Goal: Task Accomplishment & Management: Manage account settings

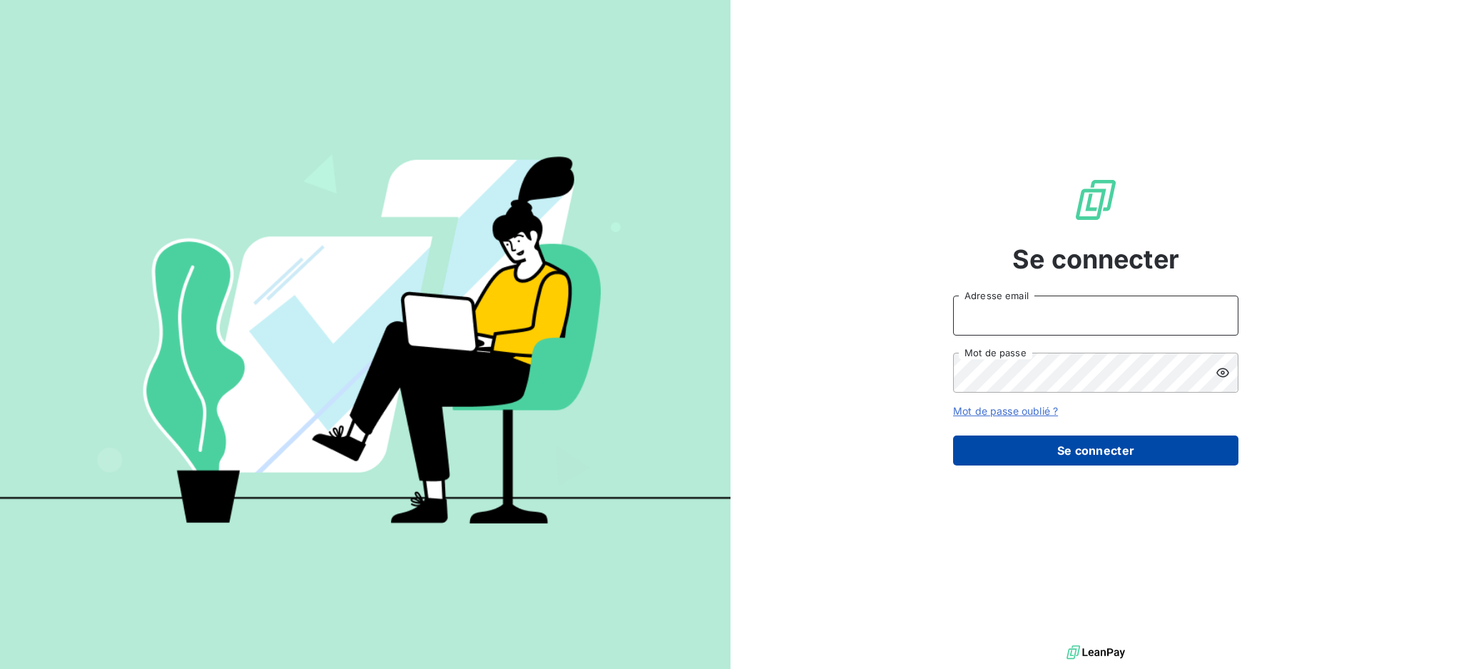
type input "[EMAIL_ADDRESS][DOMAIN_NAME]"
click at [1080, 449] on button "Se connecter" at bounding box center [1095, 450] width 285 height 30
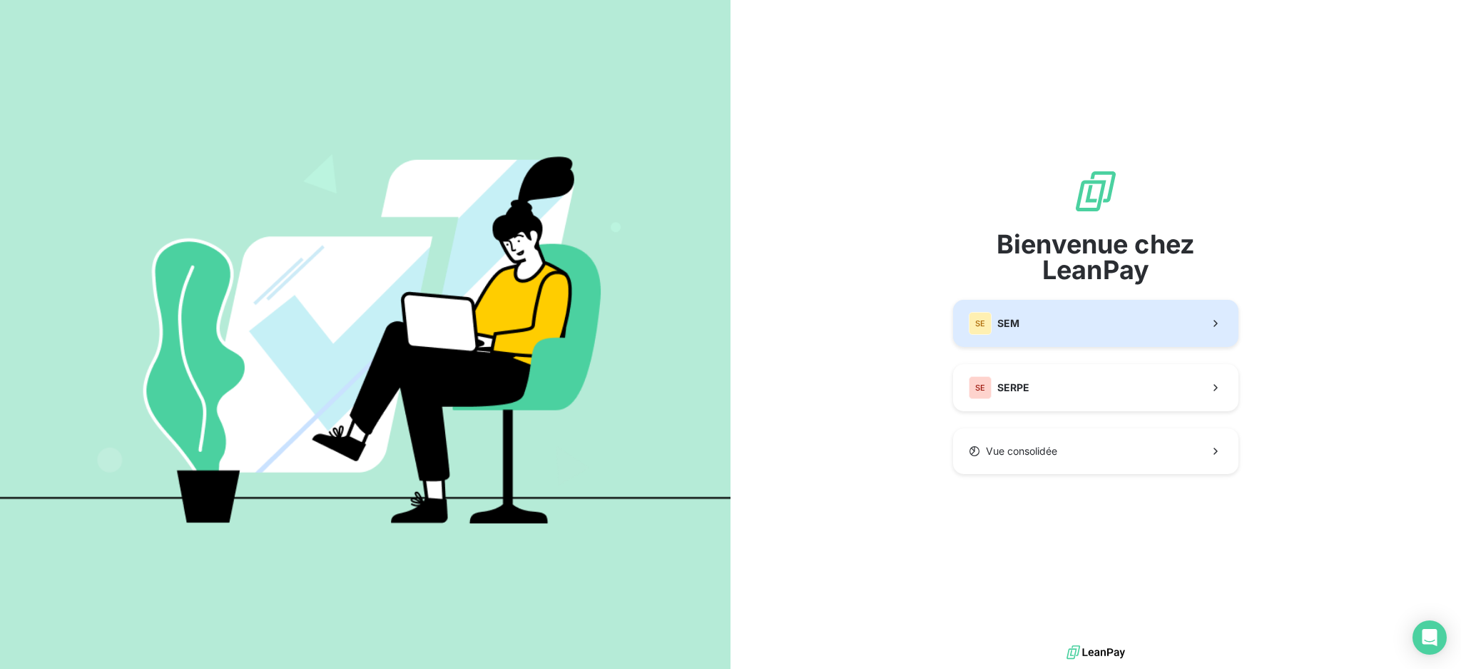
click at [1057, 316] on button "SE SEM" at bounding box center [1095, 323] width 285 height 47
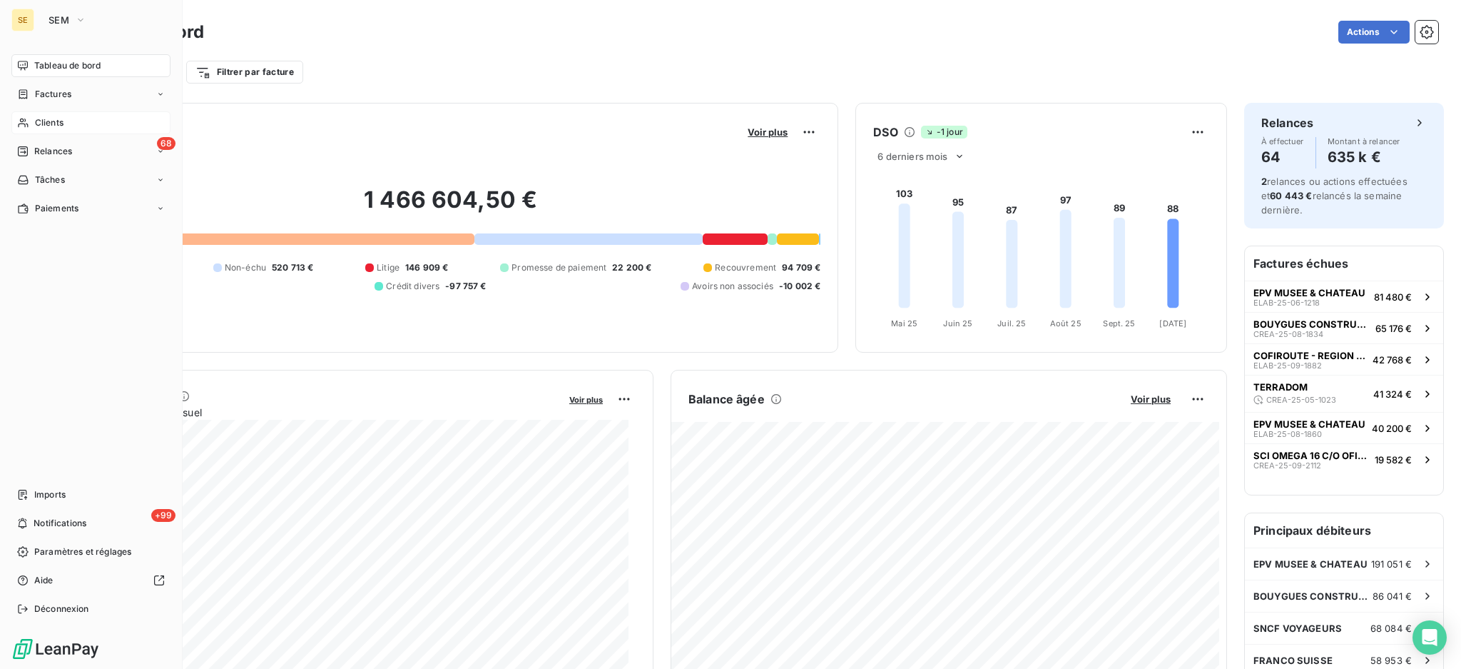
click at [51, 123] on span "Clients" at bounding box center [49, 122] width 29 height 13
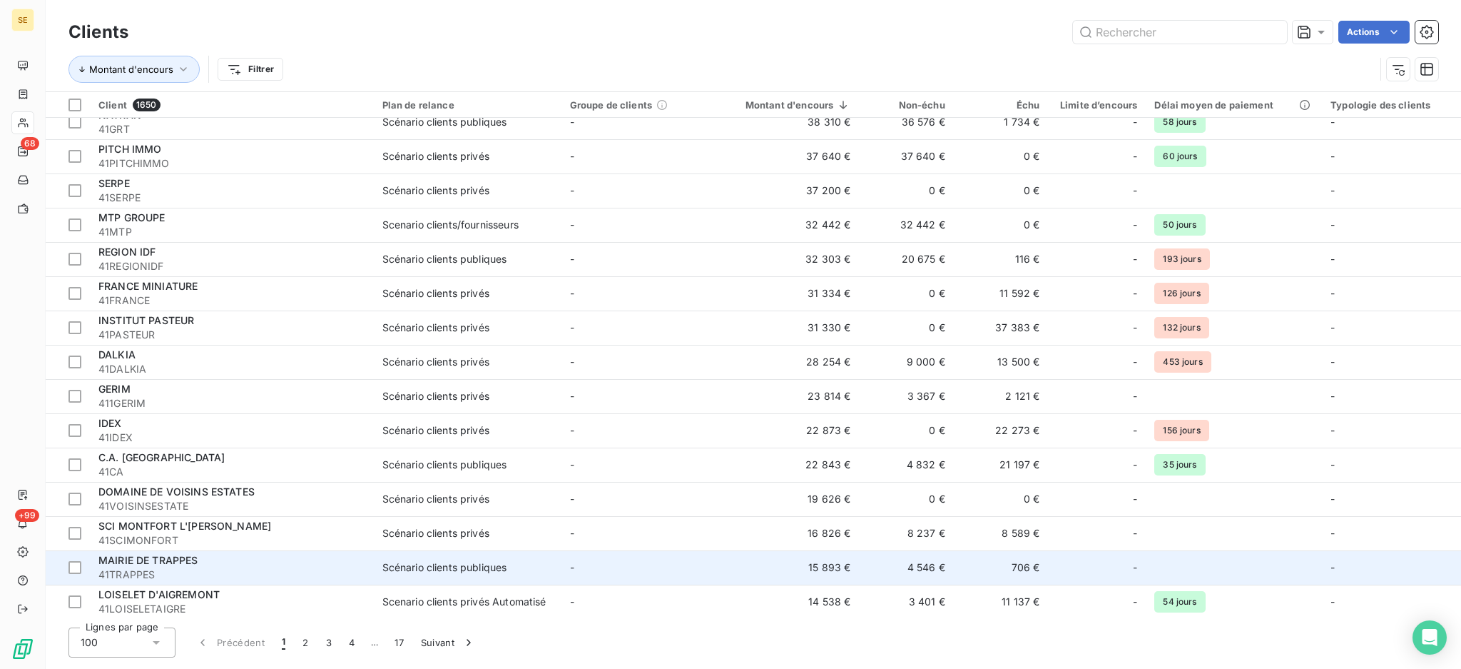
scroll to position [475, 0]
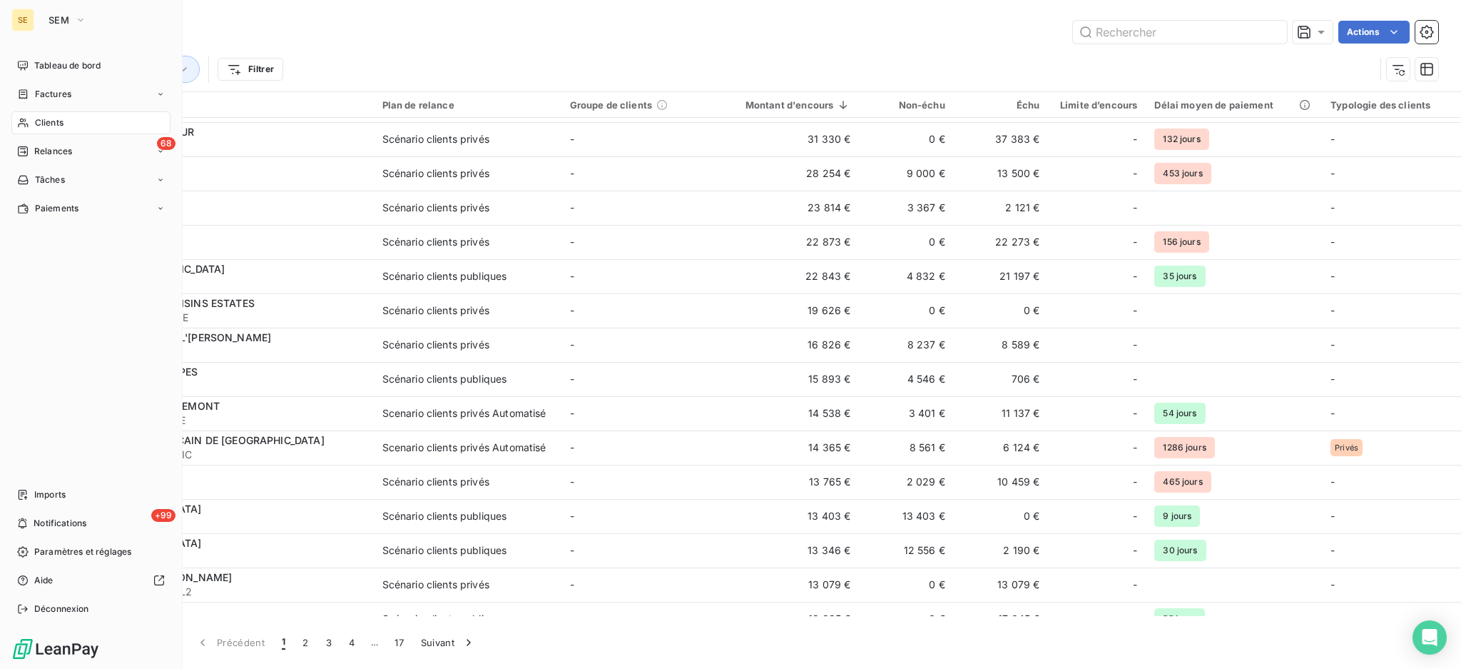
click at [52, 125] on span "Clients" at bounding box center [49, 122] width 29 height 13
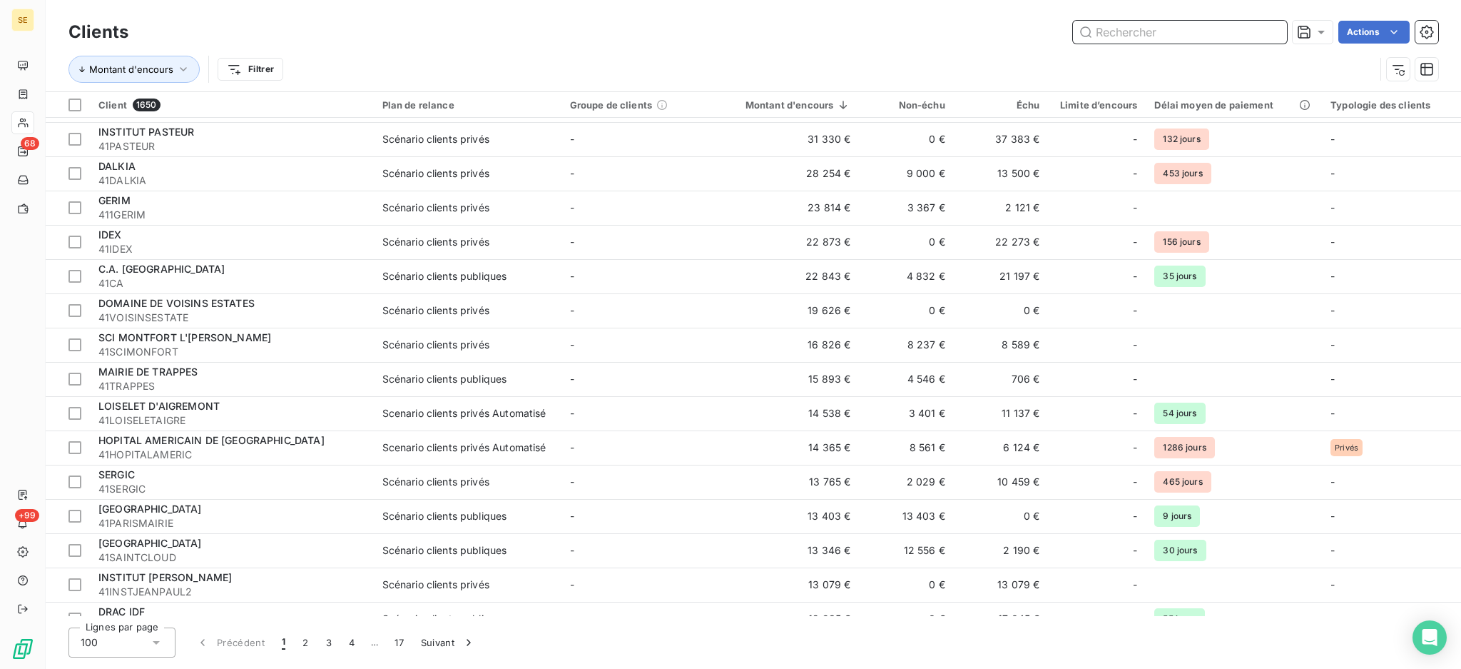
click at [1164, 30] on input "text" at bounding box center [1180, 32] width 214 height 23
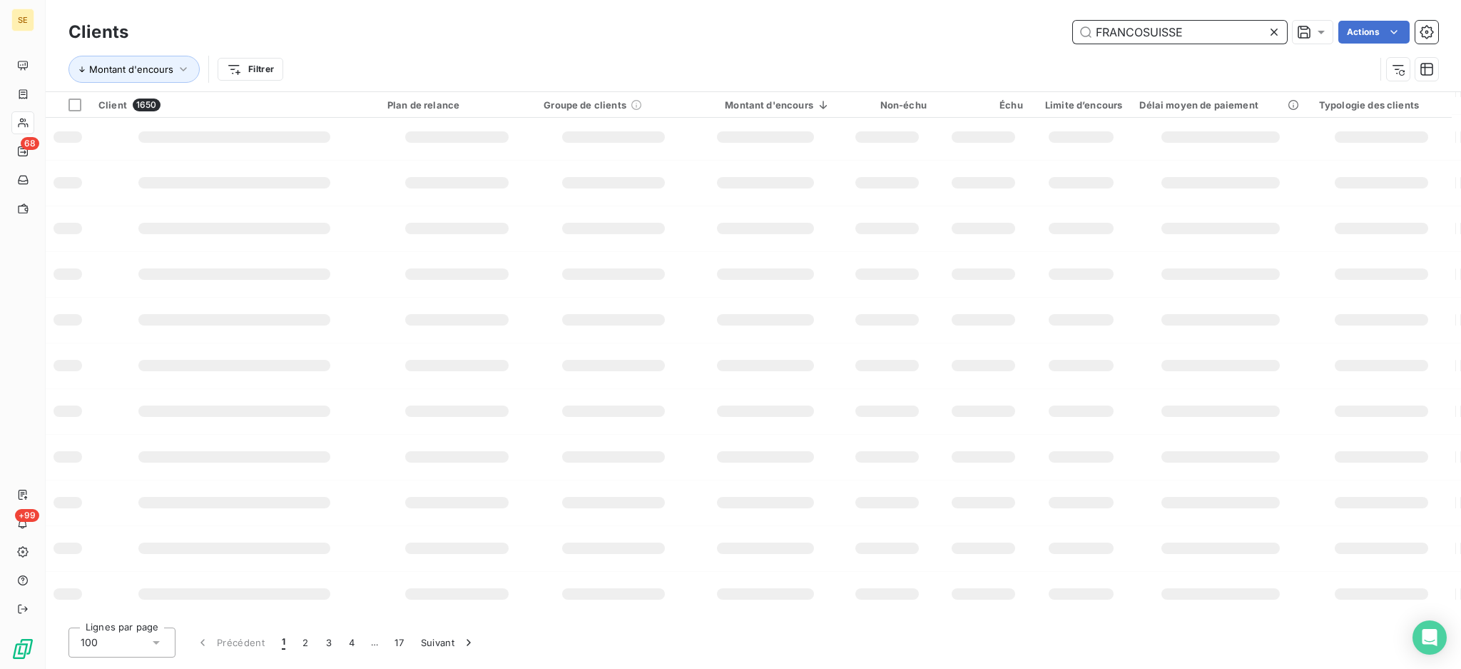
scroll to position [0, 0]
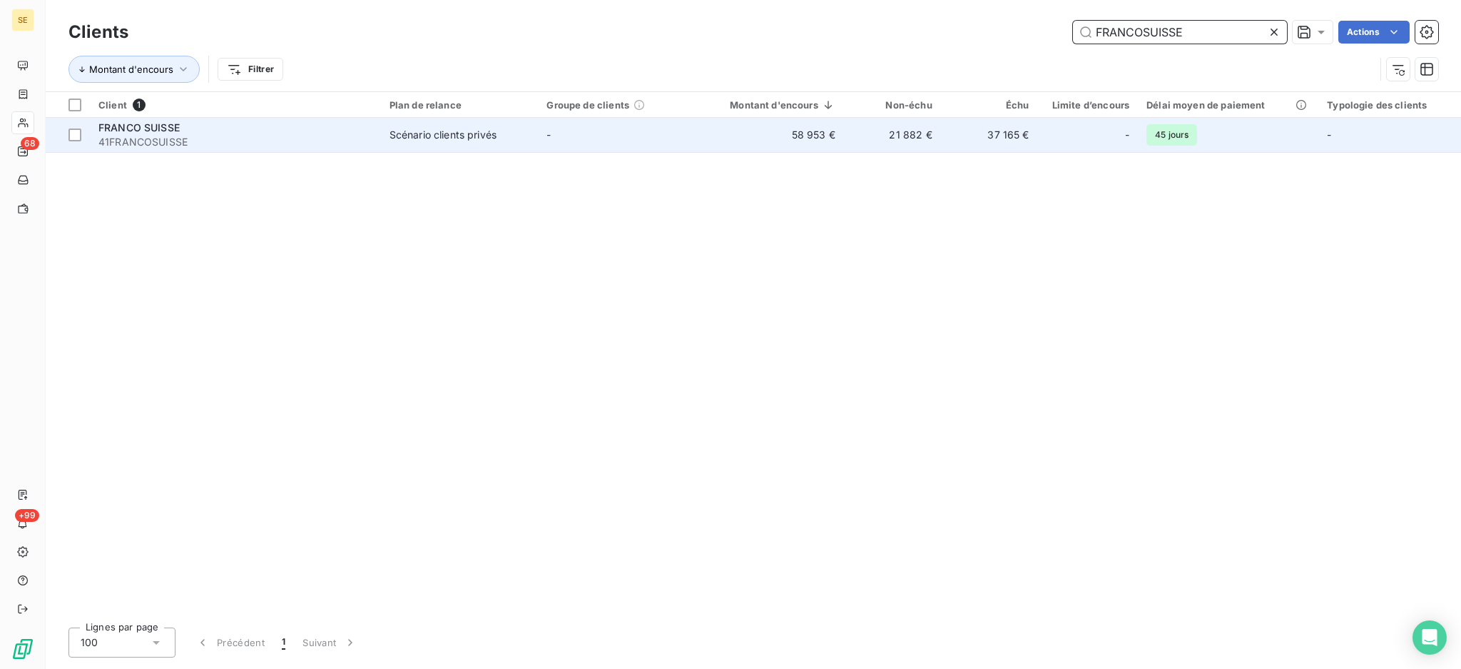
type input "FRANCOSUISSE"
click at [367, 124] on div "FRANCO SUISSE" at bounding box center [235, 128] width 274 height 14
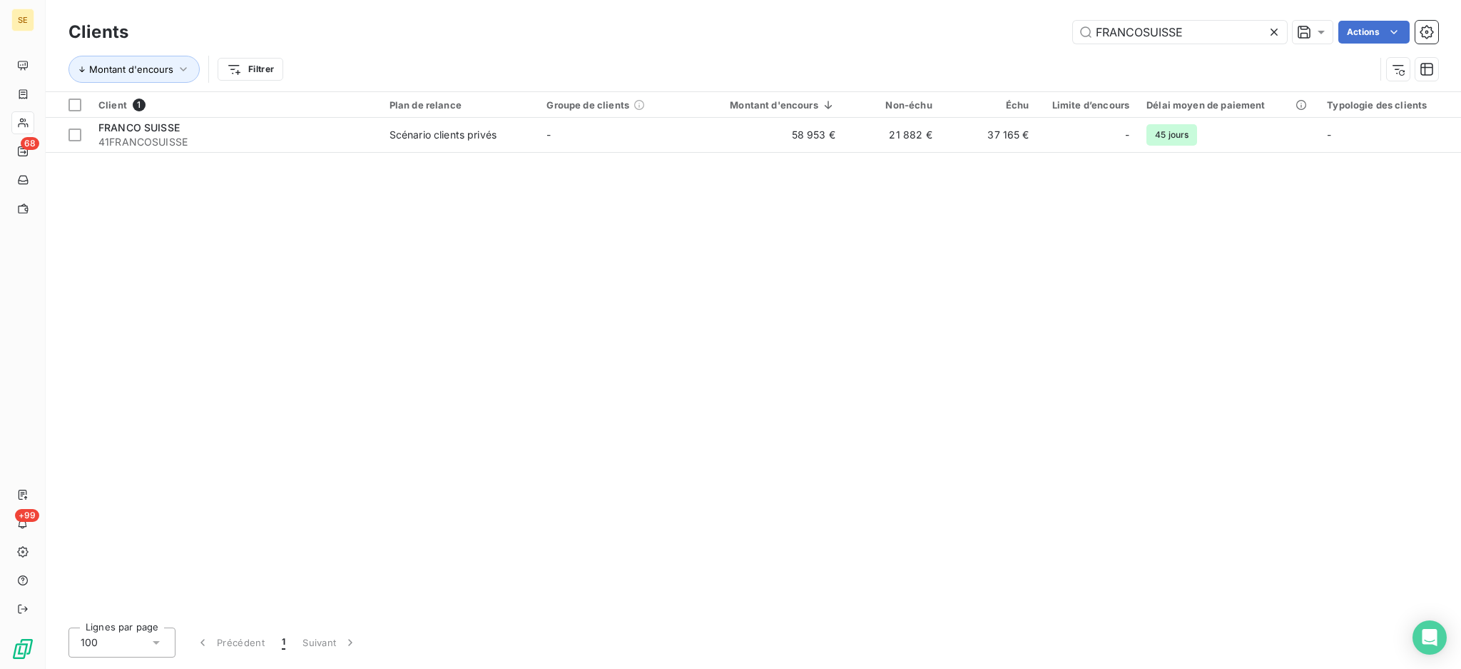
click at [1279, 37] on icon at bounding box center [1274, 32] width 14 height 14
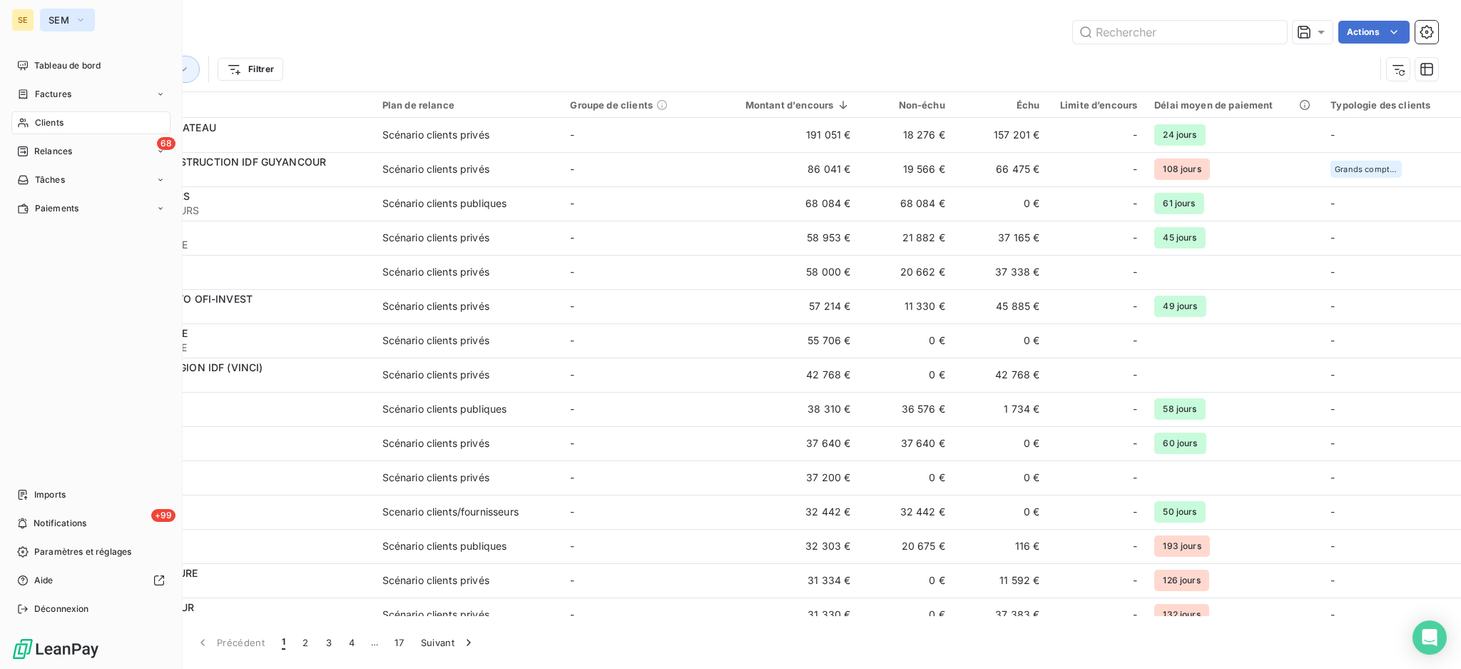
click at [66, 22] on span "SEM" at bounding box center [59, 19] width 21 height 11
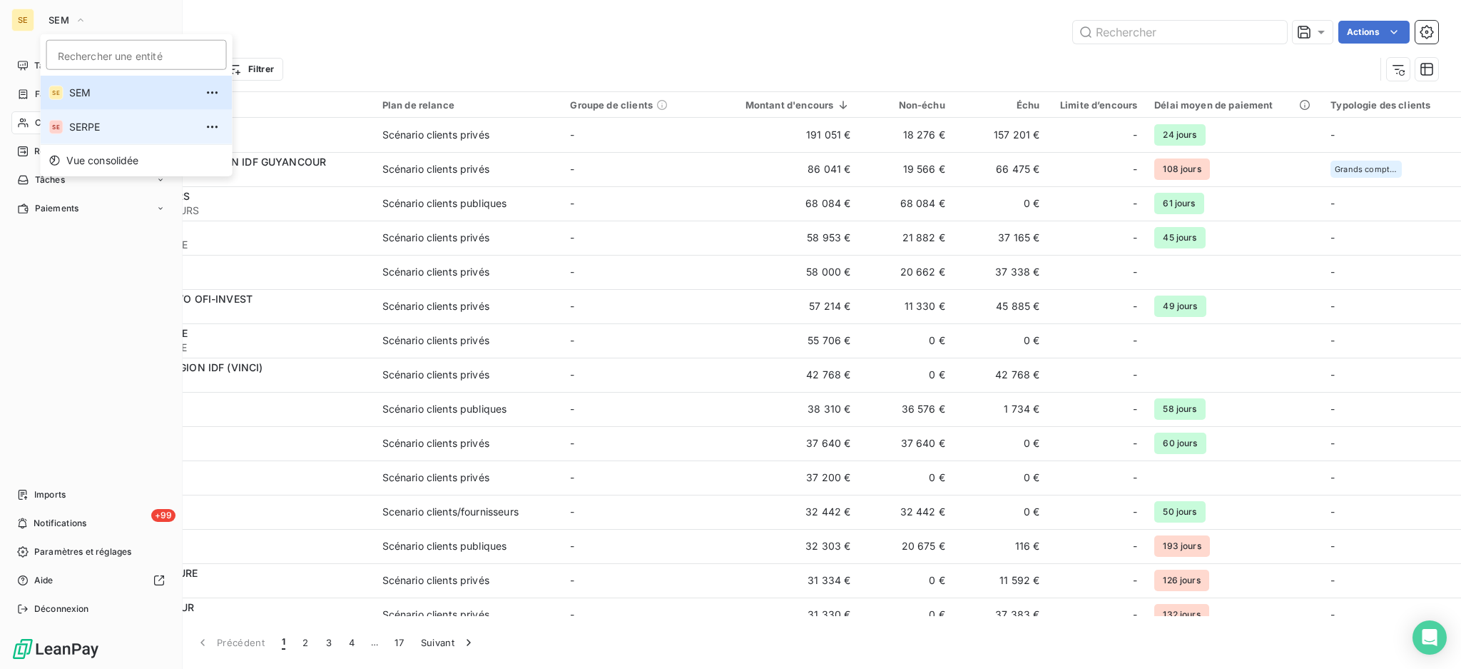
click at [73, 123] on span "SERPE" at bounding box center [132, 127] width 126 height 14
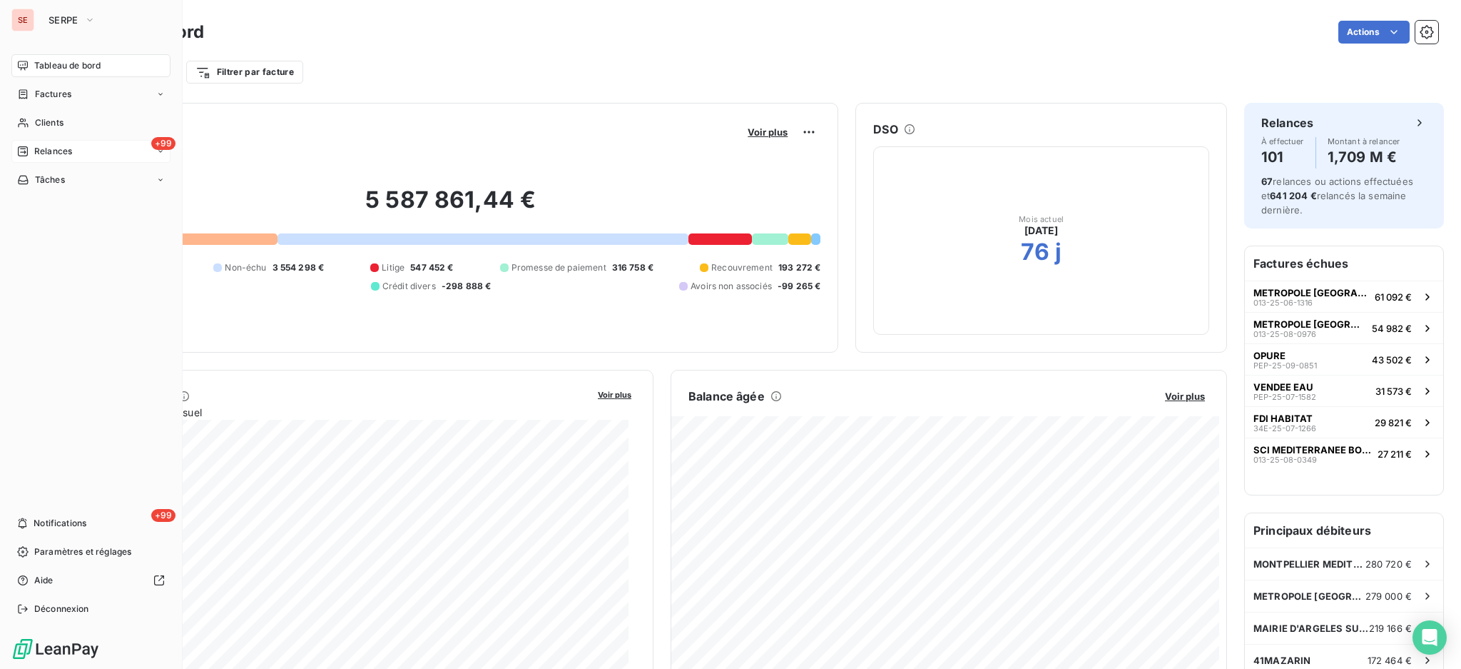
click at [51, 148] on span "Relances" at bounding box center [53, 151] width 38 height 13
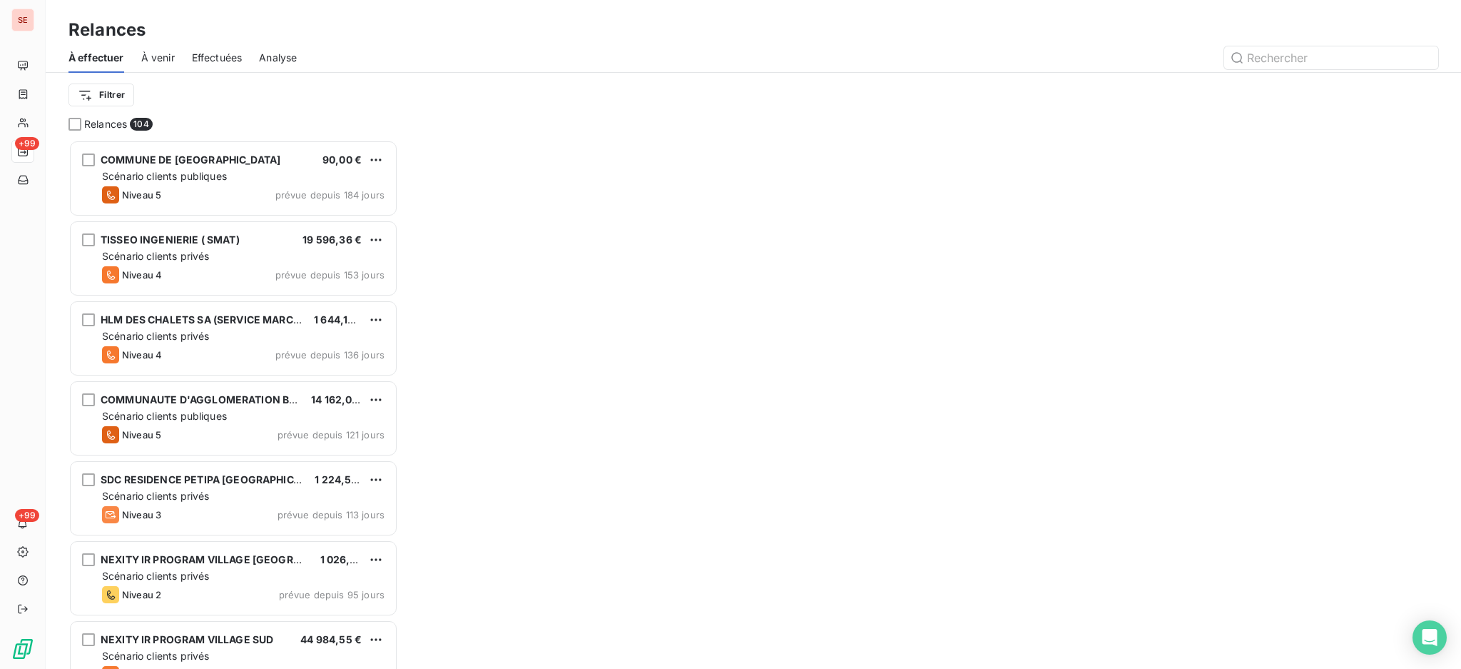
scroll to position [515, 315]
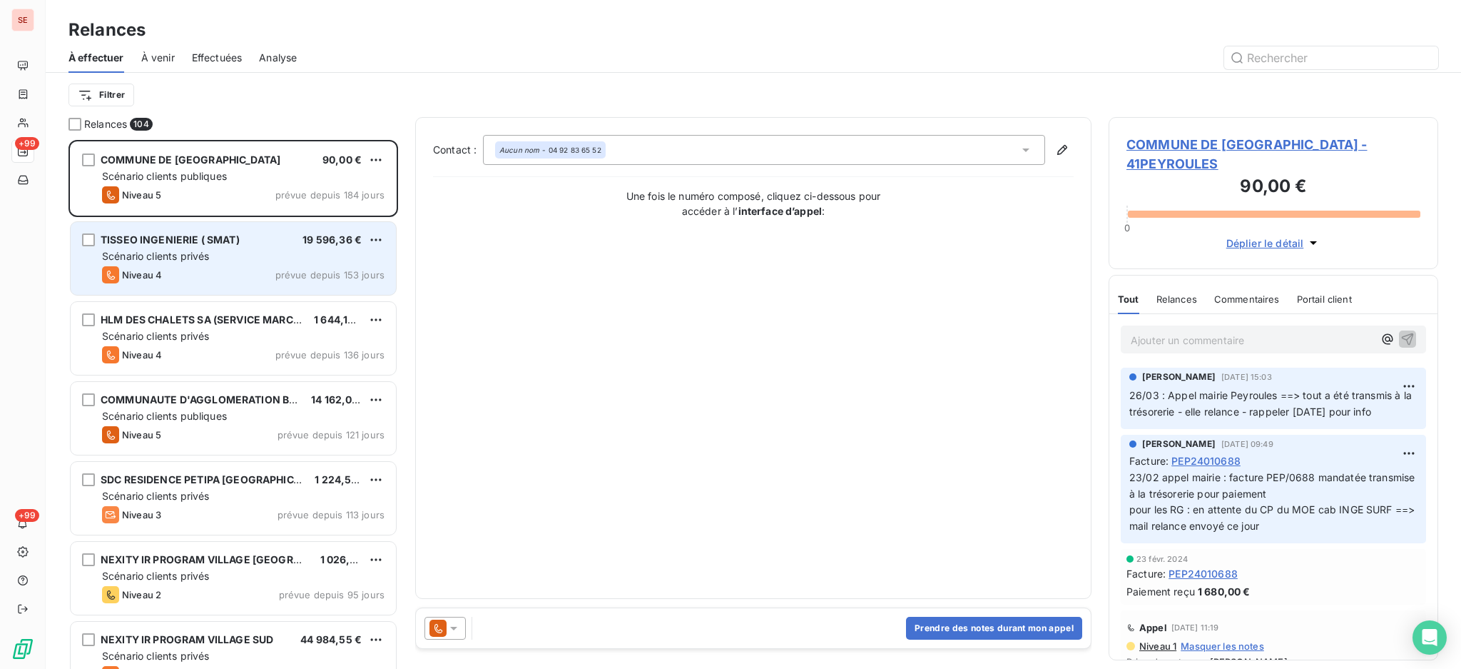
click at [138, 262] on span "Scénario clients privés" at bounding box center [155, 256] width 107 height 12
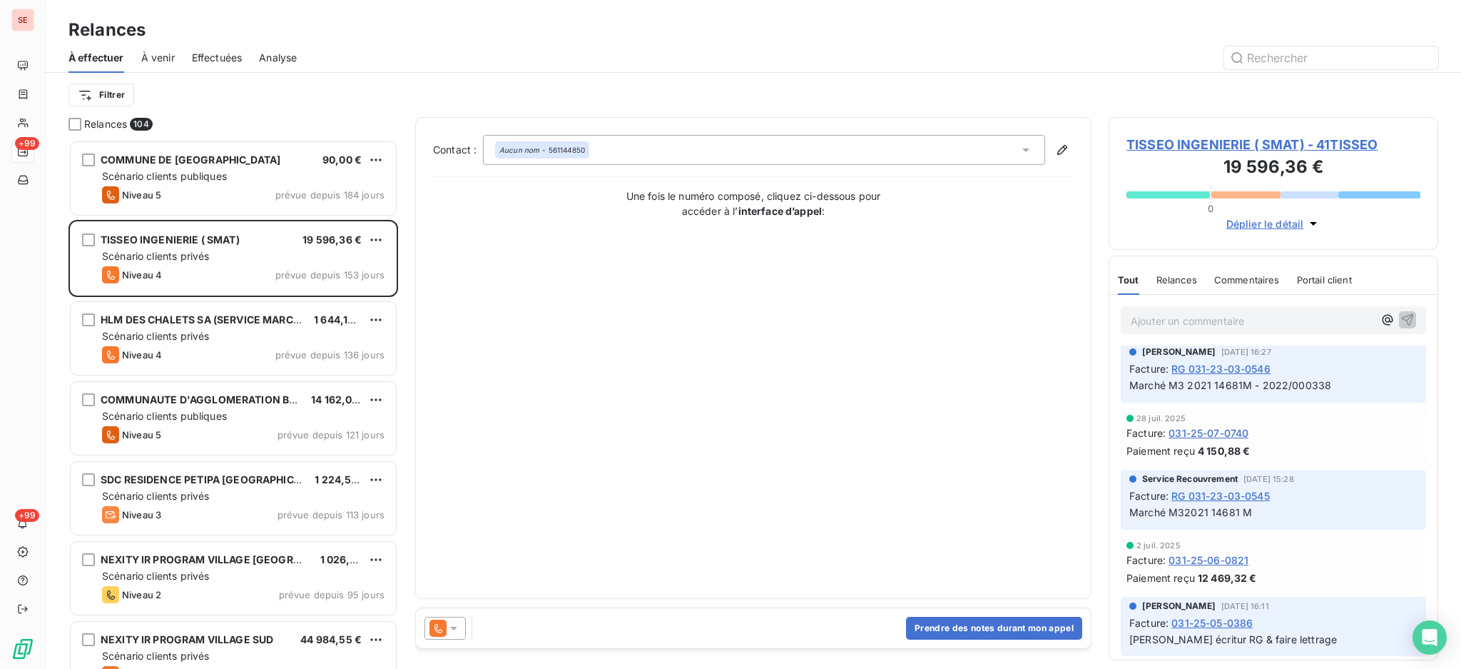
scroll to position [761, 0]
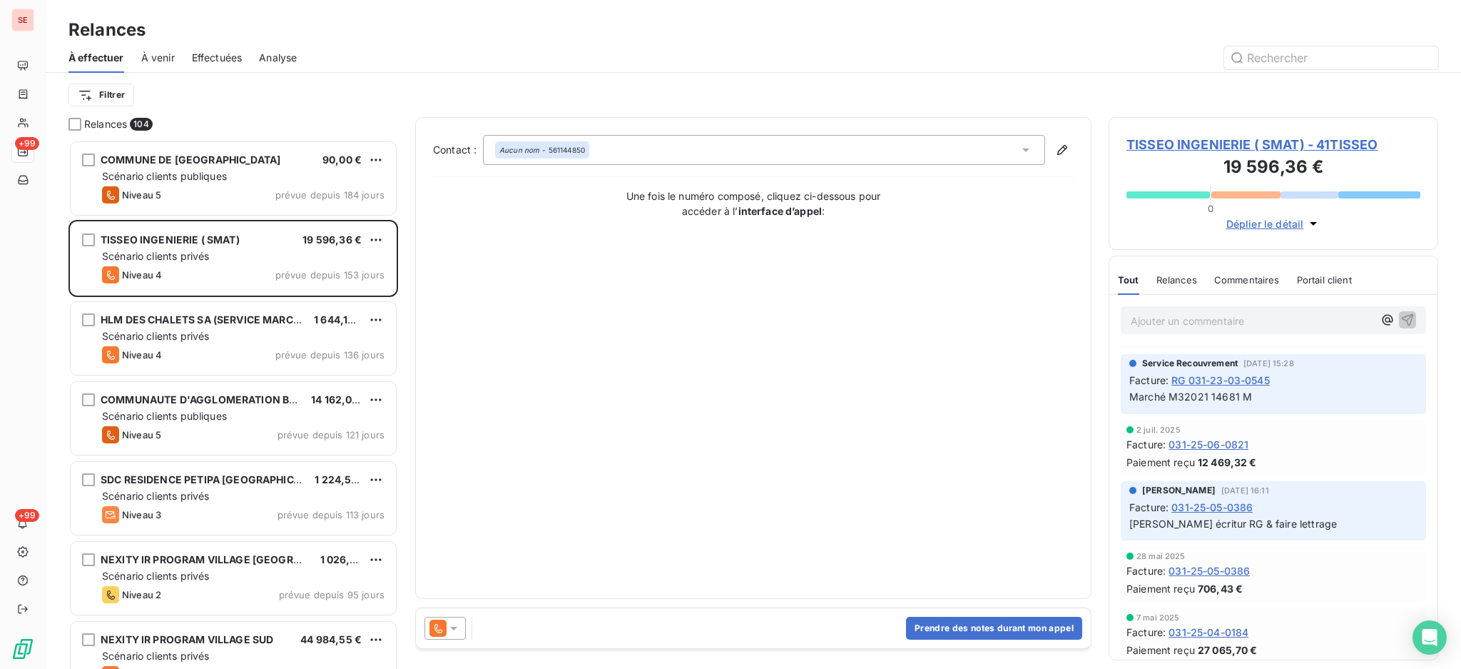
click at [1316, 147] on span "TISSEO INGENIERIE ( SMAT) - 41TISSEO" at bounding box center [1274, 144] width 294 height 19
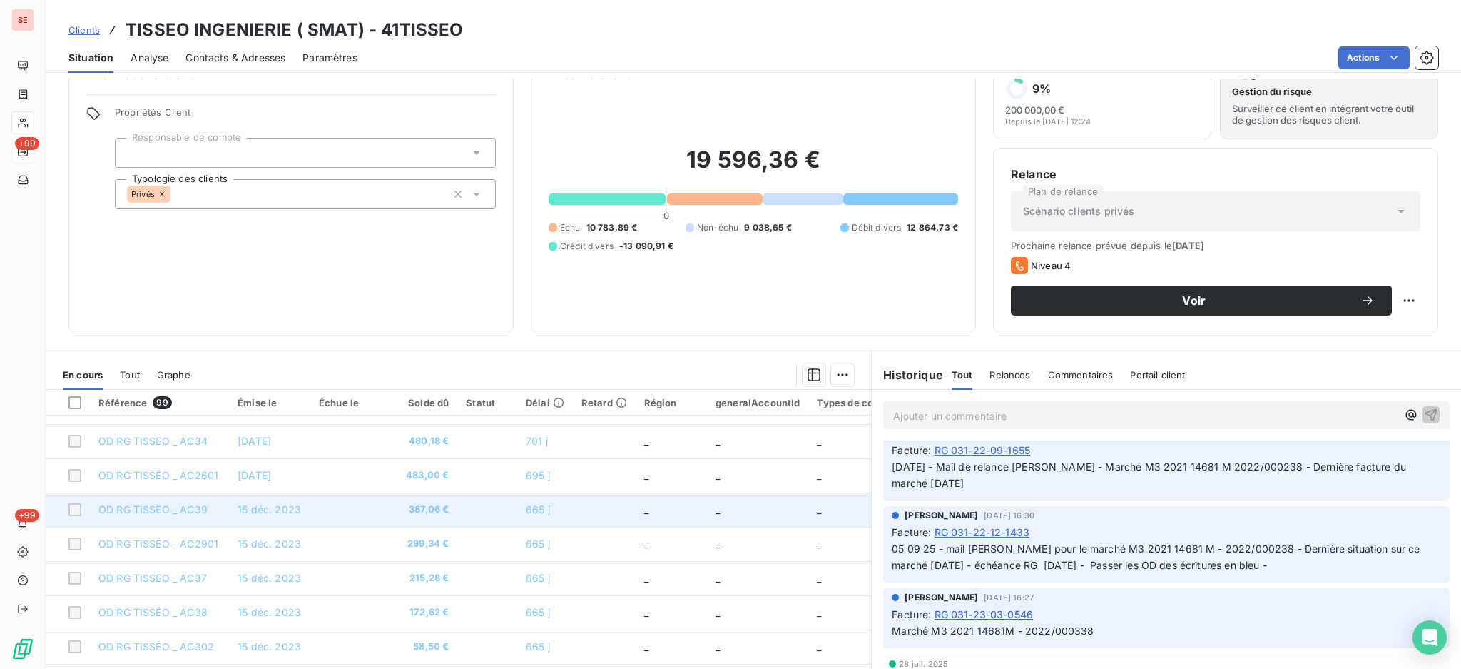
scroll to position [77, 0]
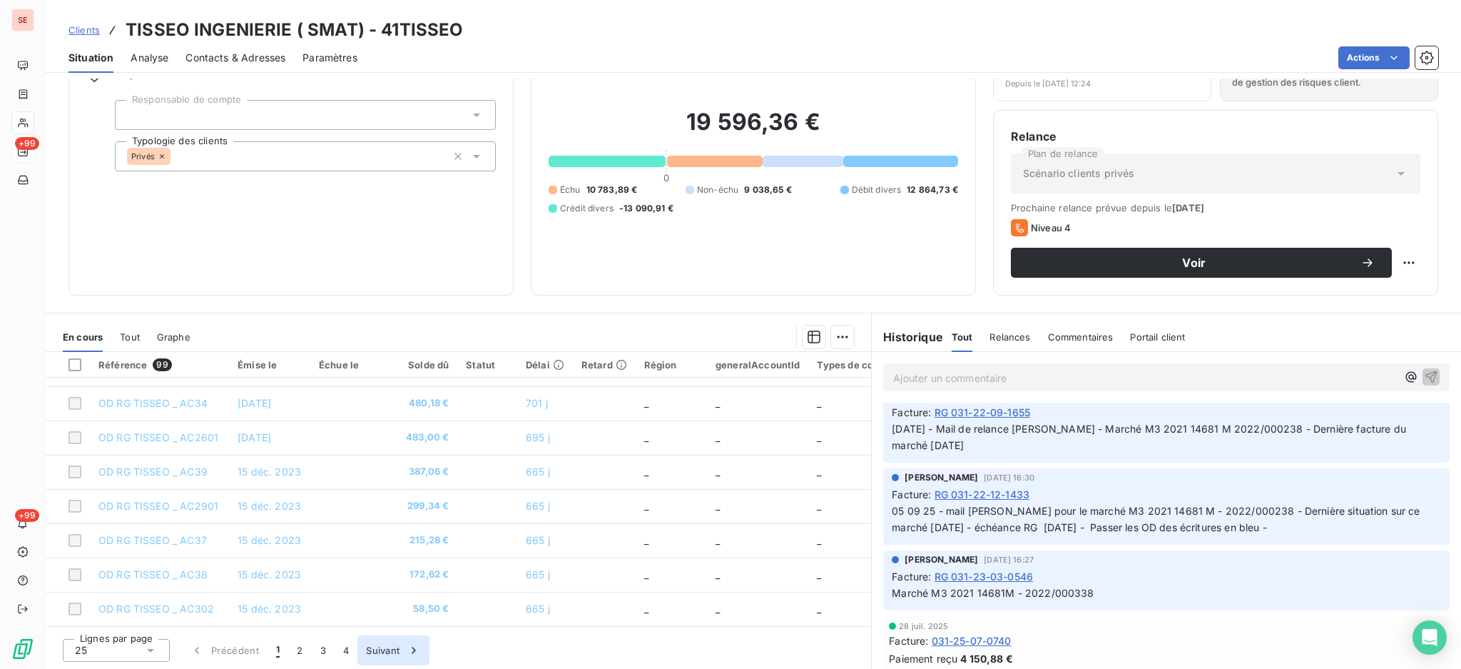
click at [382, 647] on button "Suivant" at bounding box center [393, 650] width 72 height 30
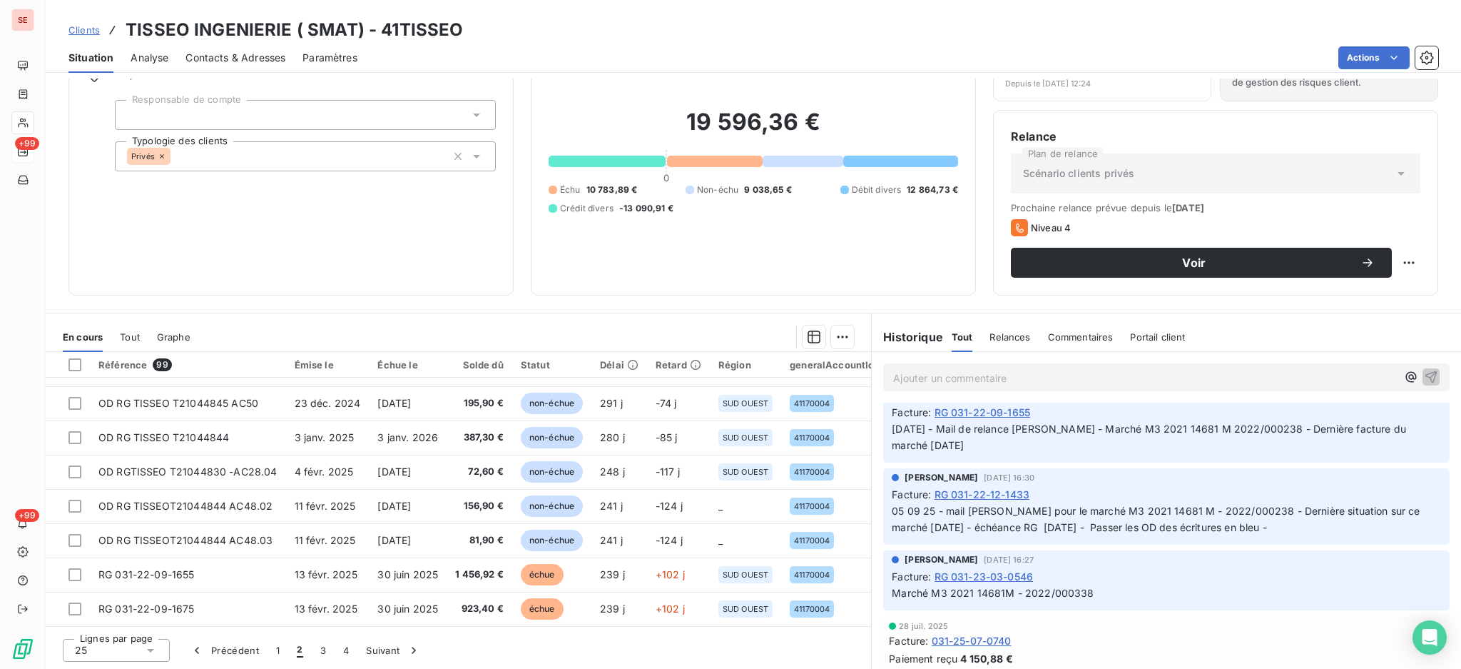
click at [150, 645] on icon at bounding box center [150, 650] width 14 height 14
click at [111, 626] on li "100" at bounding box center [116, 623] width 107 height 26
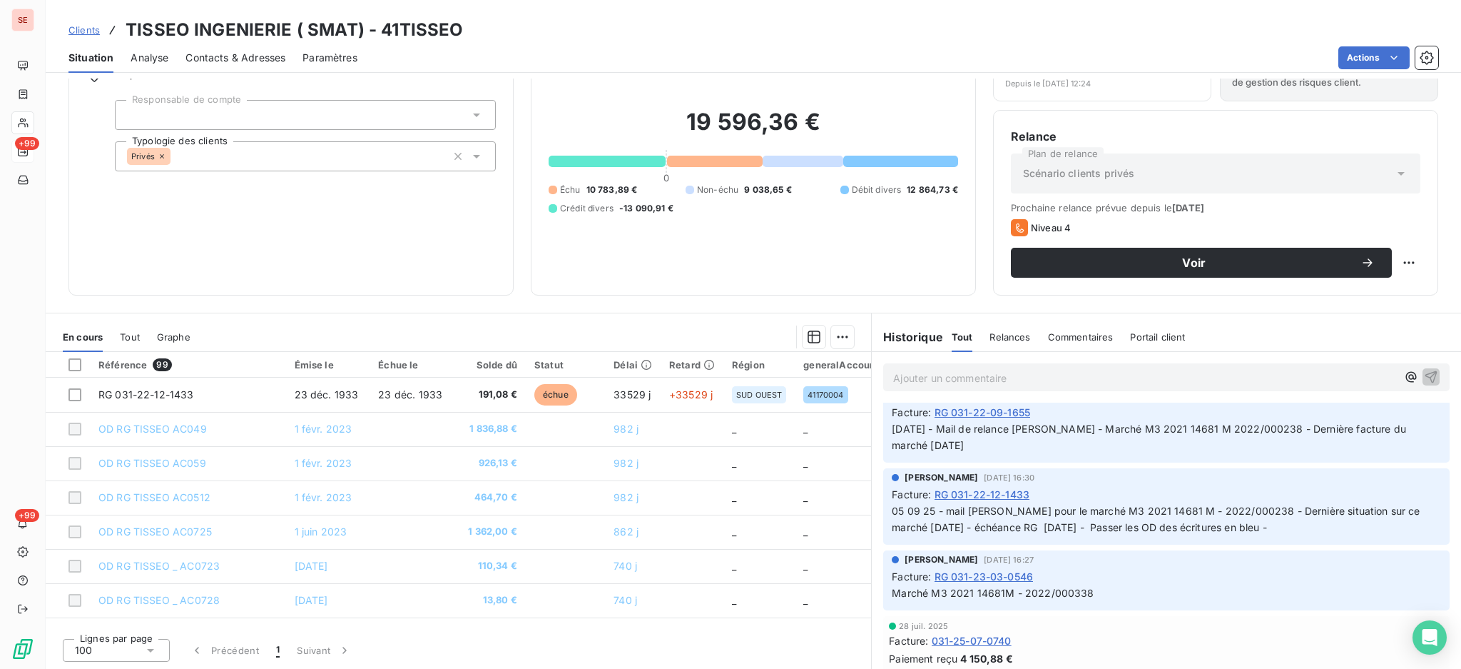
scroll to position [0, 0]
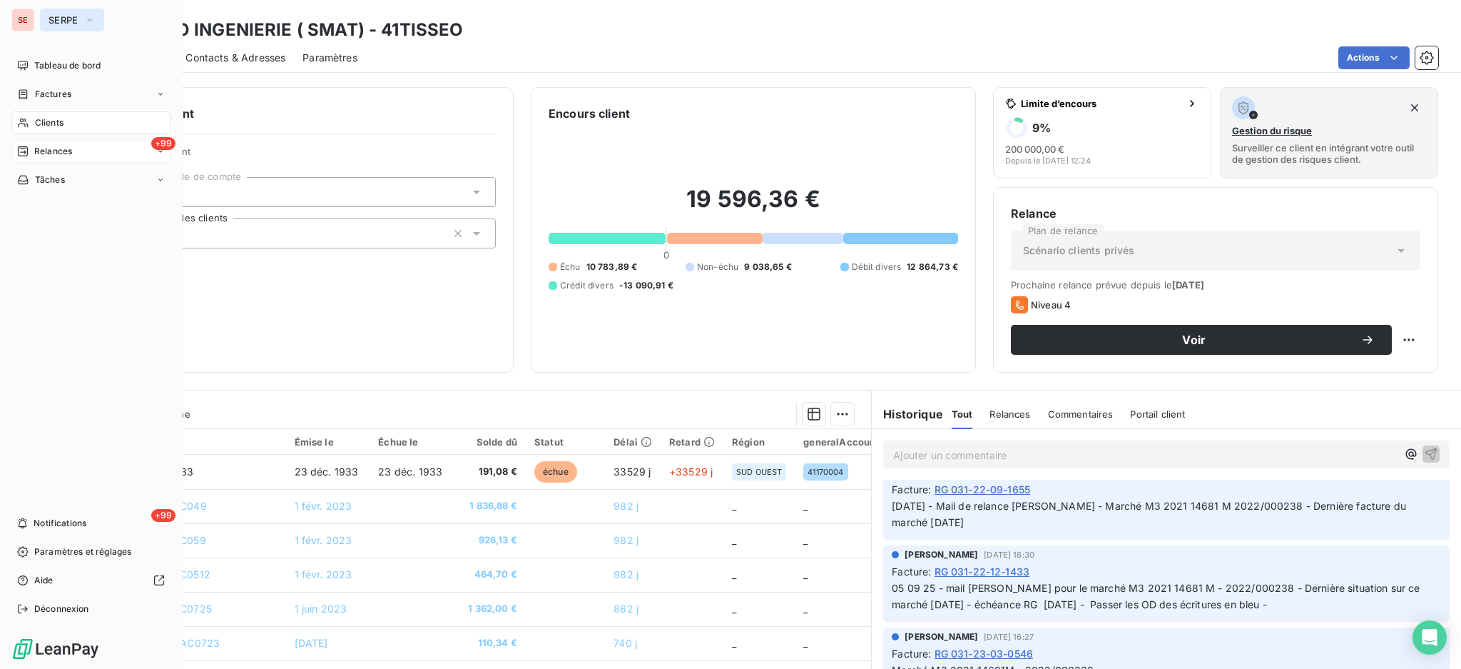
click at [57, 16] on span "SERPE" at bounding box center [64, 19] width 30 height 11
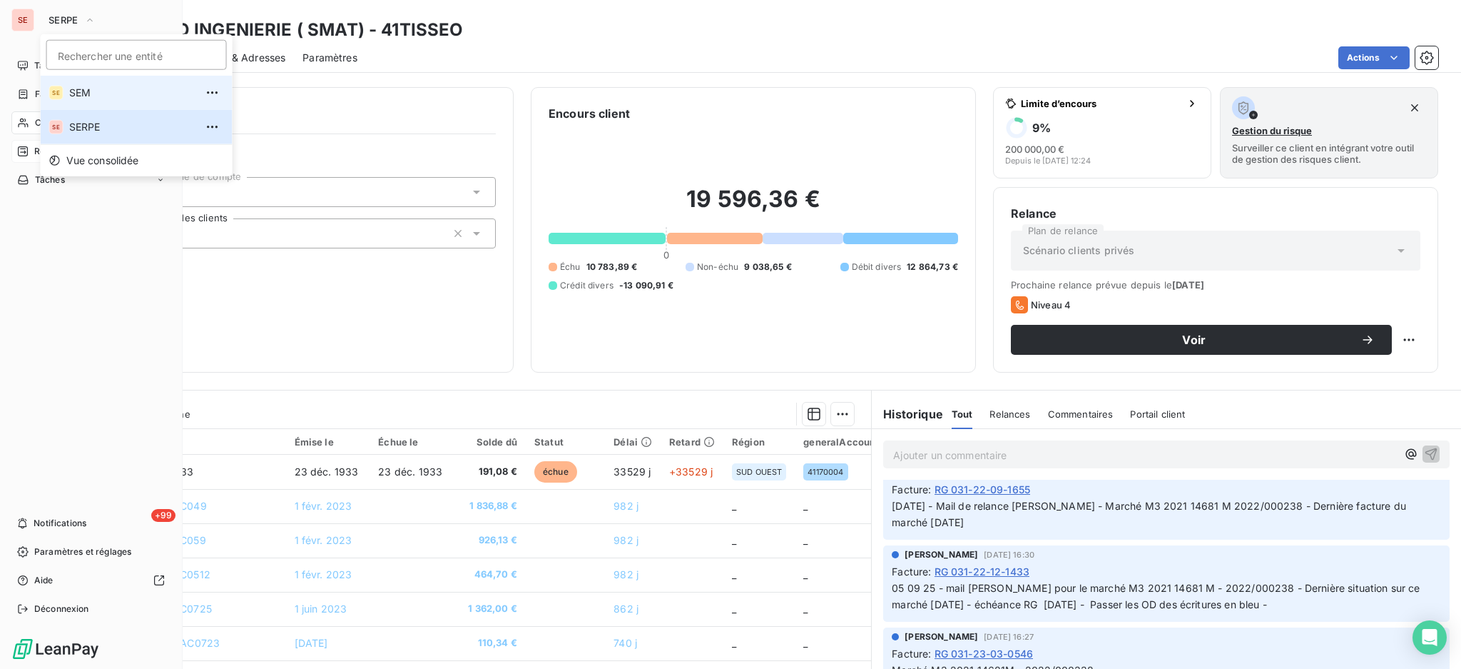
click at [84, 96] on span "SEM" at bounding box center [132, 93] width 126 height 14
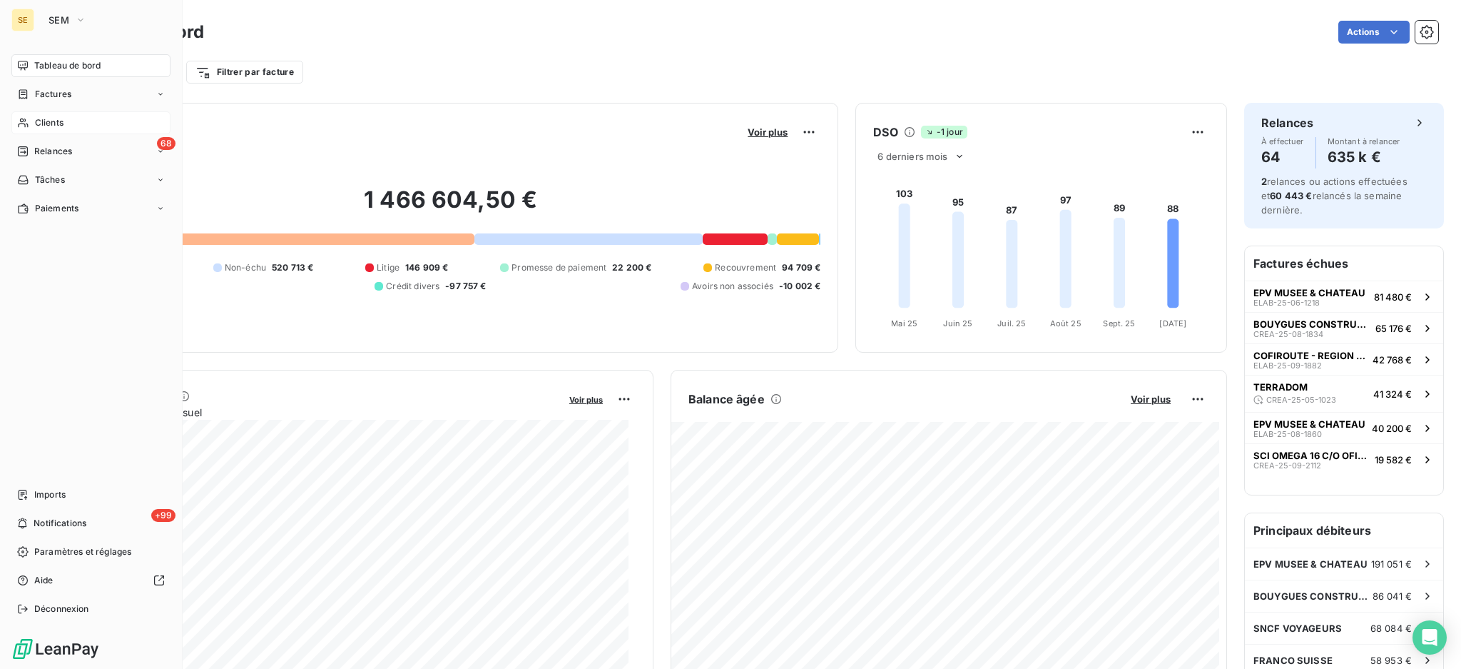
click at [57, 121] on span "Clients" at bounding box center [49, 122] width 29 height 13
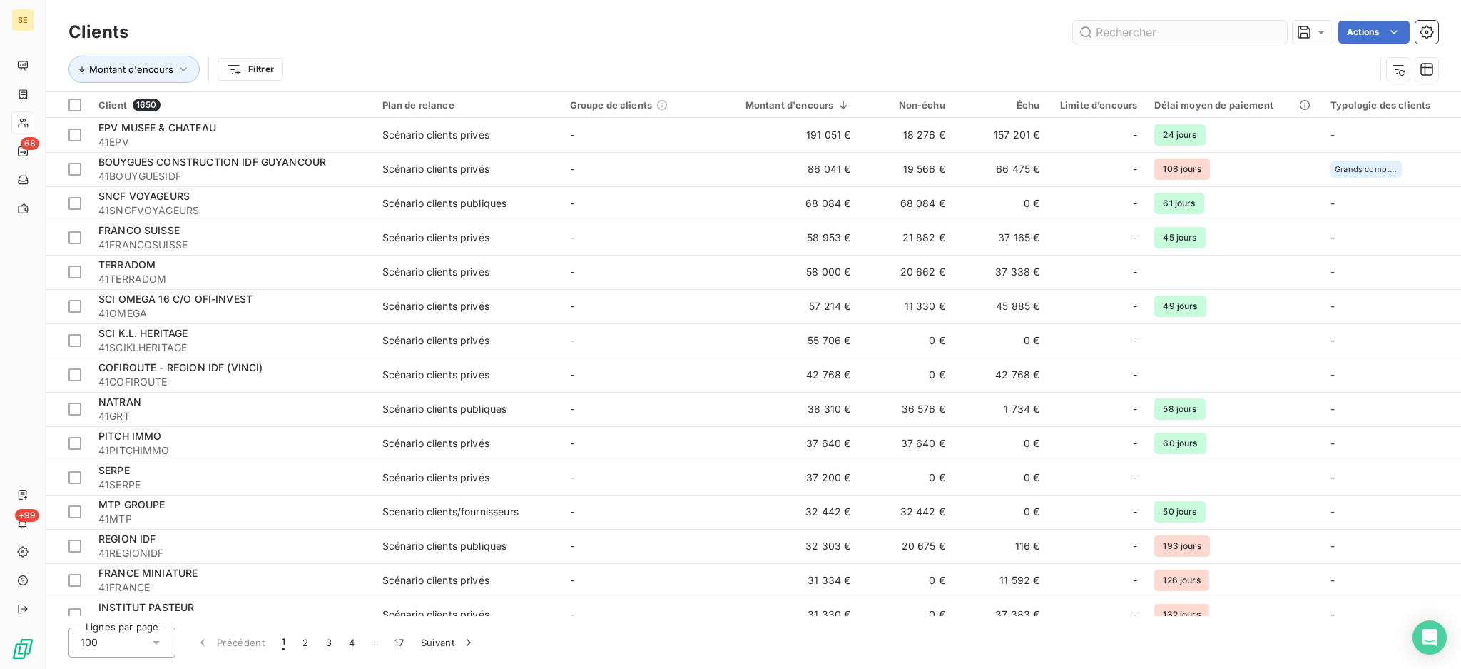
click at [1190, 34] on input "text" at bounding box center [1180, 32] width 214 height 23
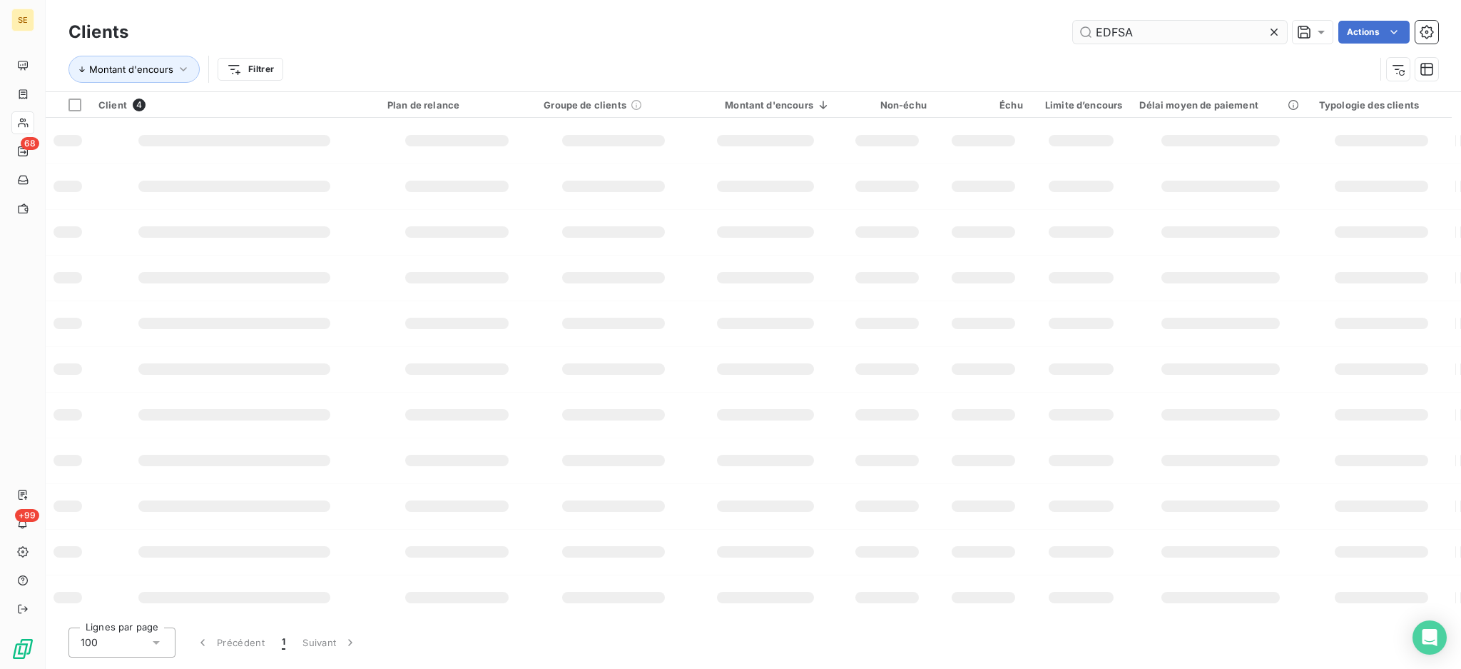
type input "EDFSA"
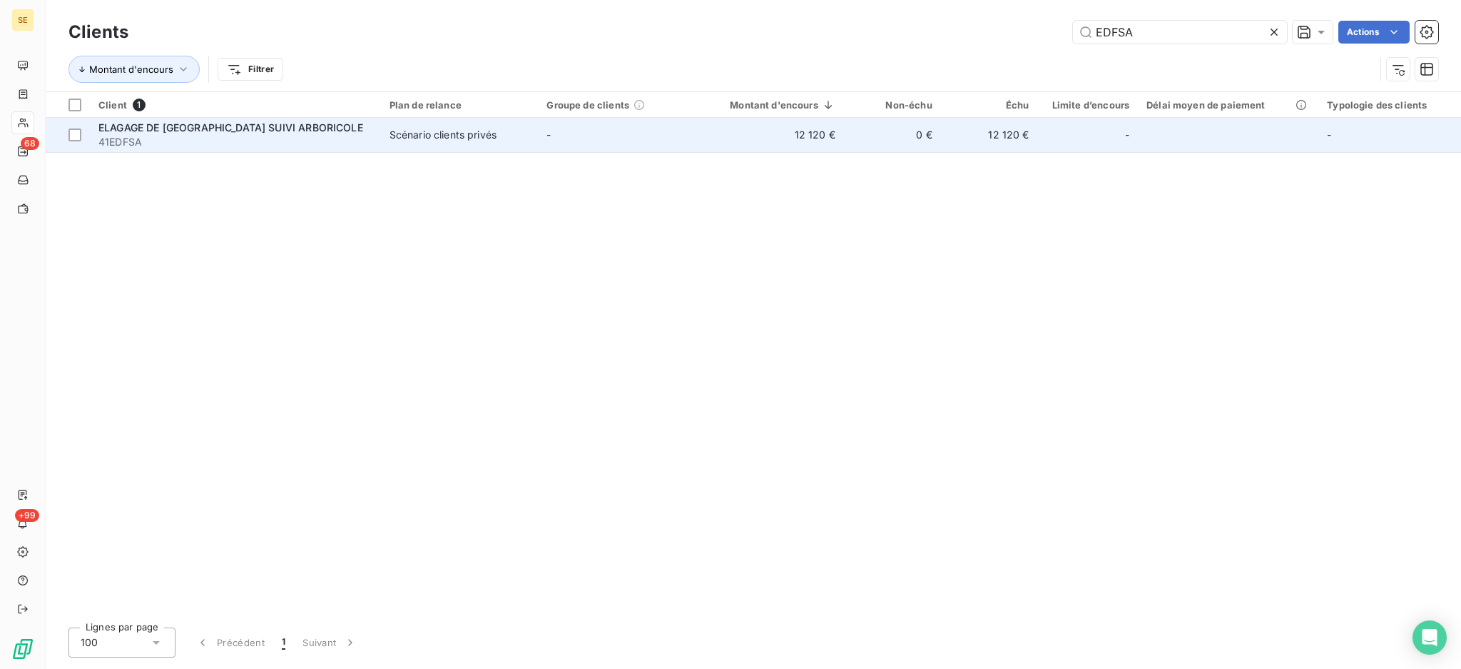
click at [230, 124] on span "ELAGAGE DE [GEOGRAPHIC_DATA] SUIVI ARBORICOLE" at bounding box center [230, 127] width 265 height 12
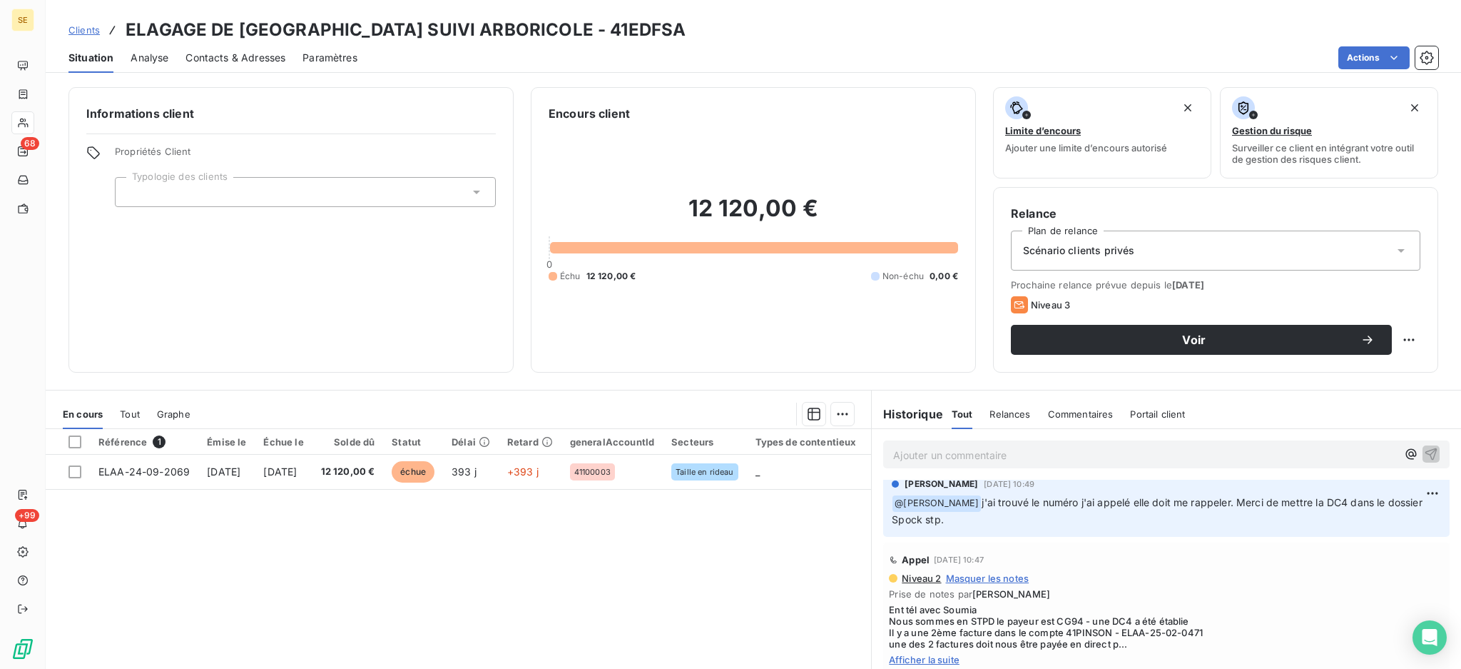
scroll to position [1712, 0]
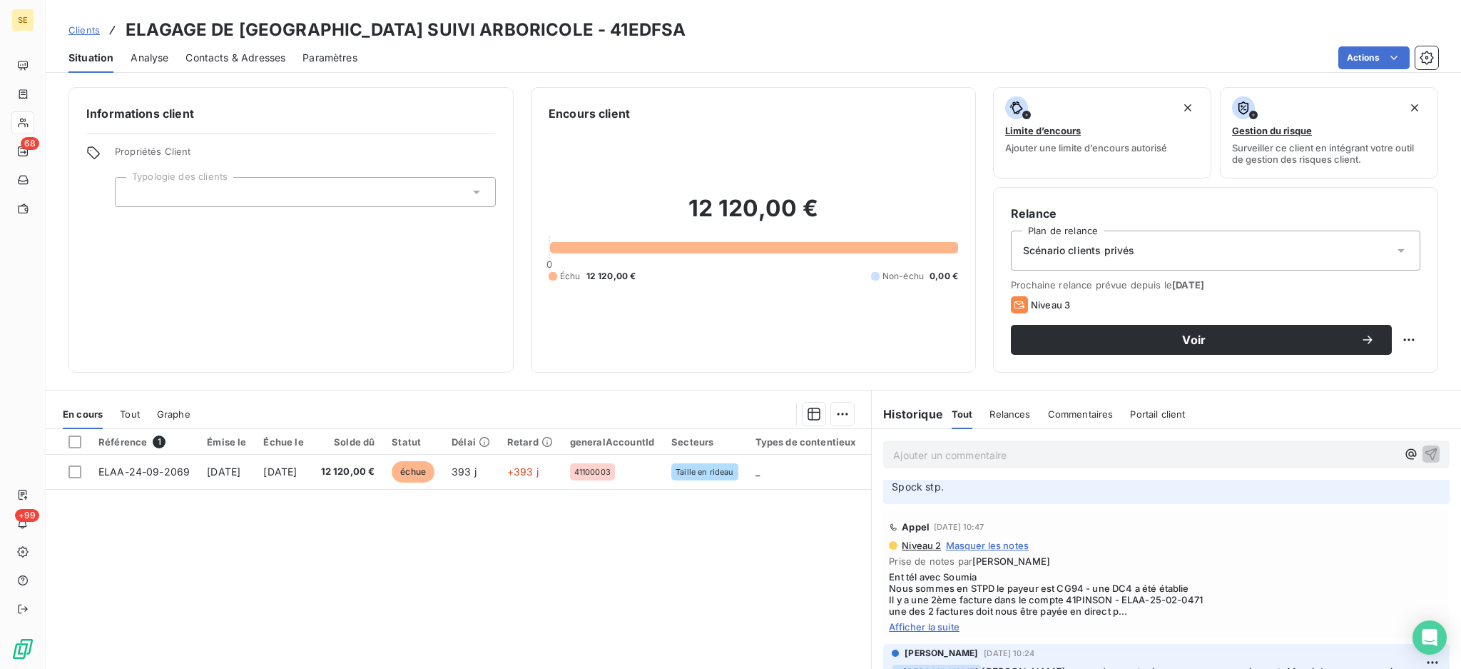
click at [920, 625] on span "Afficher la suite" at bounding box center [1166, 626] width 555 height 11
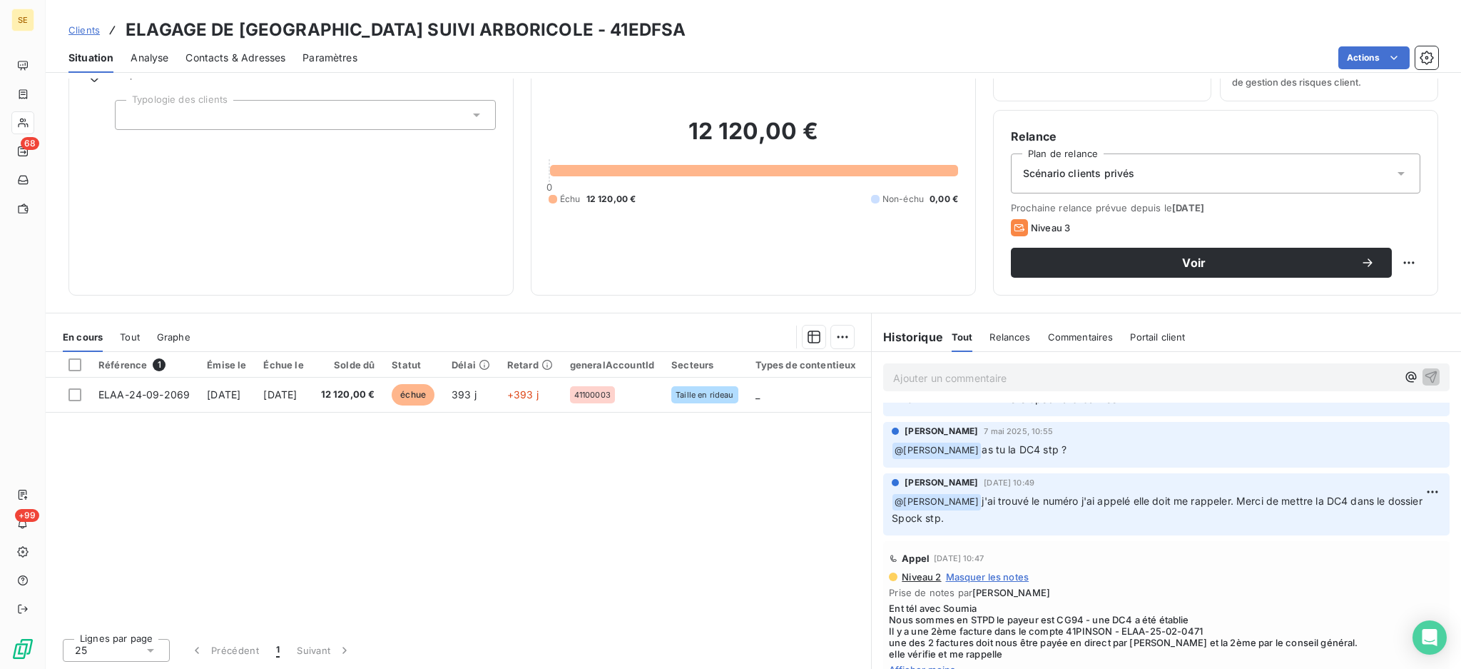
scroll to position [1699, 0]
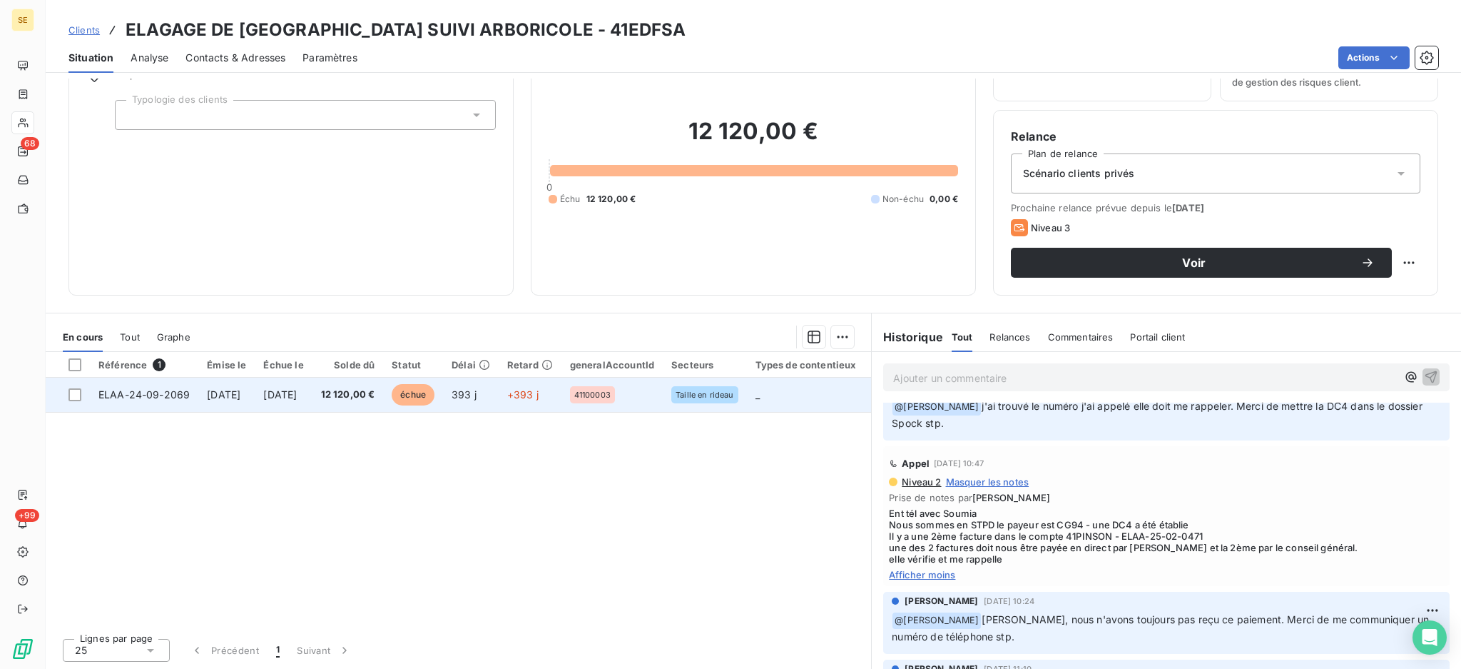
click at [312, 403] on td "[DATE]" at bounding box center [283, 394] width 57 height 34
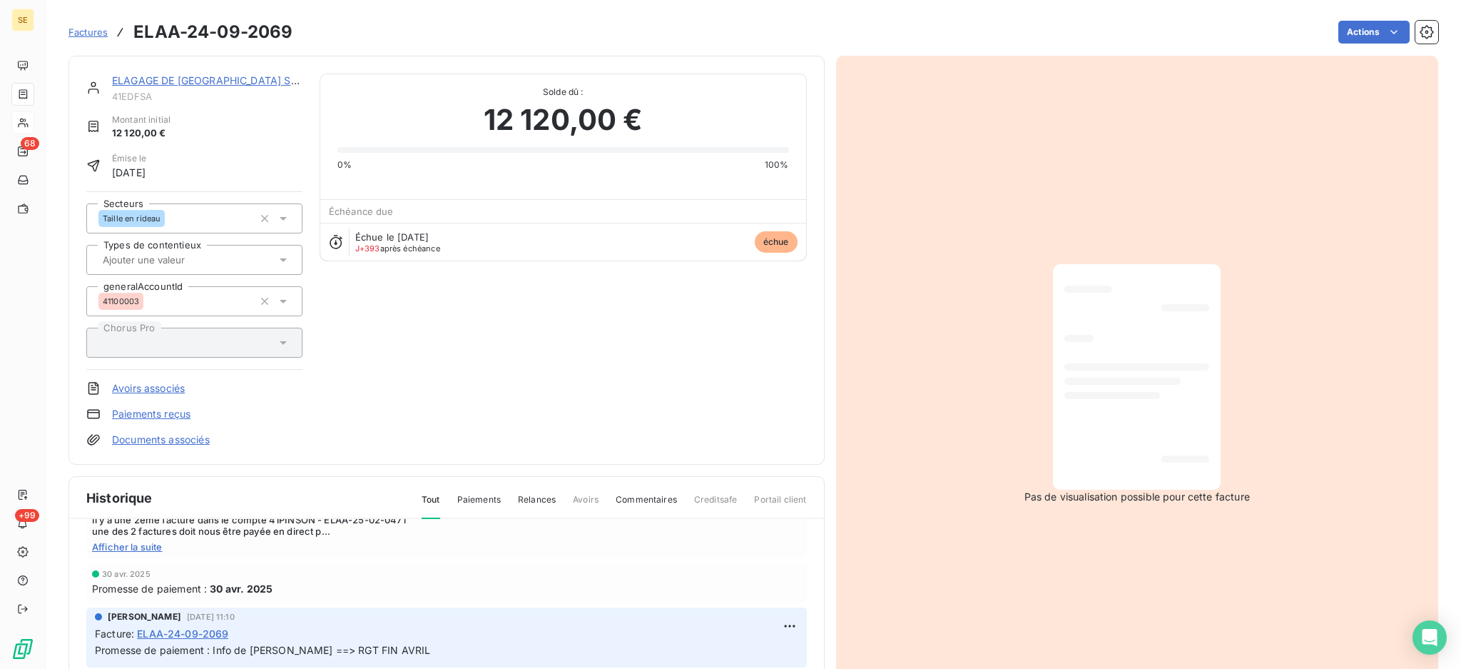
scroll to position [761, 0]
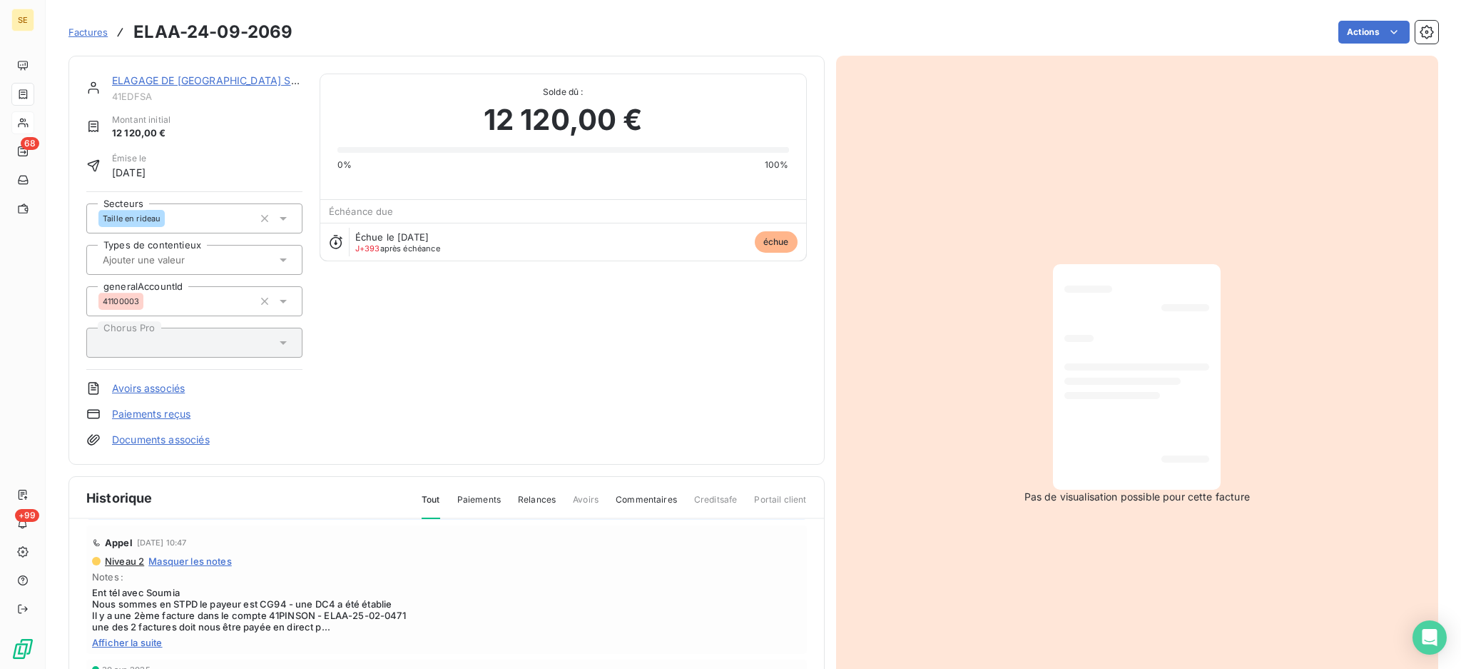
click at [119, 642] on span "Afficher la suite" at bounding box center [446, 641] width 709 height 11
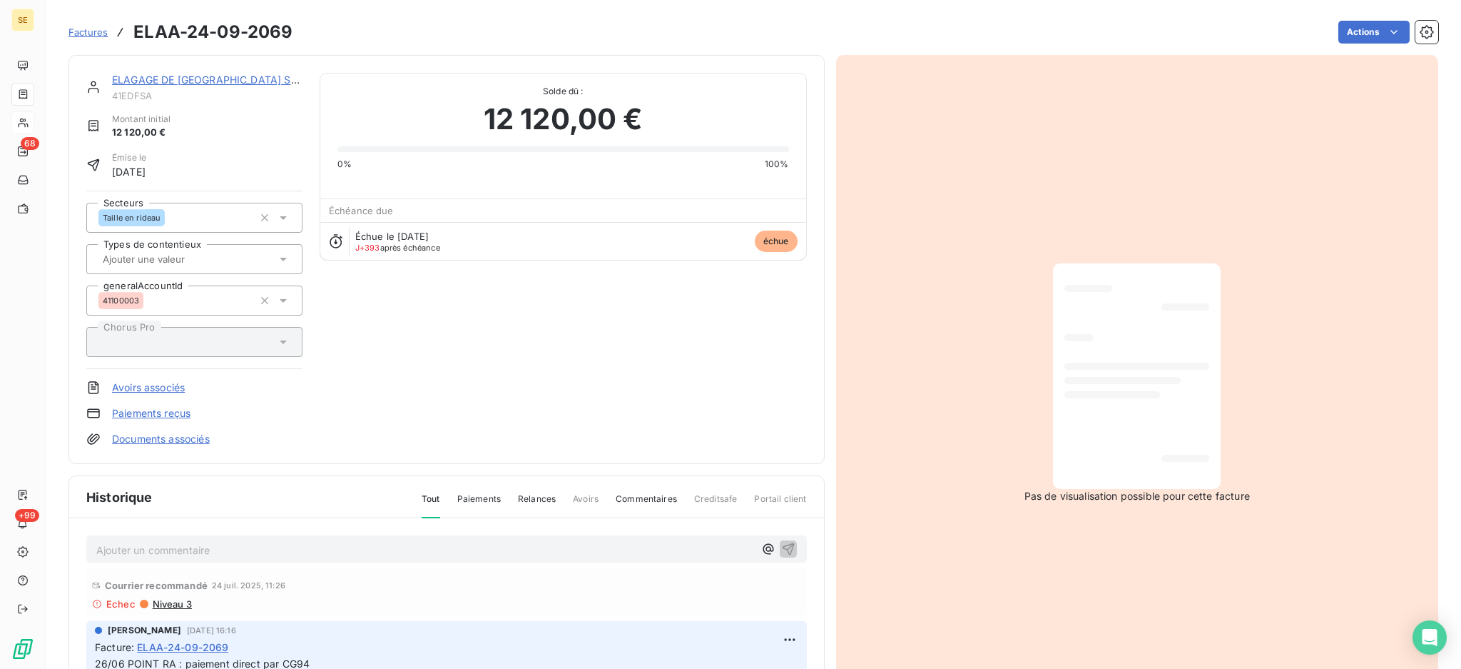
scroll to position [0, 0]
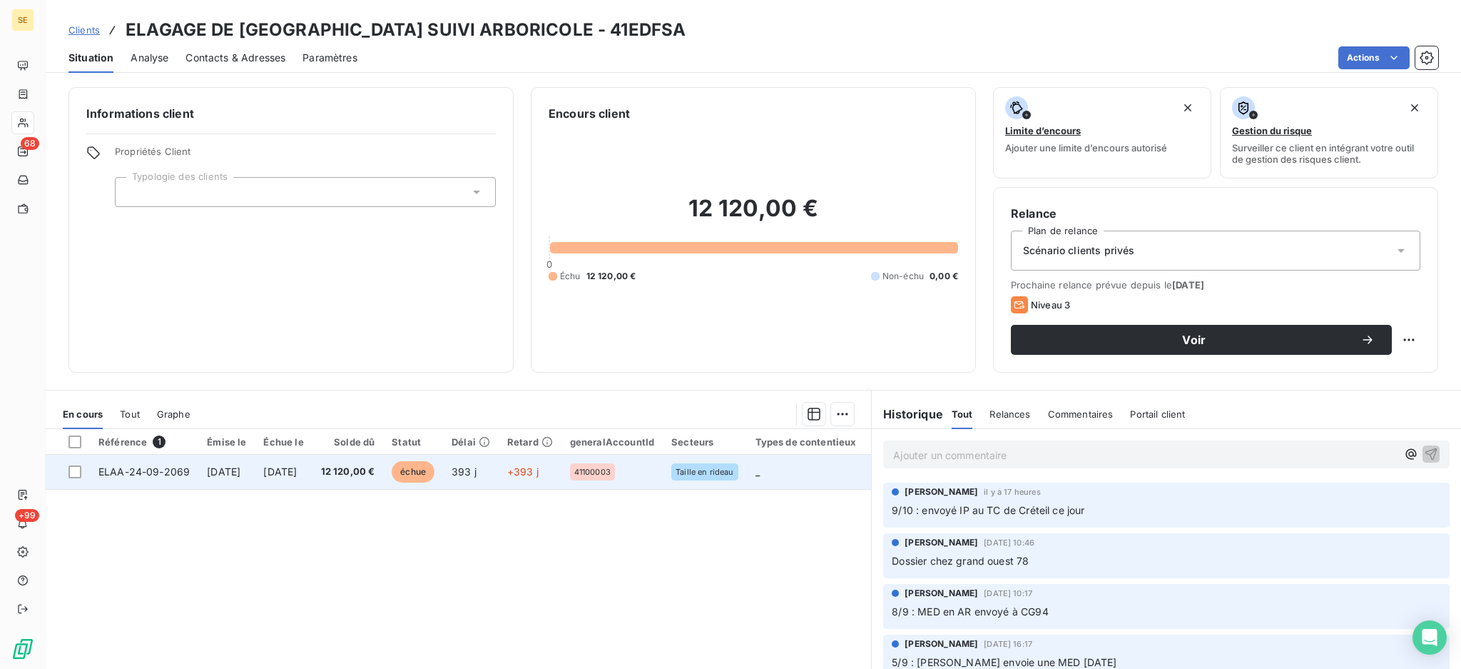
click at [240, 467] on span "[DATE]" at bounding box center [224, 471] width 34 height 12
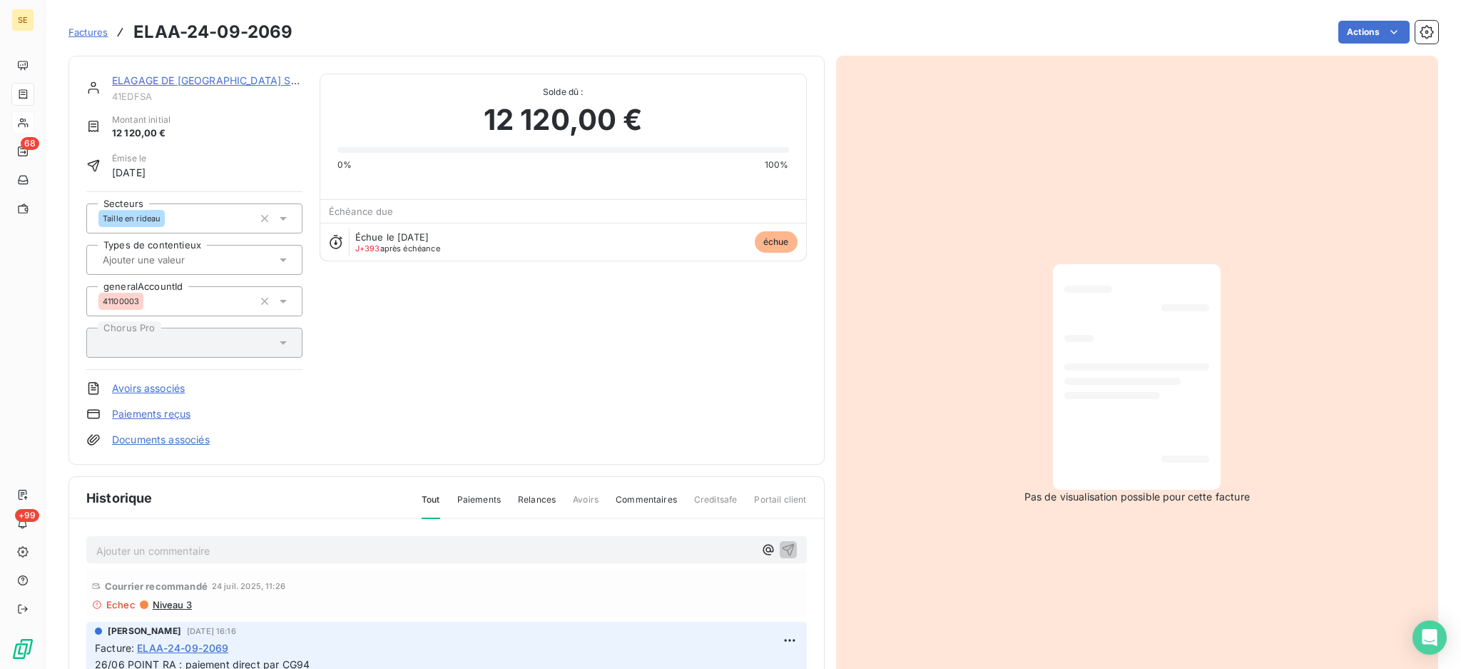
click at [171, 439] on link "Documents associés" at bounding box center [161, 439] width 98 height 14
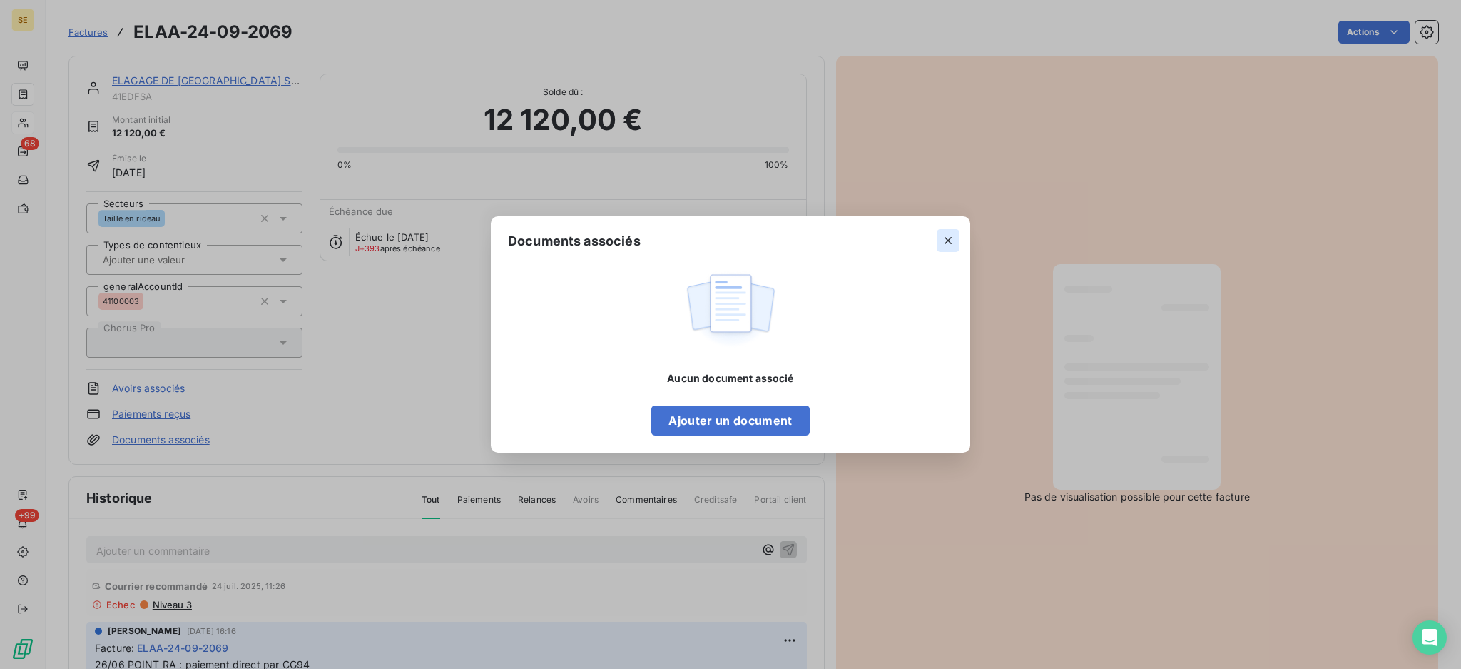
click at [948, 241] on icon "button" at bounding box center [948, 240] width 14 height 14
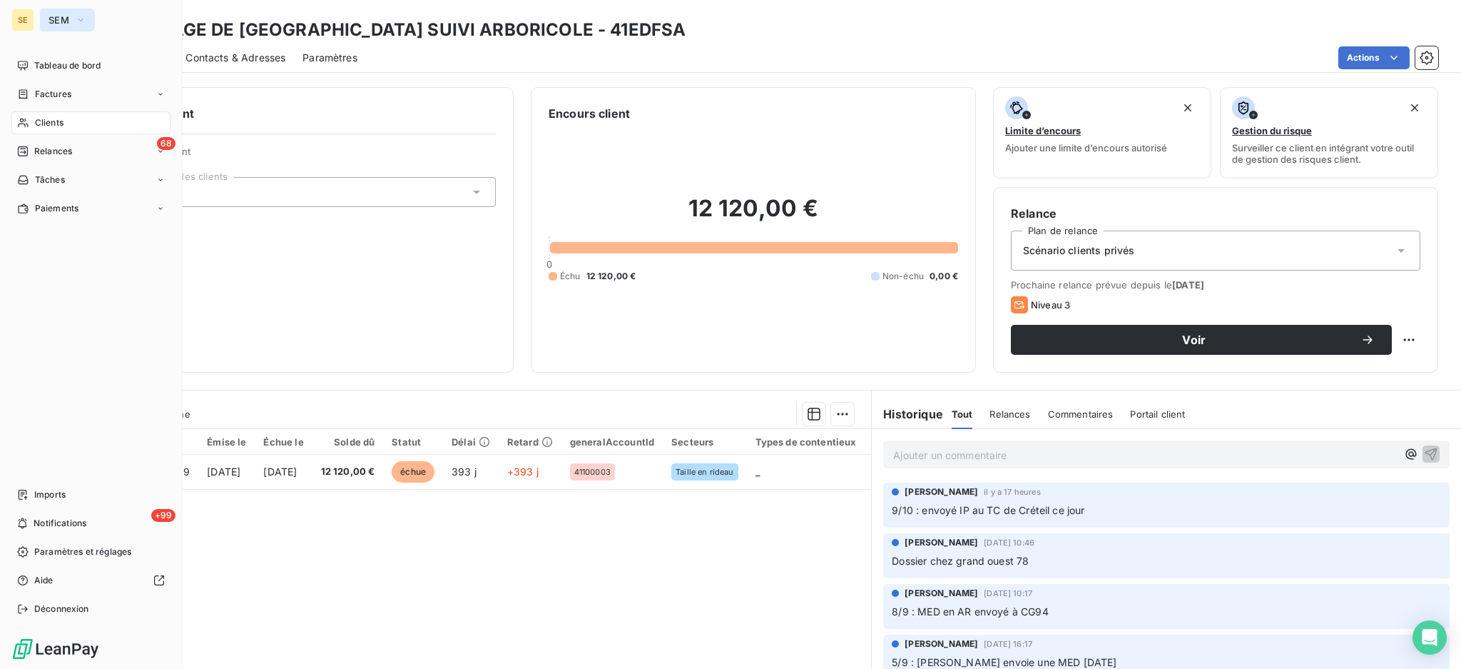
click at [86, 19] on button "SEM" at bounding box center [67, 20] width 55 height 23
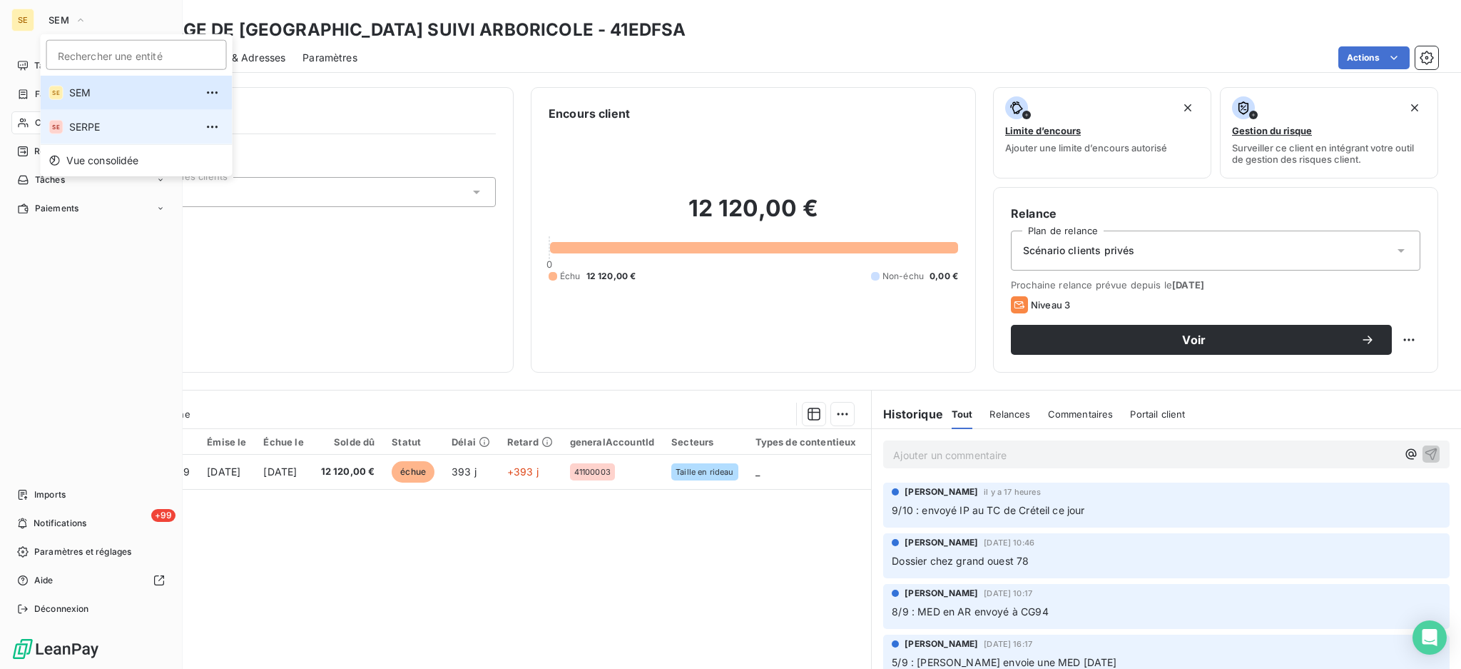
click at [92, 128] on span "SERPE" at bounding box center [132, 127] width 126 height 14
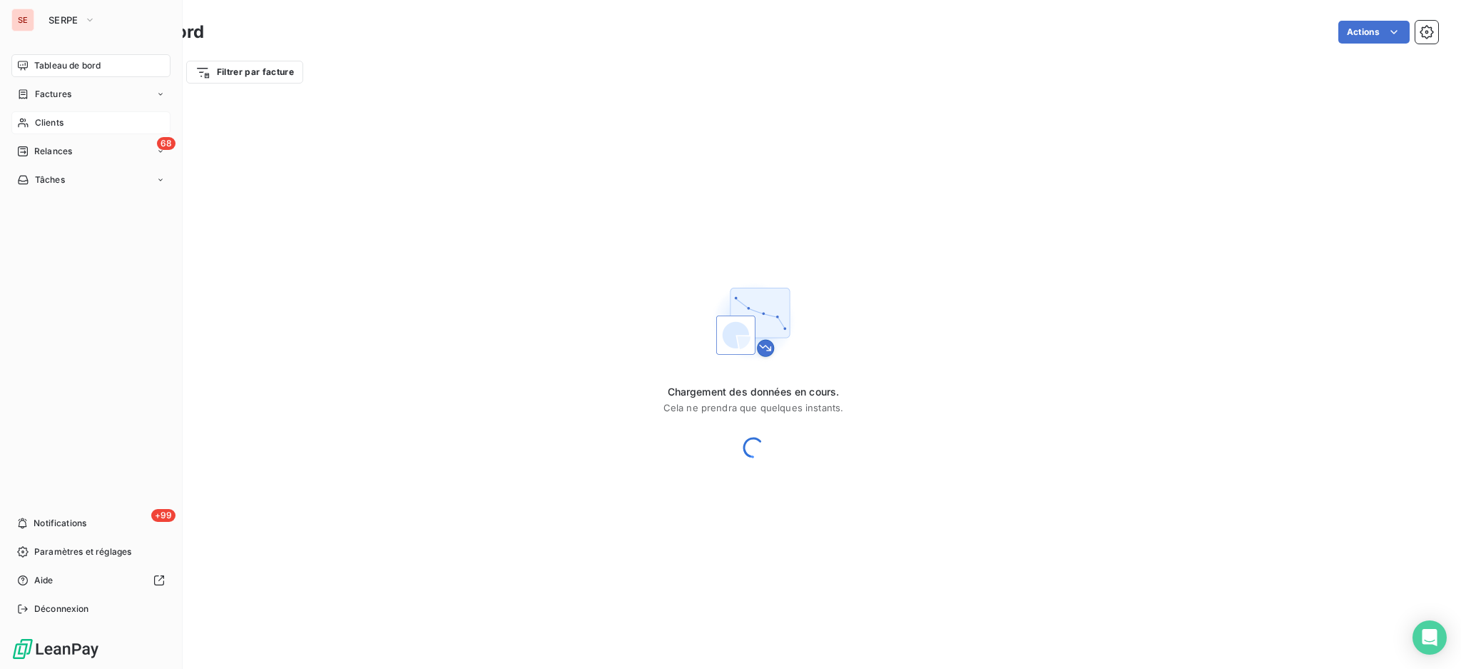
click at [53, 122] on span "Clients" at bounding box center [49, 122] width 29 height 13
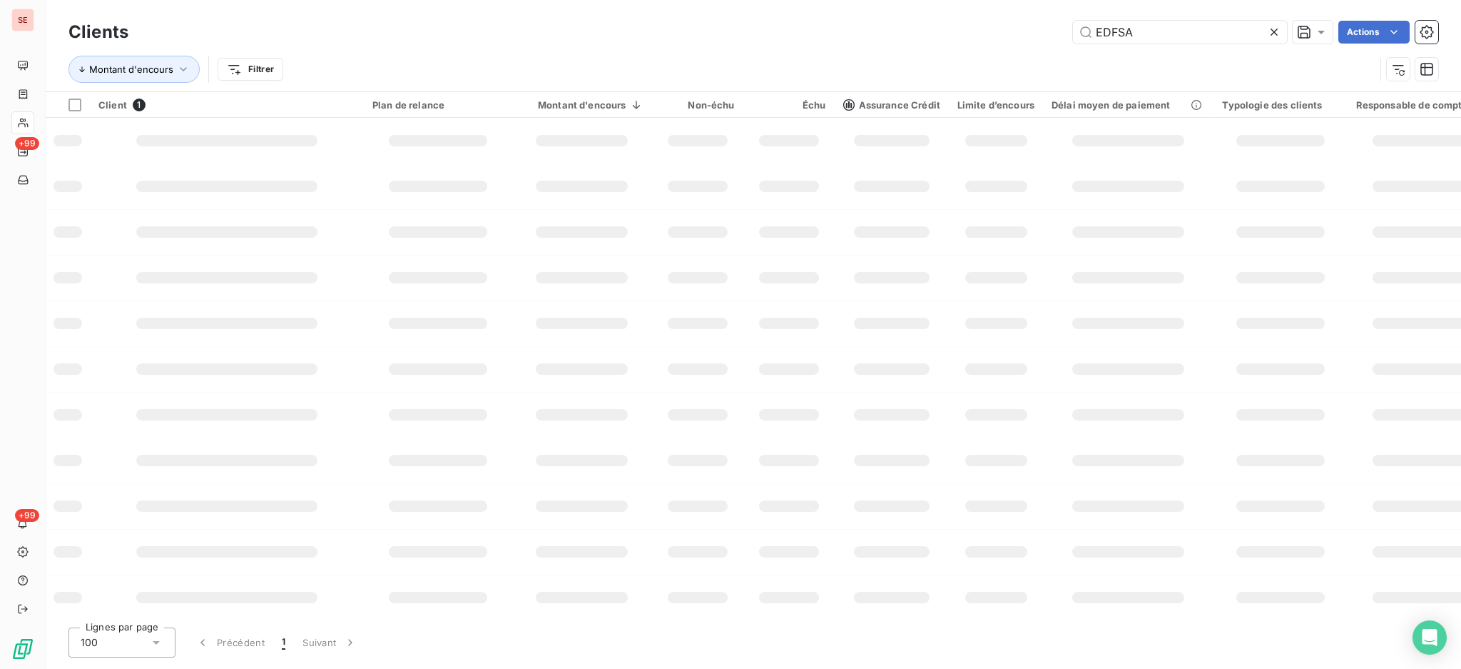
drag, startPoint x: 1159, startPoint y: 32, endPoint x: 710, endPoint y: 43, distance: 449.6
click at [761, 23] on div "EDFSA Actions" at bounding box center [792, 32] width 1293 height 23
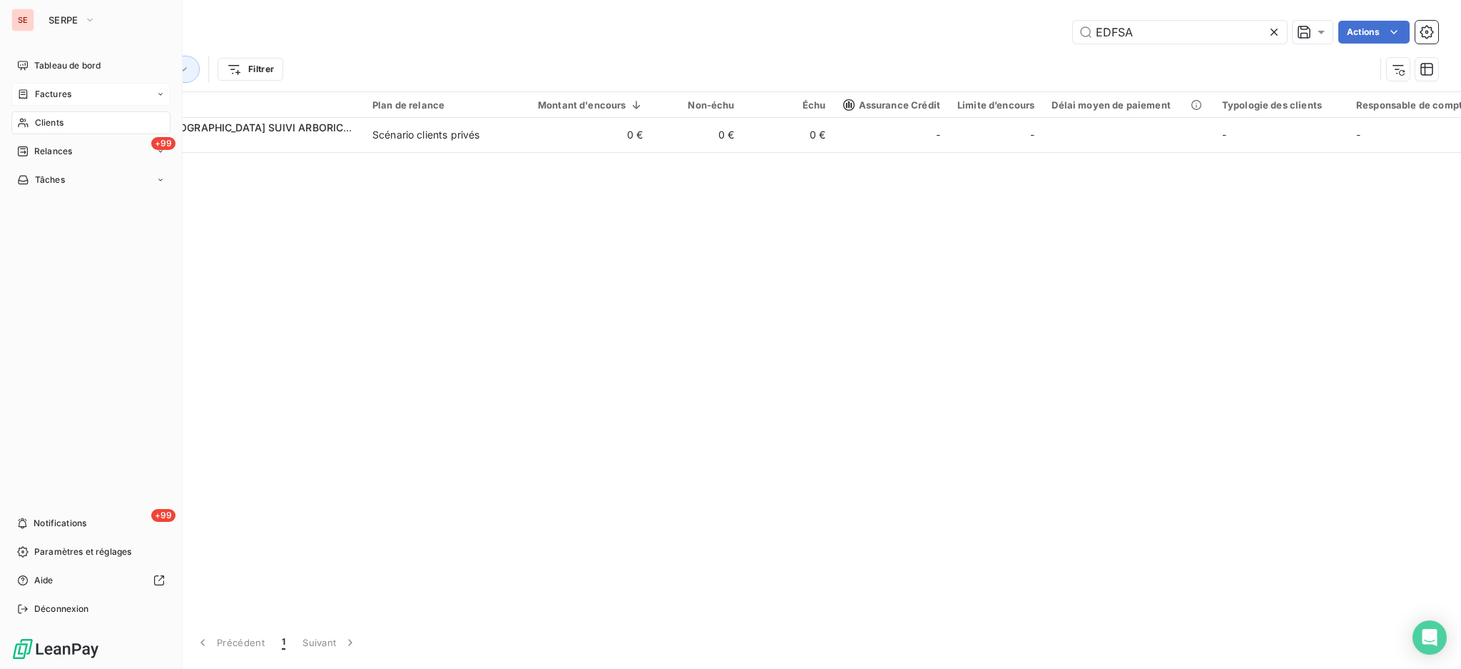
click at [31, 94] on div "Factures" at bounding box center [44, 94] width 54 height 13
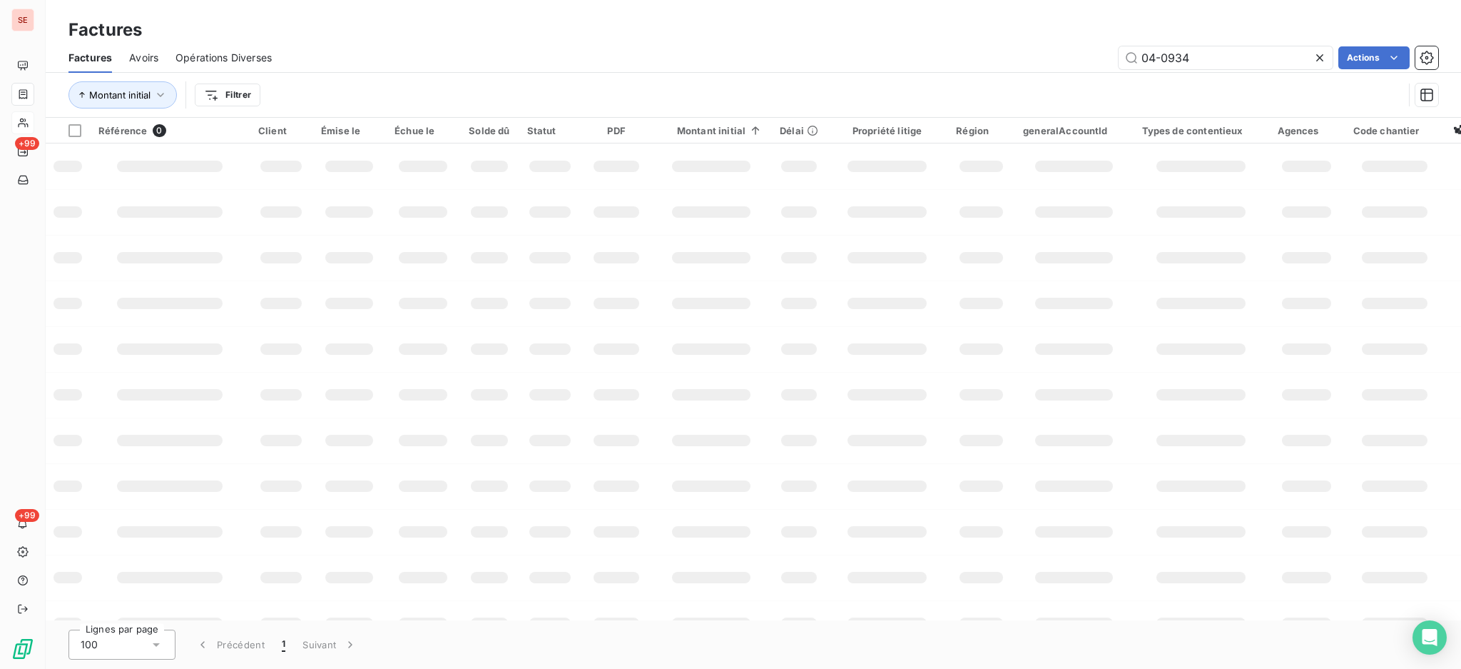
drag, startPoint x: 1077, startPoint y: 44, endPoint x: 937, endPoint y: 39, distance: 139.9
click at [947, 39] on div "Factures Factures Avoirs Opérations Diverses 04-0934 Actions Montant initial Fi…" at bounding box center [753, 59] width 1415 height 118
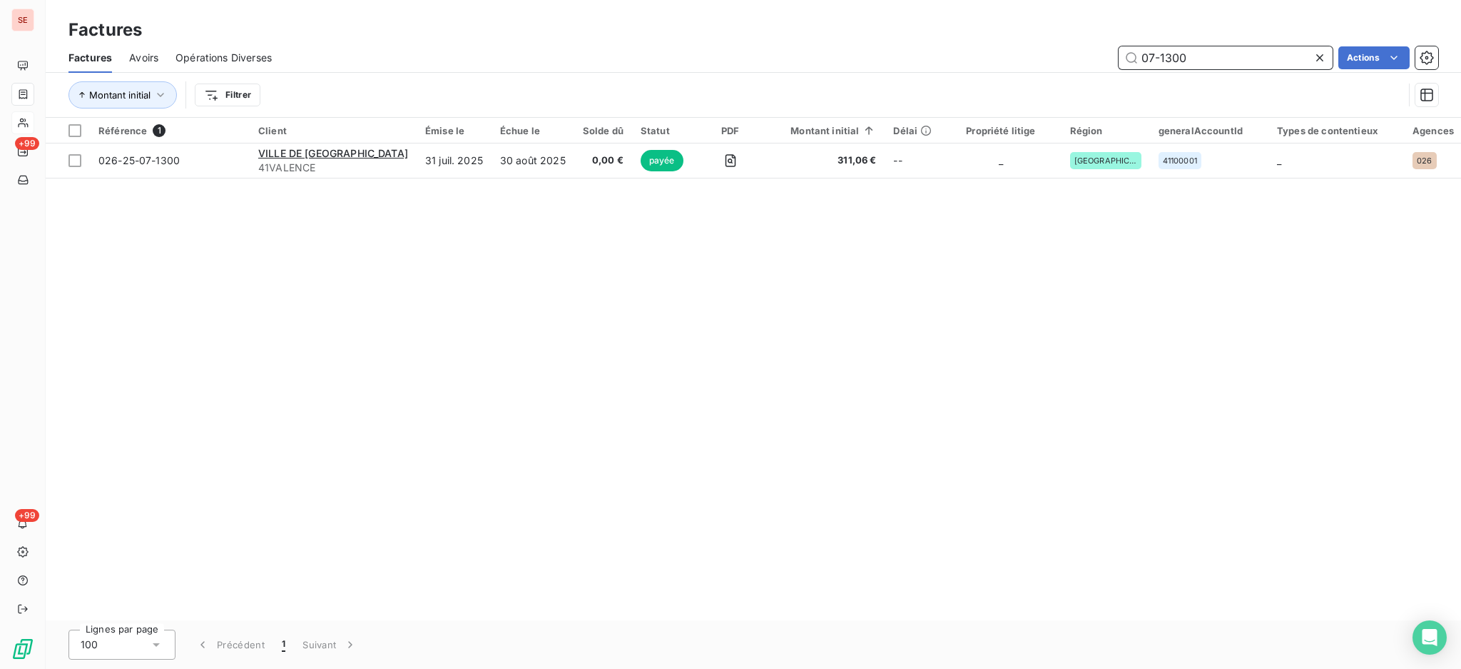
click at [1169, 61] on input "07-1300" at bounding box center [1226, 57] width 214 height 23
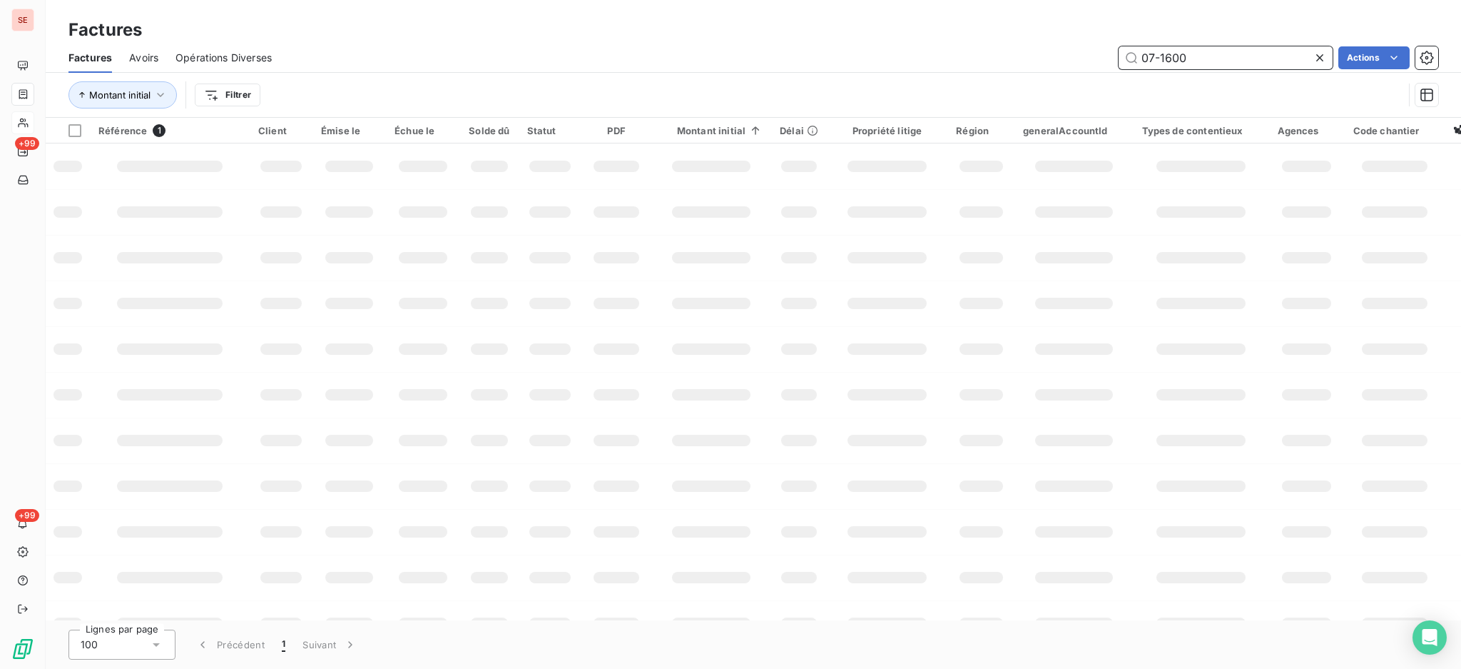
type input "07-1600"
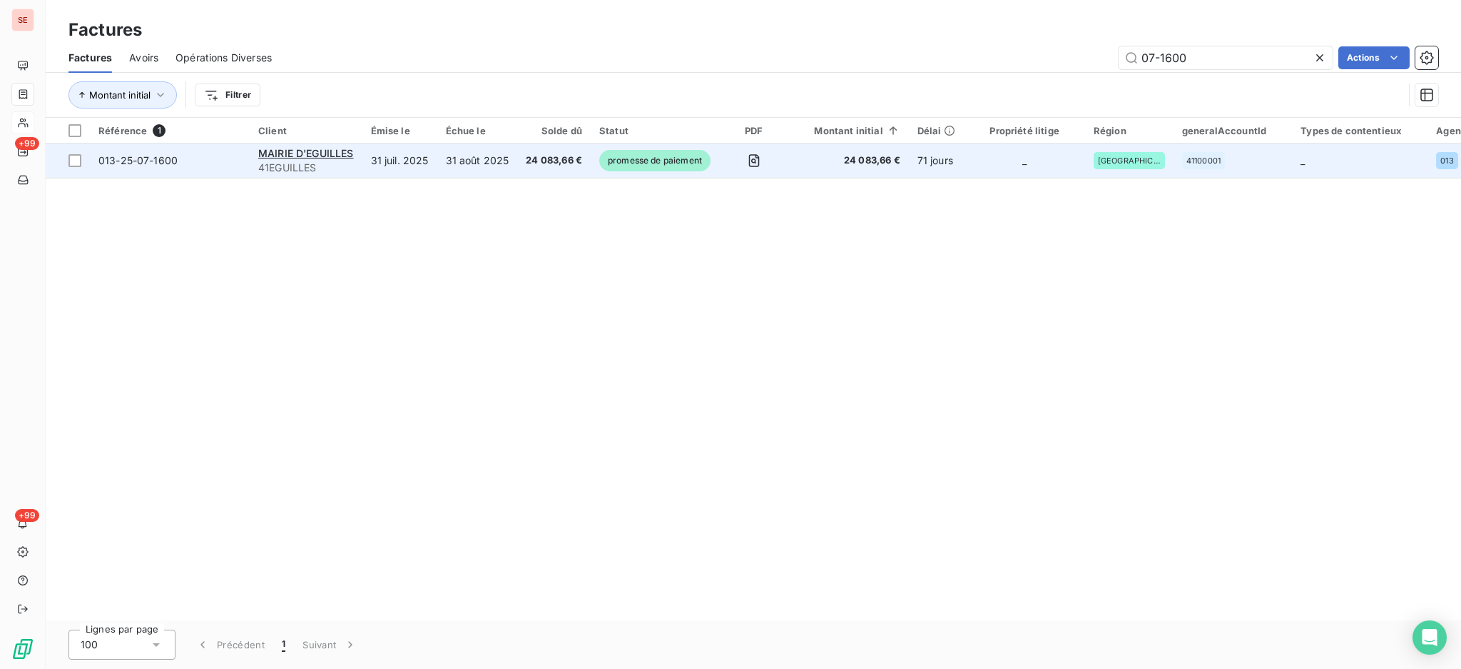
click at [421, 161] on td "31 juil. 2025" at bounding box center [399, 160] width 75 height 34
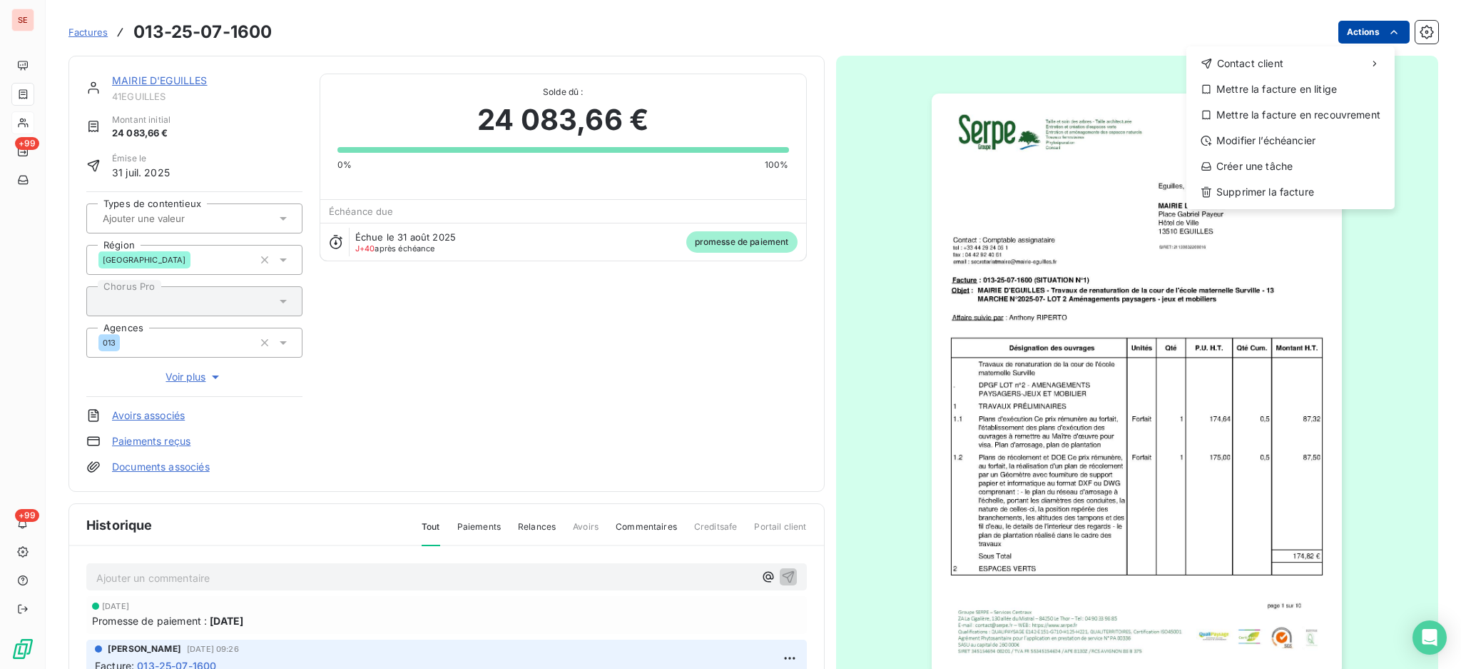
click at [1357, 27] on html "SE +99 +99 Factures [PHONE_NUMBER] Actions Contact client Mettre la facture en …" at bounding box center [730, 334] width 1461 height 669
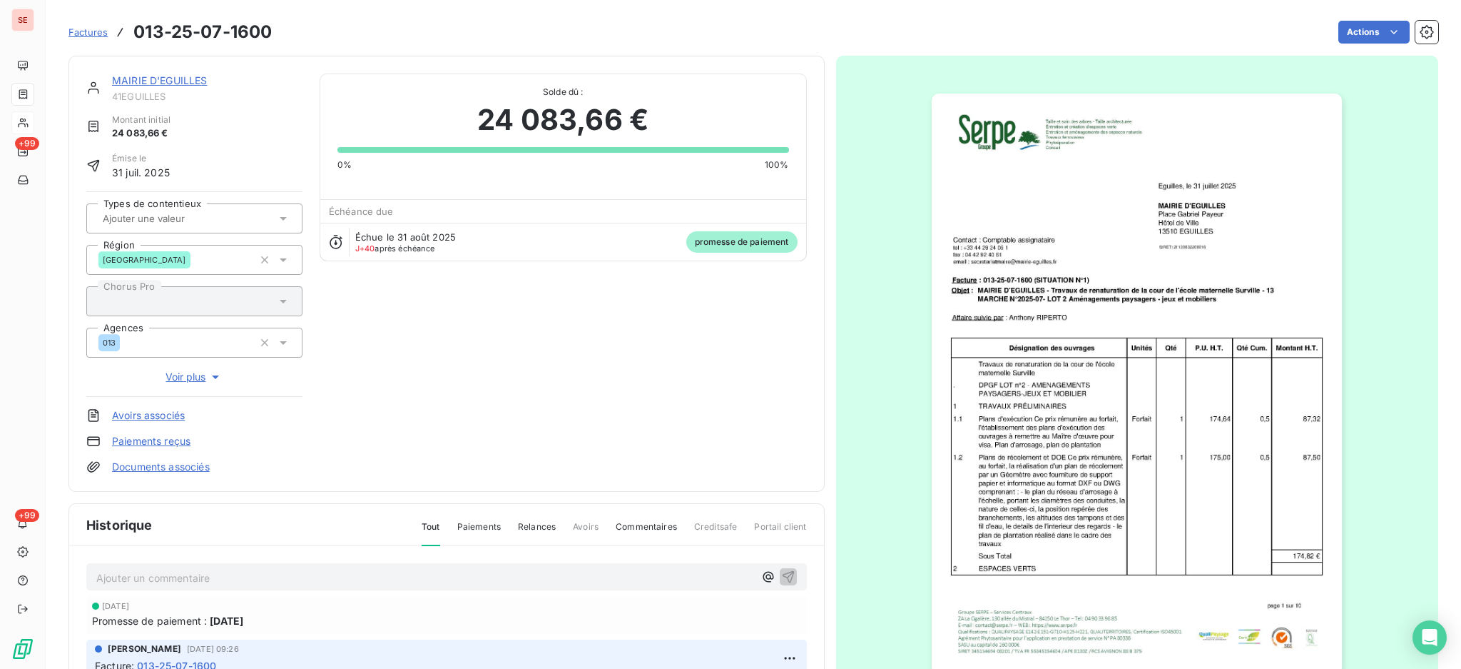
click at [357, 572] on html "SE +99 +99 Factures 013-25-07-1600 Actions MAIRIE D'EGUILLES 41EGUILLES Montant…" at bounding box center [730, 334] width 1461 height 669
drag, startPoint x: 355, startPoint y: 577, endPoint x: 347, endPoint y: 579, distance: 8.1
click at [347, 580] on p "Ajouter un commentaire ﻿" at bounding box center [425, 578] width 658 height 18
drag, startPoint x: 276, startPoint y: 581, endPoint x: 51, endPoint y: 574, distance: 224.9
click at [51, 575] on section "Factures 013-25-07-1600 Actions MAIRIE D'EGUILLES 41EGUILLES Montant initial 24…" at bounding box center [753, 334] width 1415 height 669
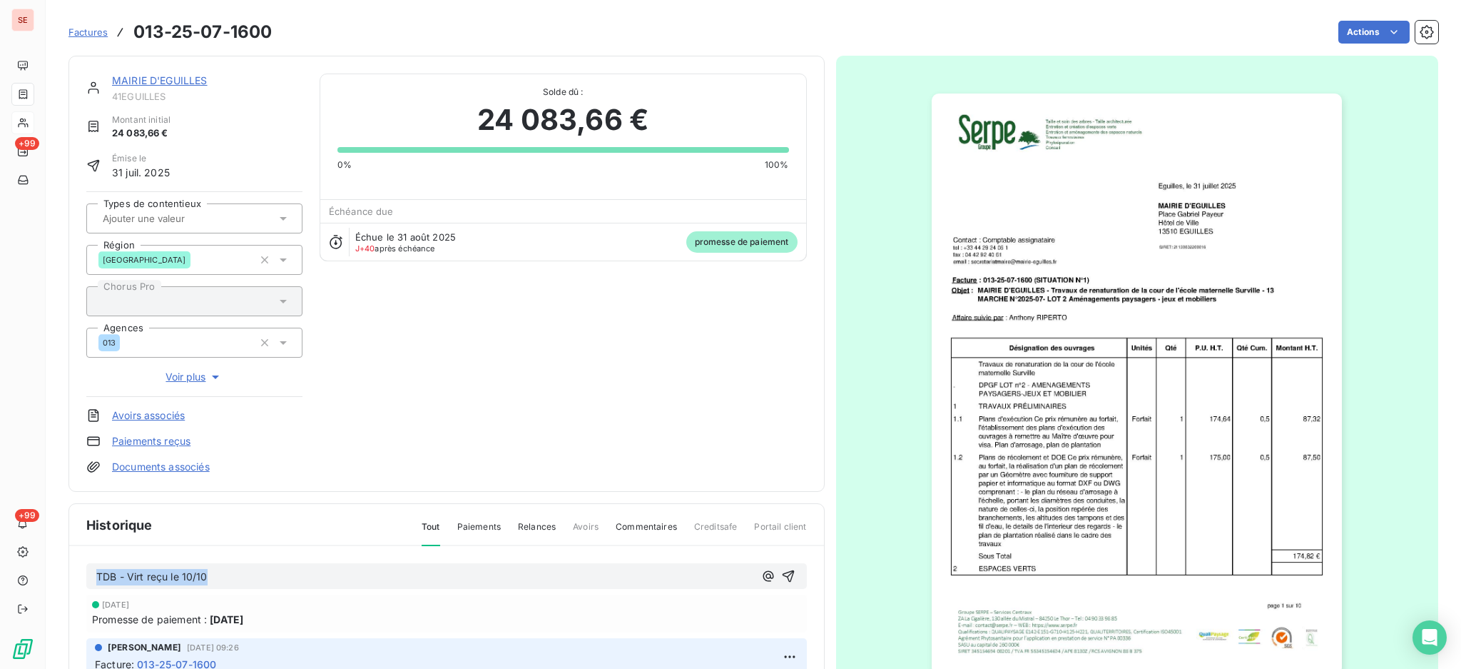
copy span "TDB - Virt reçu le 10/10"
click at [294, 571] on p "TDB - Virt reçu le 10/10" at bounding box center [425, 577] width 658 height 16
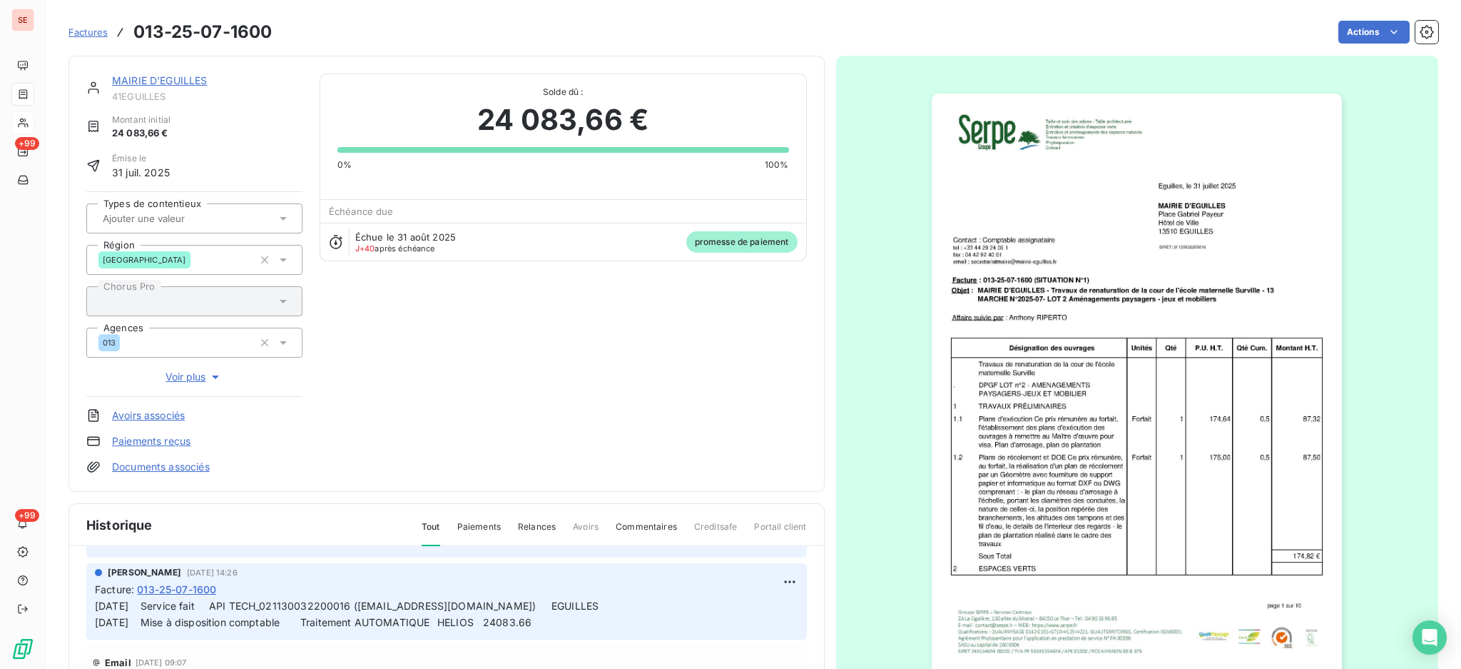
scroll to position [422, 0]
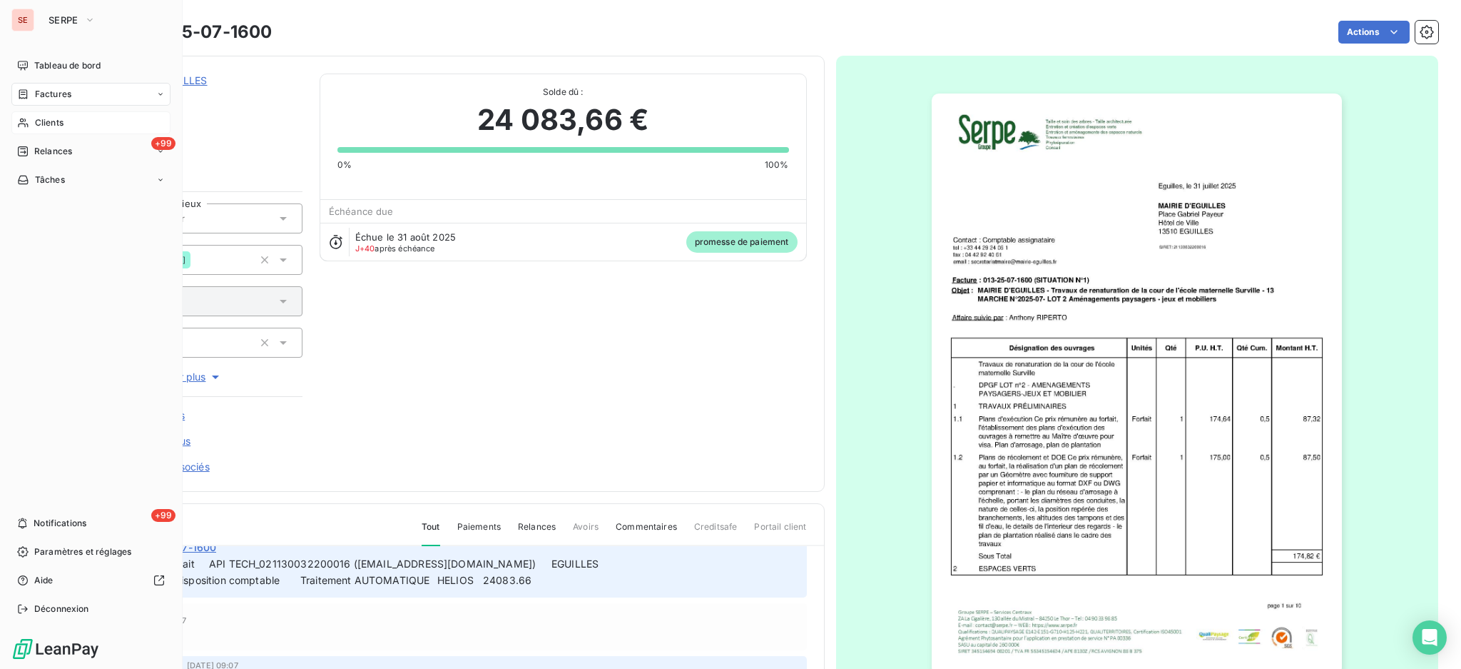
click at [59, 92] on span "Factures" at bounding box center [53, 94] width 36 height 13
click at [41, 99] on span "Factures" at bounding box center [53, 94] width 36 height 13
click at [59, 130] on div "Factures" at bounding box center [100, 122] width 142 height 23
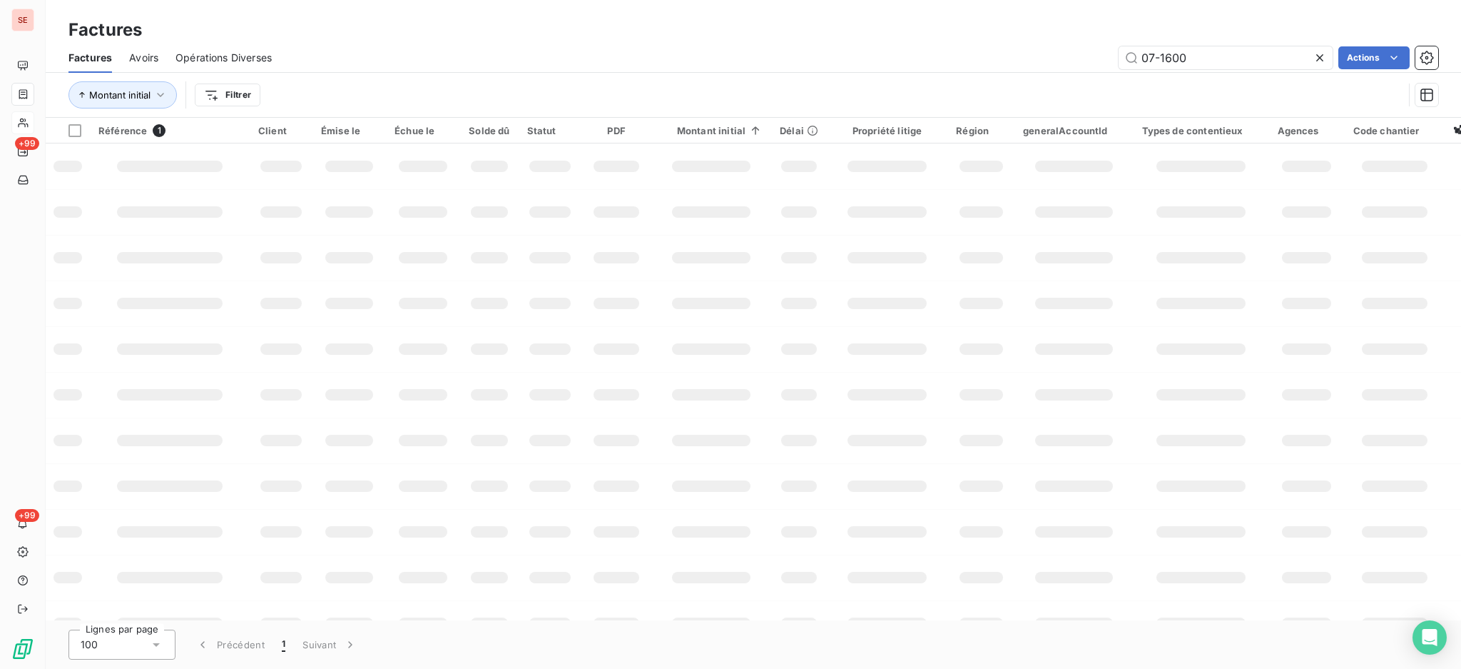
drag, startPoint x: 1070, startPoint y: 29, endPoint x: 931, endPoint y: -13, distance: 145.1
click at [931, 0] on html "SE +99 +99 Factures Factures Avoirs Opérations Diverses 07-1600 Actions Montant…" at bounding box center [730, 334] width 1461 height 669
type input "08-0586"
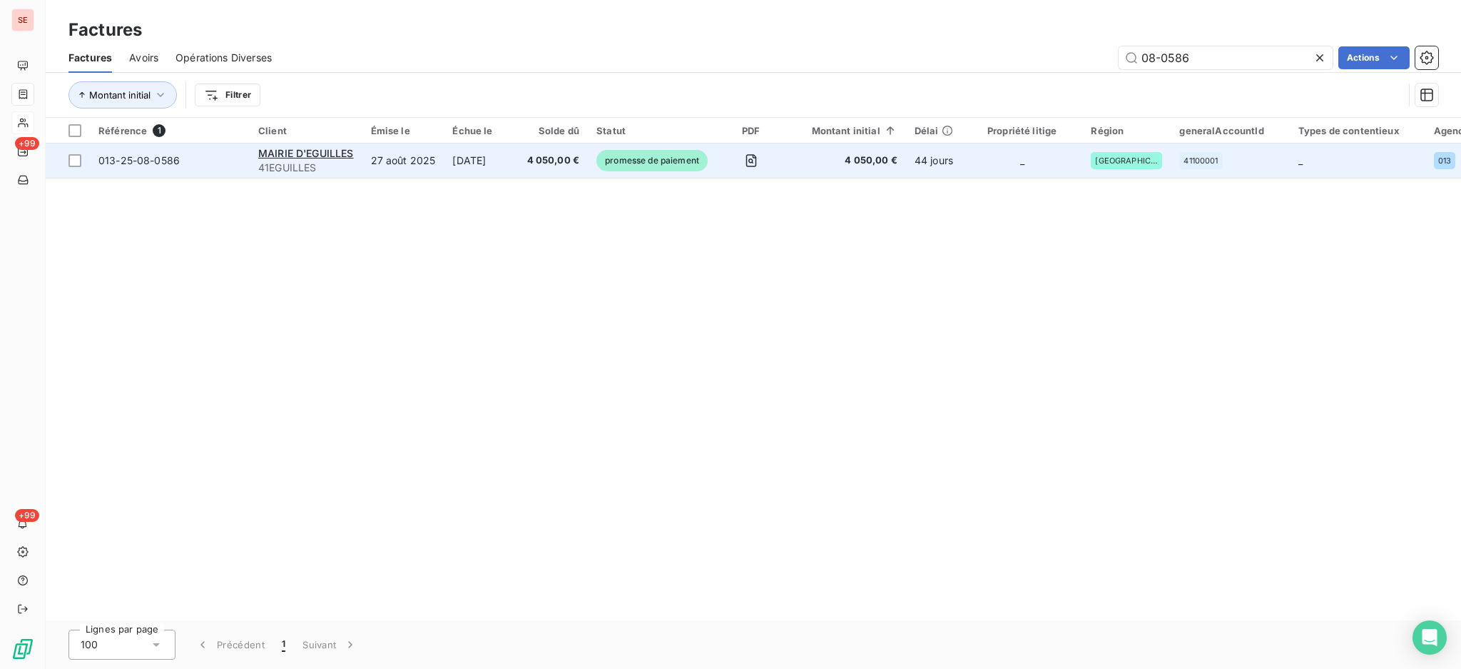
click at [487, 167] on td "[DATE]" at bounding box center [481, 160] width 74 height 34
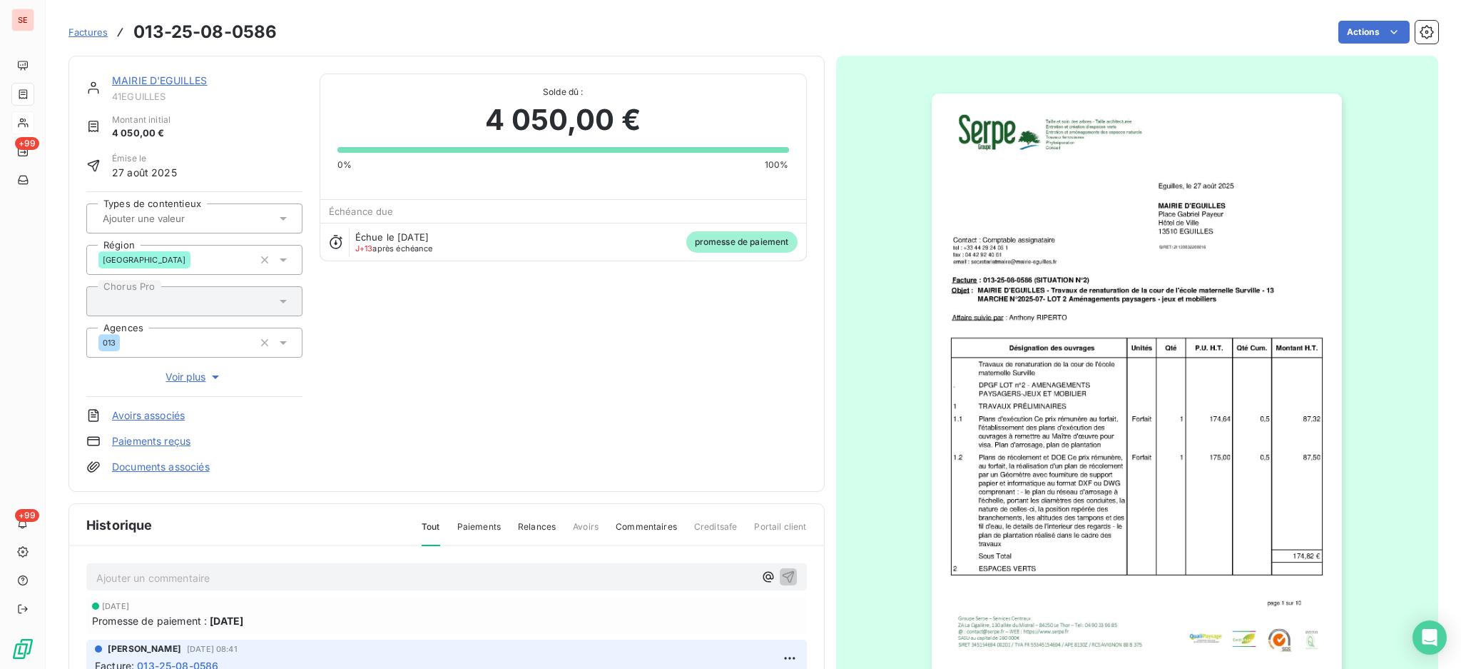
click at [322, 576] on p "Ajouter un commentaire ﻿" at bounding box center [425, 578] width 658 height 18
click at [385, 572] on p "Ajouter un commentaire ﻿" at bounding box center [425, 578] width 658 height 18
drag, startPoint x: 206, startPoint y: 574, endPoint x: 49, endPoint y: 559, distance: 157.7
click at [49, 559] on section "Factures 013-25-08-0586 Actions MAIRIE D'EGUILLES 41EGUILLES Montant initial 4 …" at bounding box center [753, 334] width 1415 height 669
copy span "TDB - Virt reçu le 10/10"
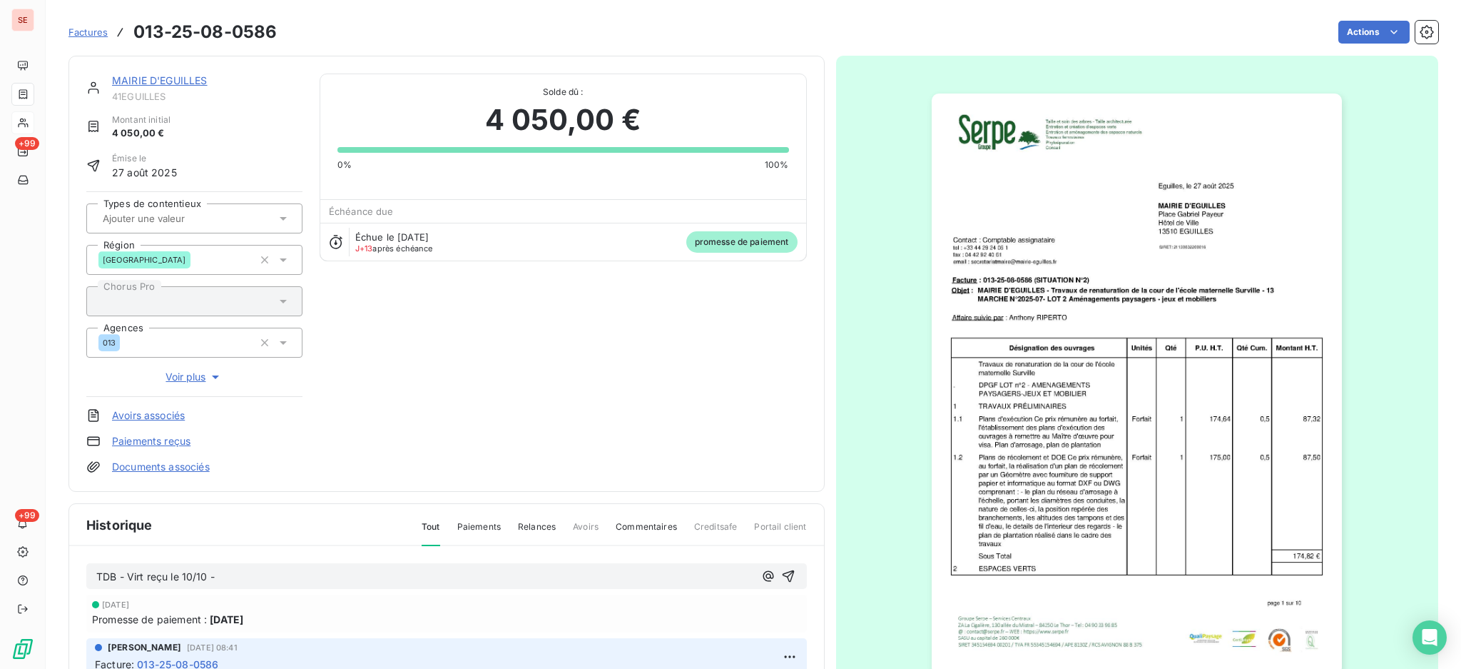
click at [236, 579] on p "TDB - Virt reçu le 10/10 -" at bounding box center [425, 577] width 658 height 16
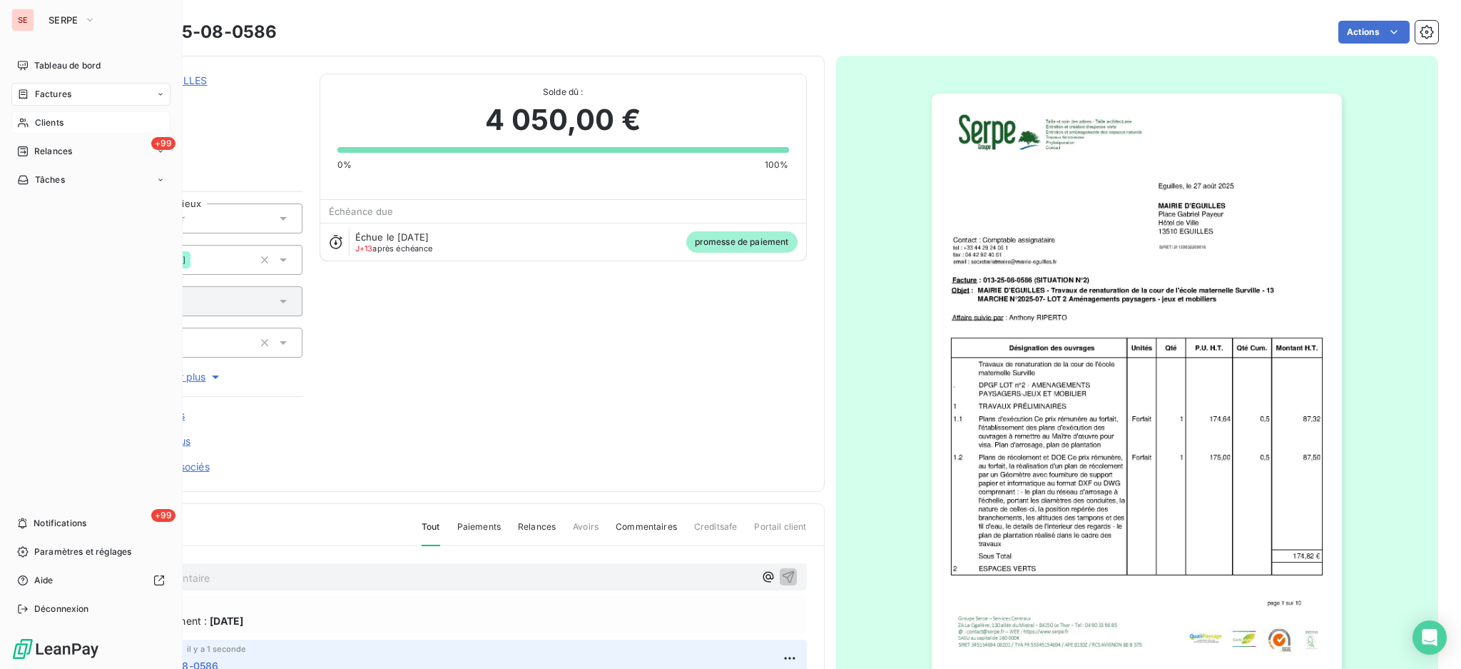
click at [40, 101] on div "Factures" at bounding box center [90, 94] width 159 height 23
click at [52, 101] on div "Factures" at bounding box center [90, 94] width 159 height 23
click at [51, 123] on span "Factures" at bounding box center [52, 122] width 36 height 13
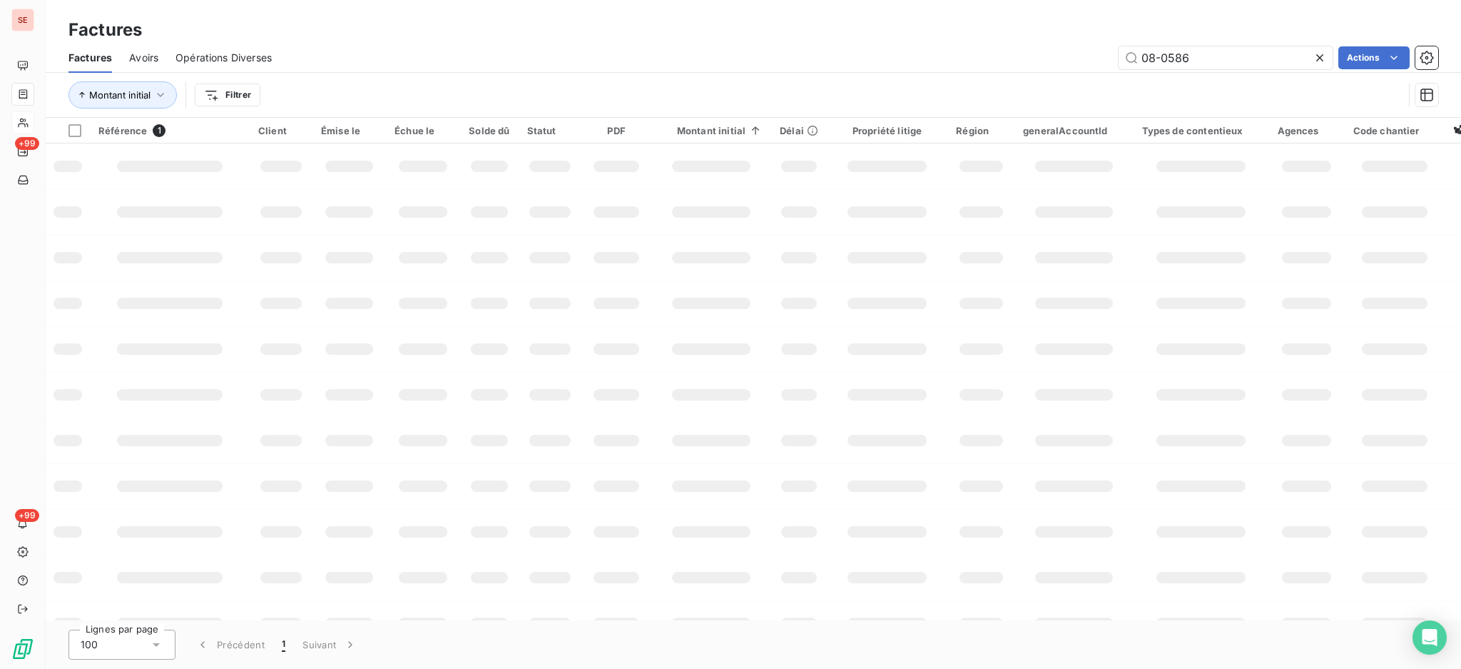
drag, startPoint x: 1182, startPoint y: 53, endPoint x: 873, endPoint y: 30, distance: 309.8
click at [906, 31] on div "Factures Factures Avoirs Opérations Diverses 08-0586 Actions Montant initial Fi…" at bounding box center [753, 59] width 1415 height 118
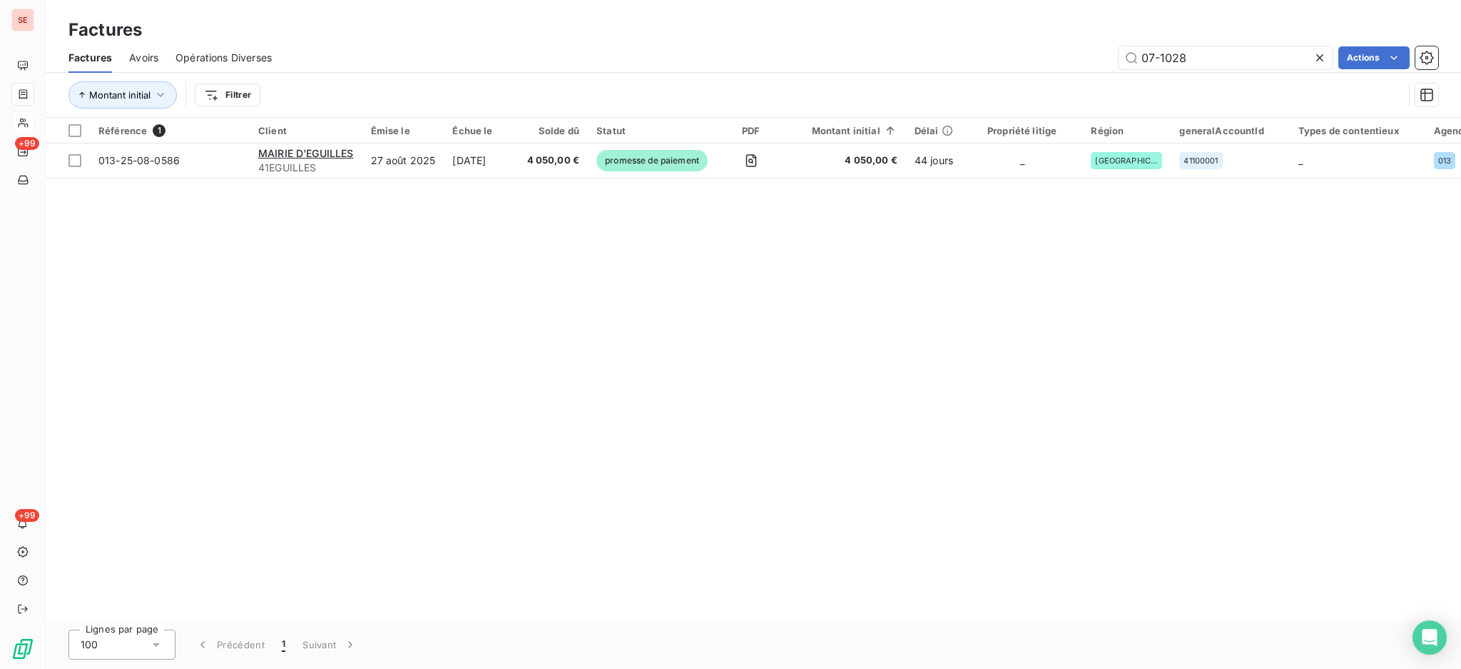
type input "07-1028"
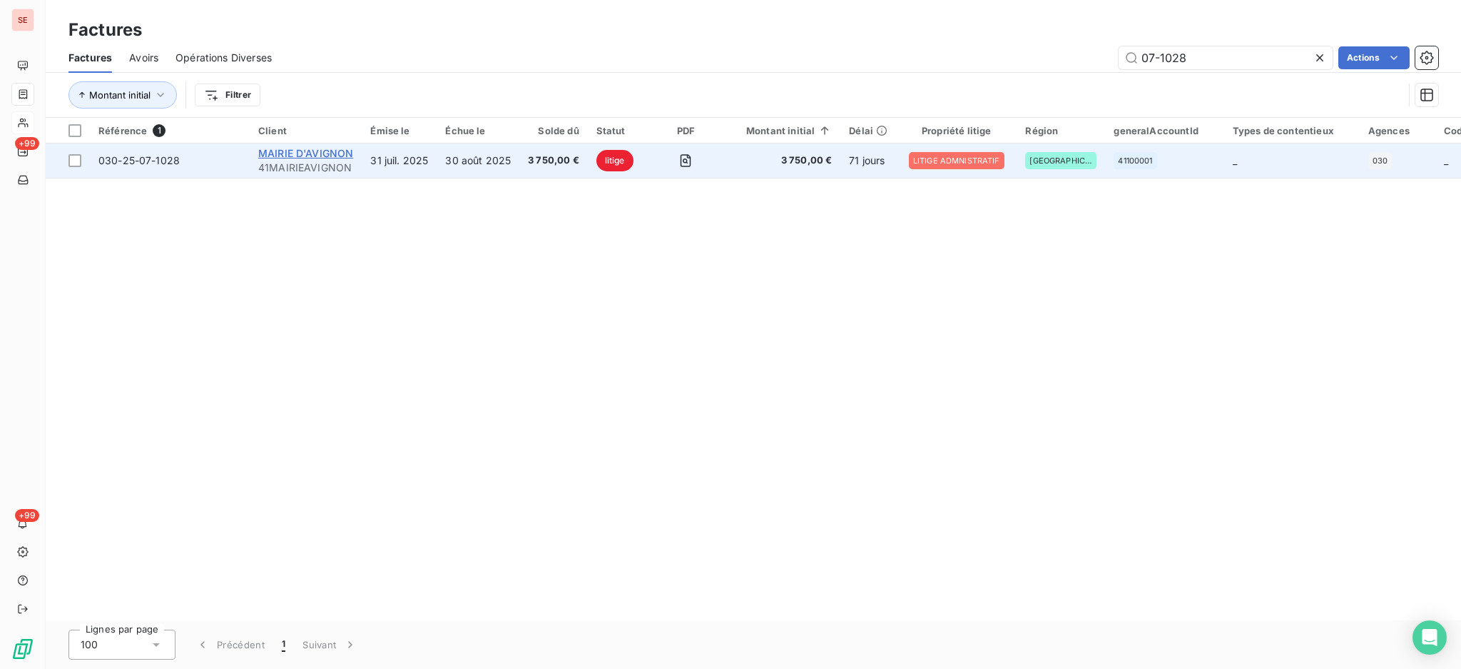
click at [328, 154] on span "MAIRIE D'AVIGNON" at bounding box center [305, 153] width 95 height 12
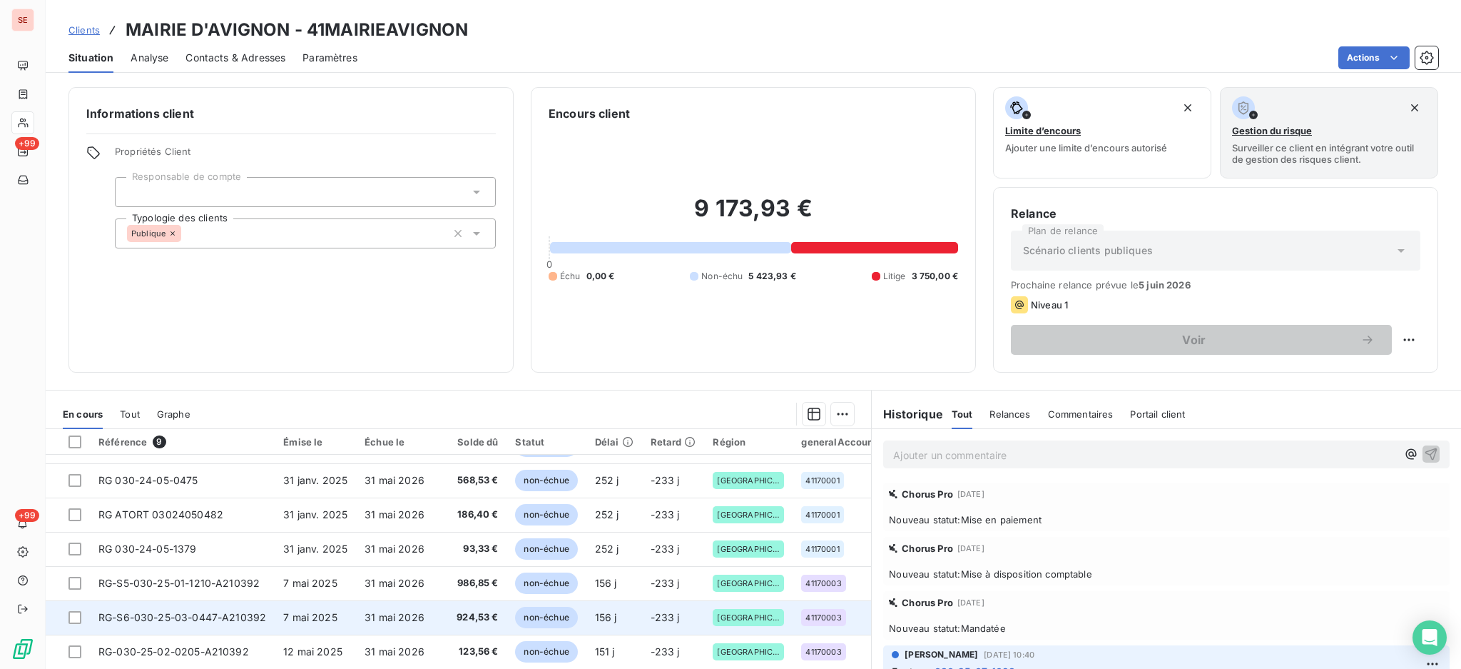
scroll to position [77, 0]
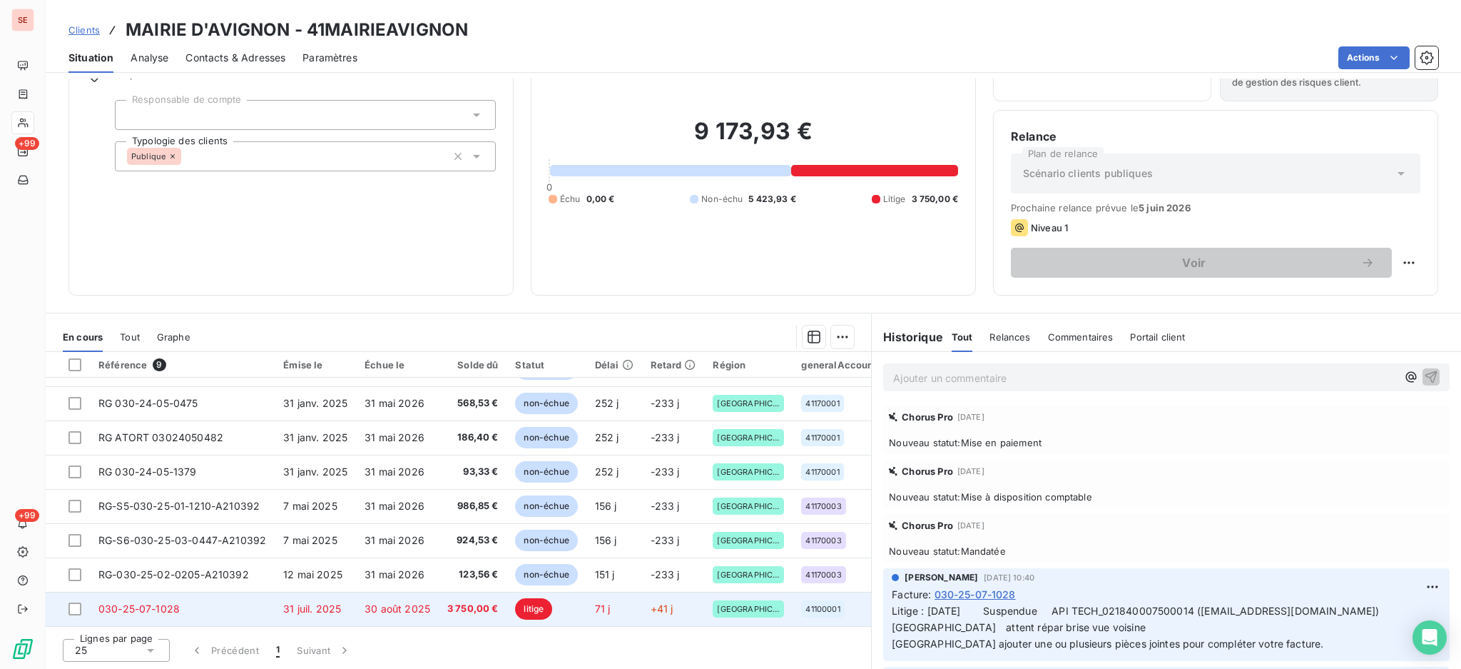
click at [264, 609] on td "030-25-07-1028" at bounding box center [182, 608] width 185 height 34
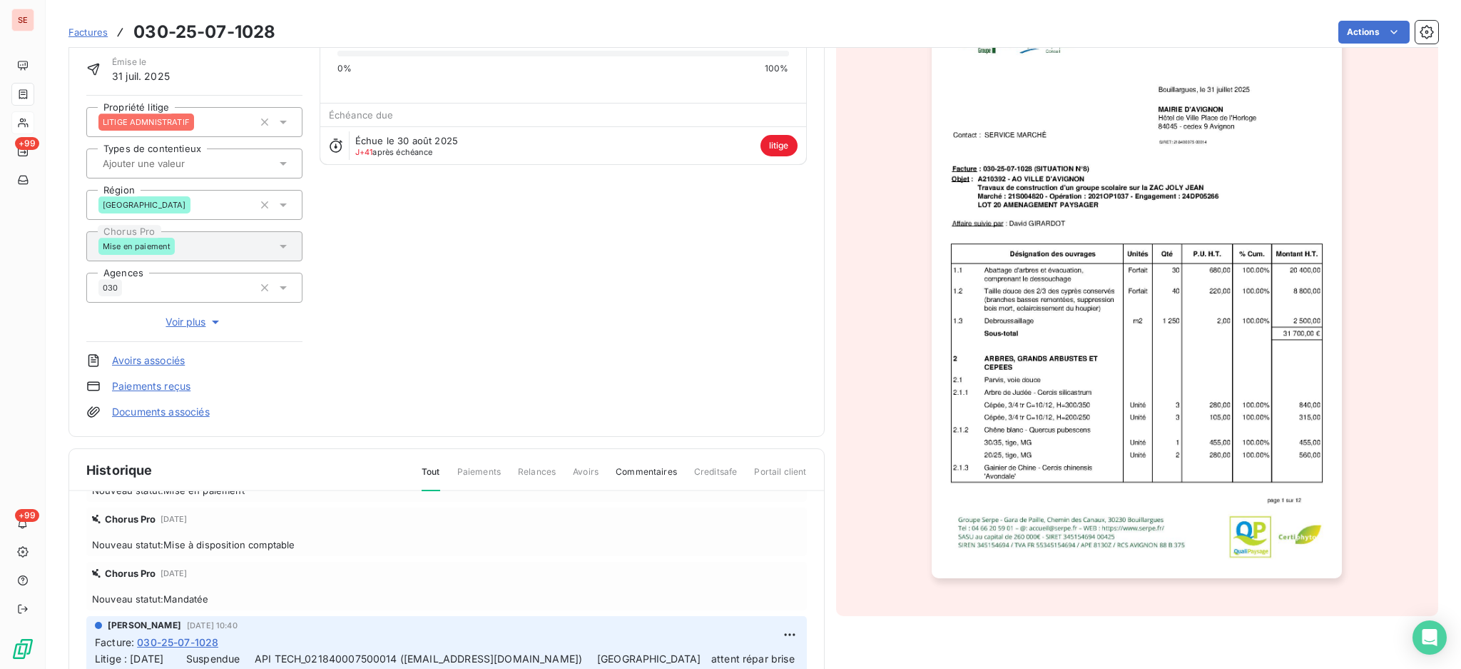
scroll to position [163, 0]
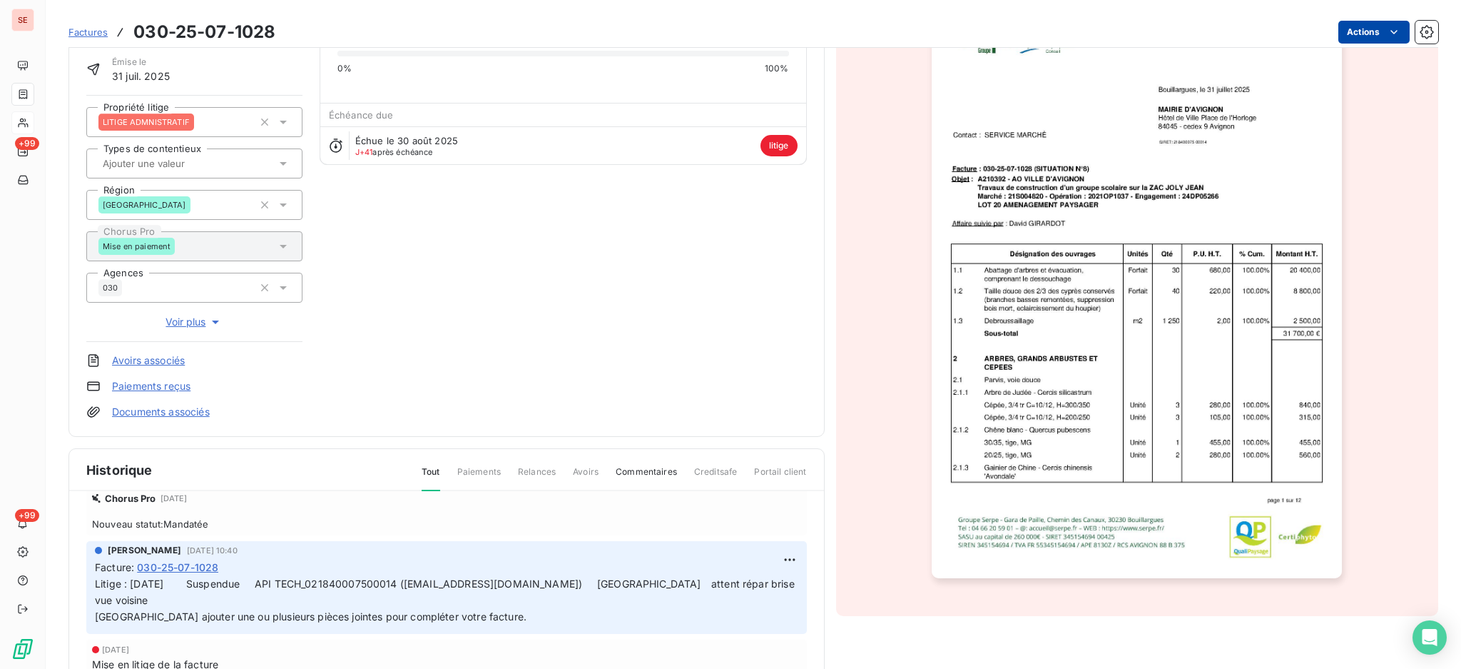
click at [1362, 28] on html "SE +99 +99 Factures 030-25-07-1028 Actions MAIRIE D'AVIGNON 41MAIRIEAVIGNON Mon…" at bounding box center [730, 334] width 1461 height 669
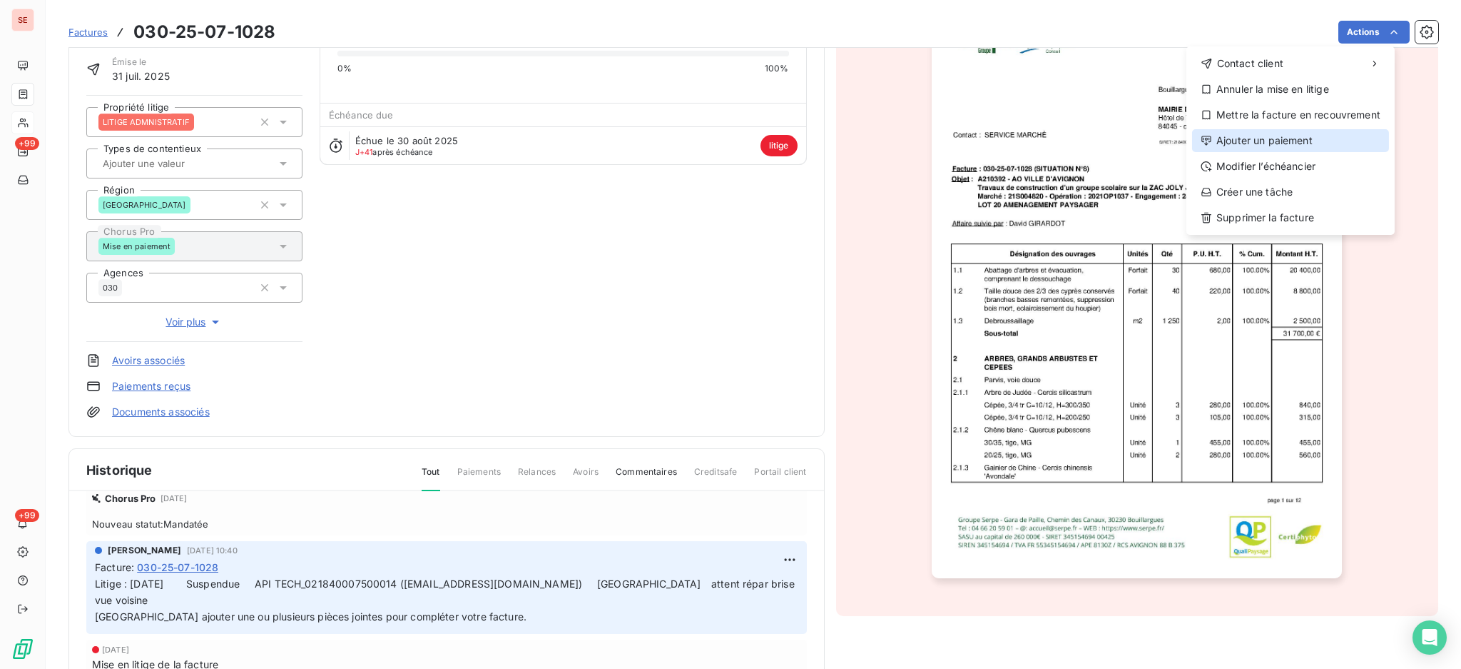
click at [1316, 136] on div "Ajouter un paiement" at bounding box center [1290, 140] width 197 height 23
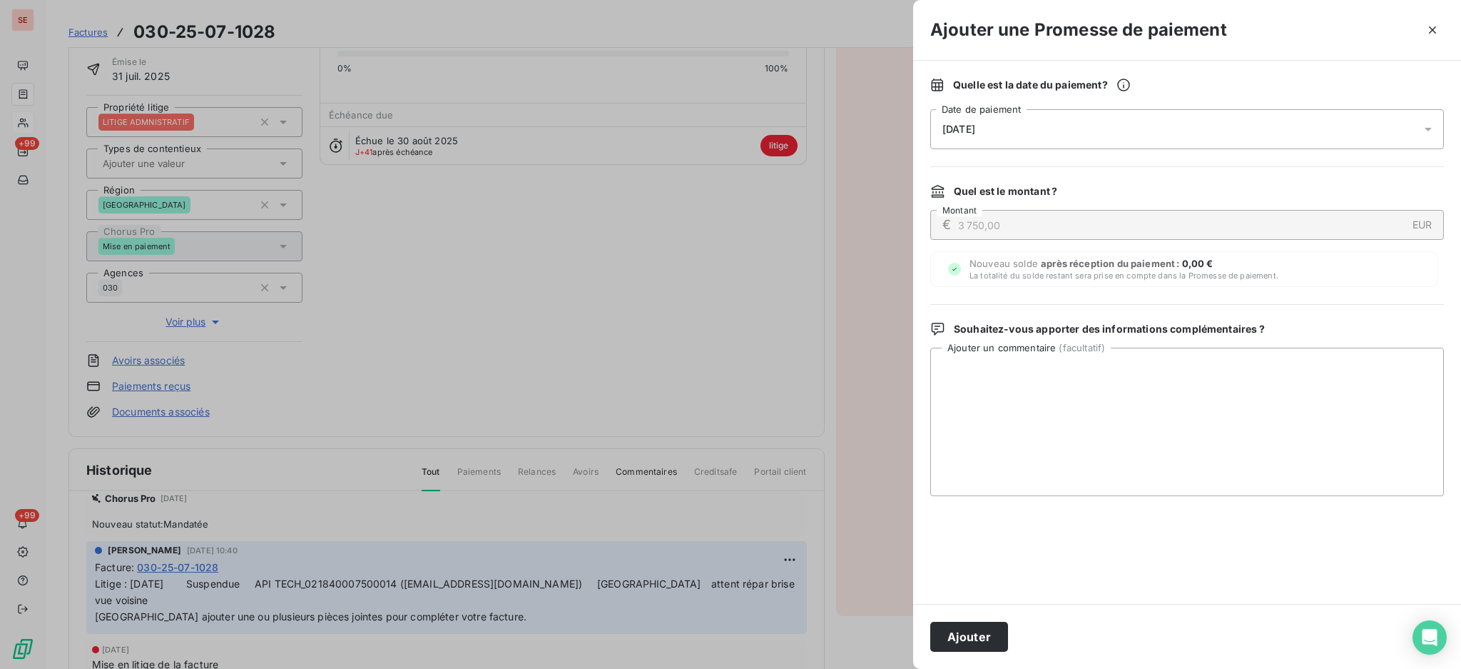
click at [1431, 125] on icon at bounding box center [1428, 129] width 14 height 14
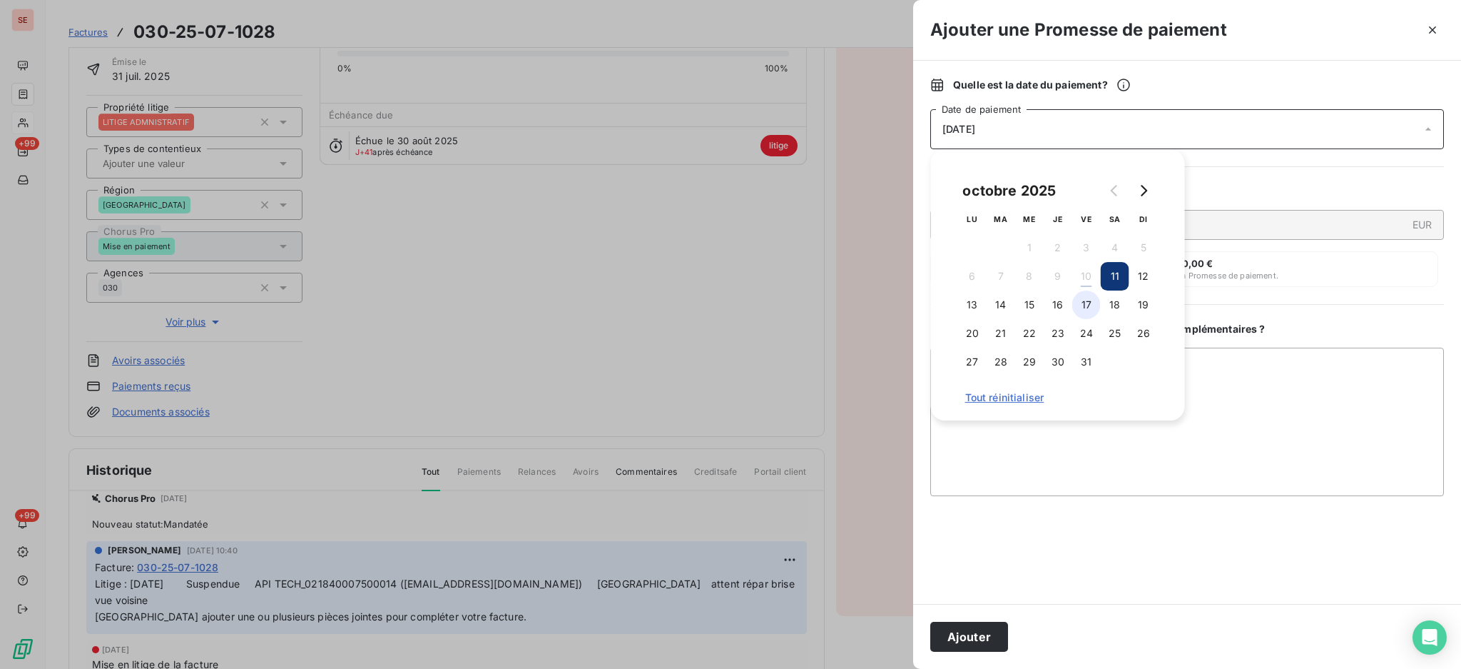
click at [1090, 300] on button "17" at bounding box center [1086, 304] width 29 height 29
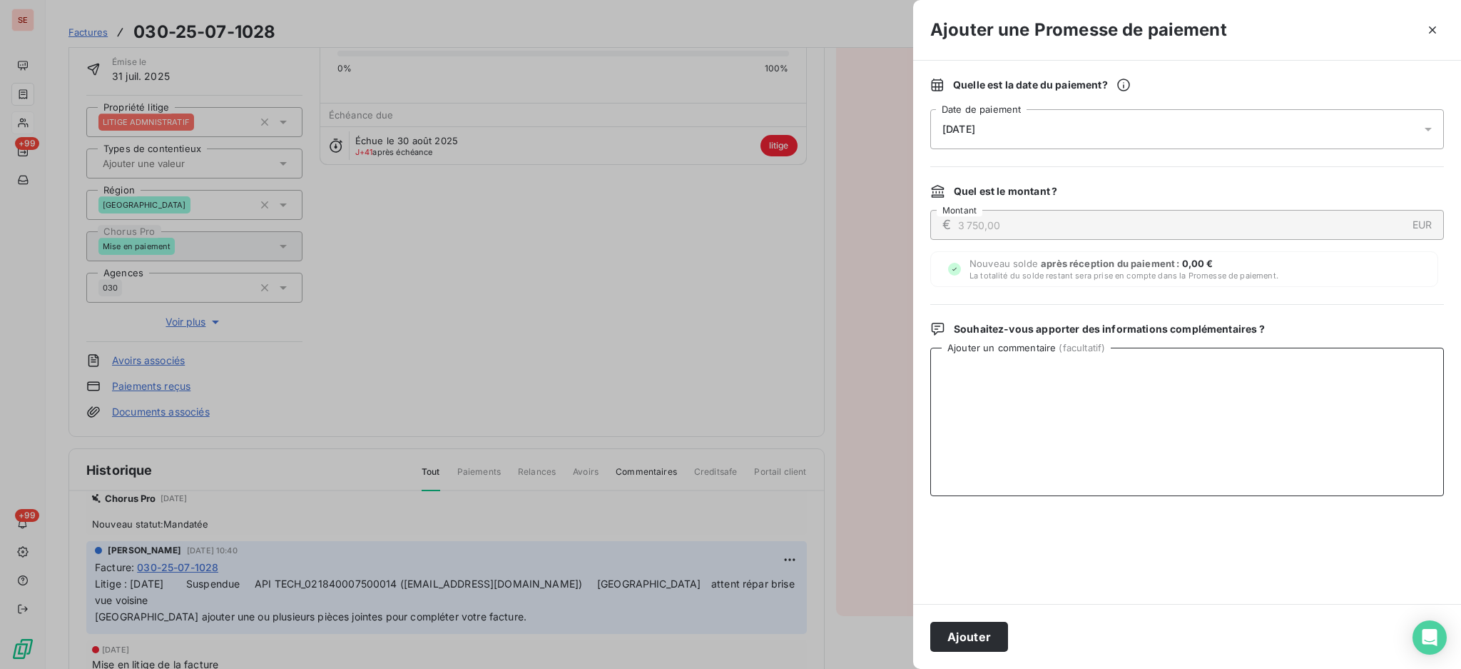
click at [1220, 386] on textarea "Ajouter un commentaire ( facultatif )" at bounding box center [1187, 421] width 514 height 148
paste textarea "TDB - Virt reçu le 10/10"
type textarea "TDB - Virt reçu le 10/10"
click at [974, 640] on button "Ajouter" at bounding box center [969, 636] width 78 height 30
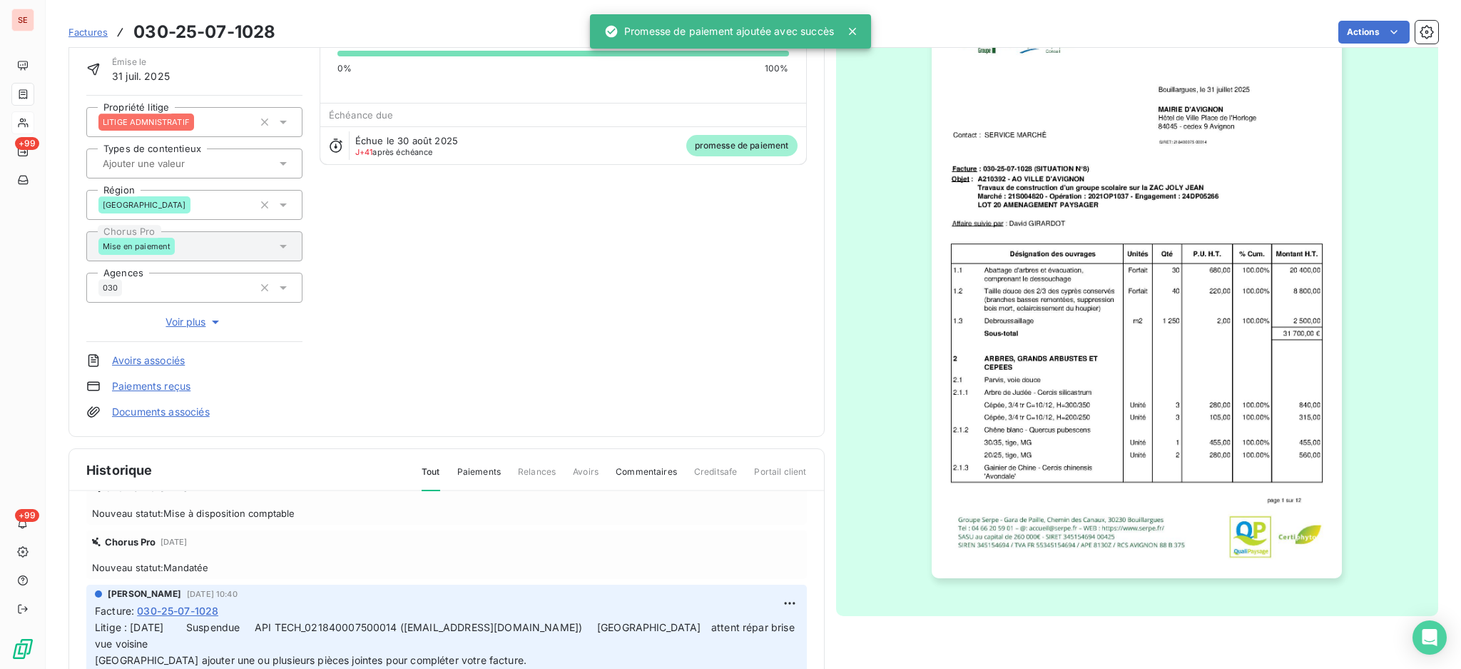
scroll to position [271, 0]
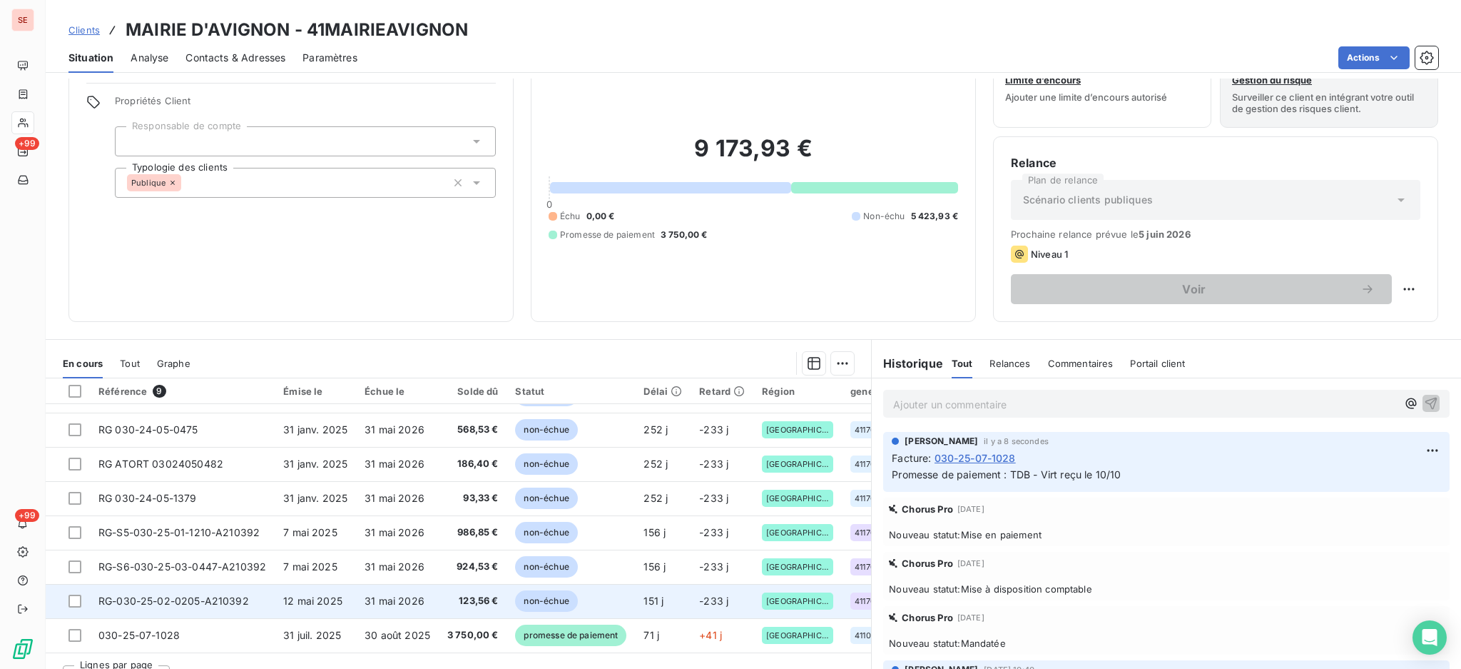
scroll to position [77, 0]
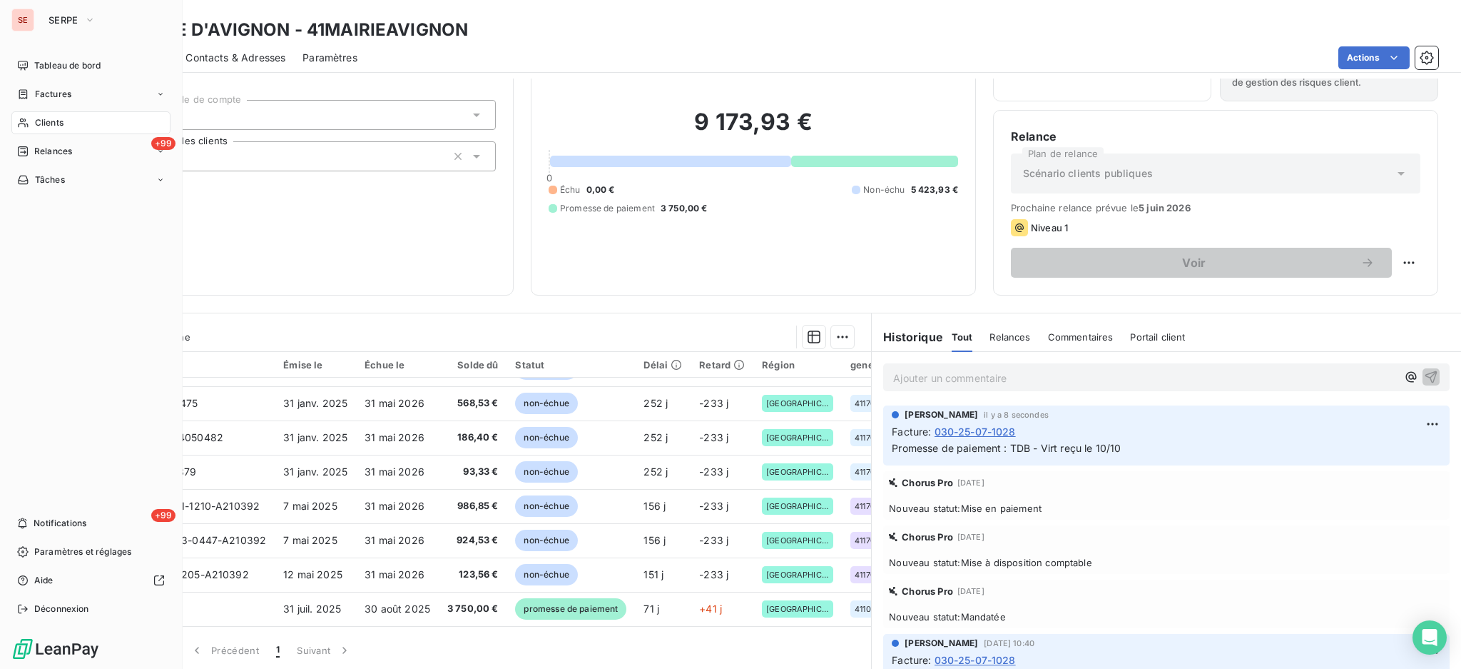
drag, startPoint x: 51, startPoint y: 123, endPoint x: 101, endPoint y: 119, distance: 50.1
click at [51, 123] on span "Clients" at bounding box center [49, 122] width 29 height 13
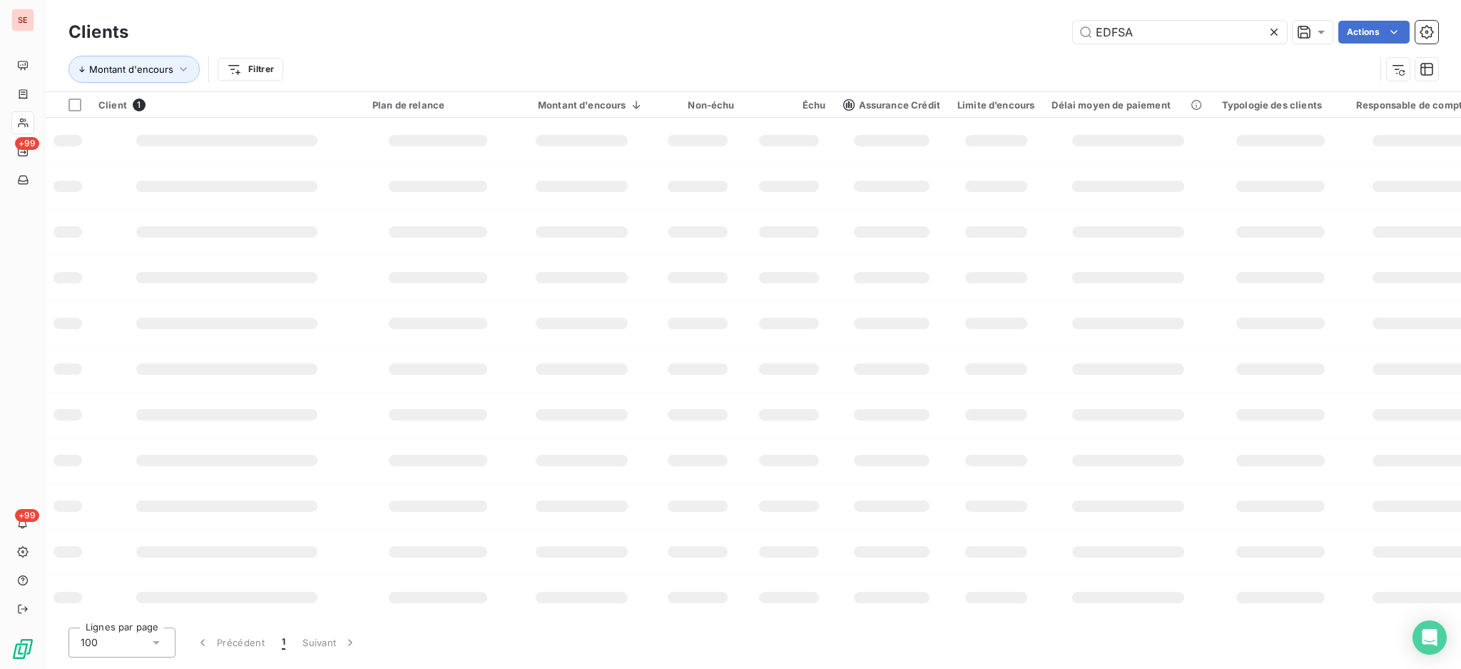
drag, startPoint x: 1219, startPoint y: 43, endPoint x: 976, endPoint y: 6, distance: 245.4
click at [976, 6] on div "Clients EDFSA Actions Montant d'encours Filtrer" at bounding box center [753, 45] width 1415 height 91
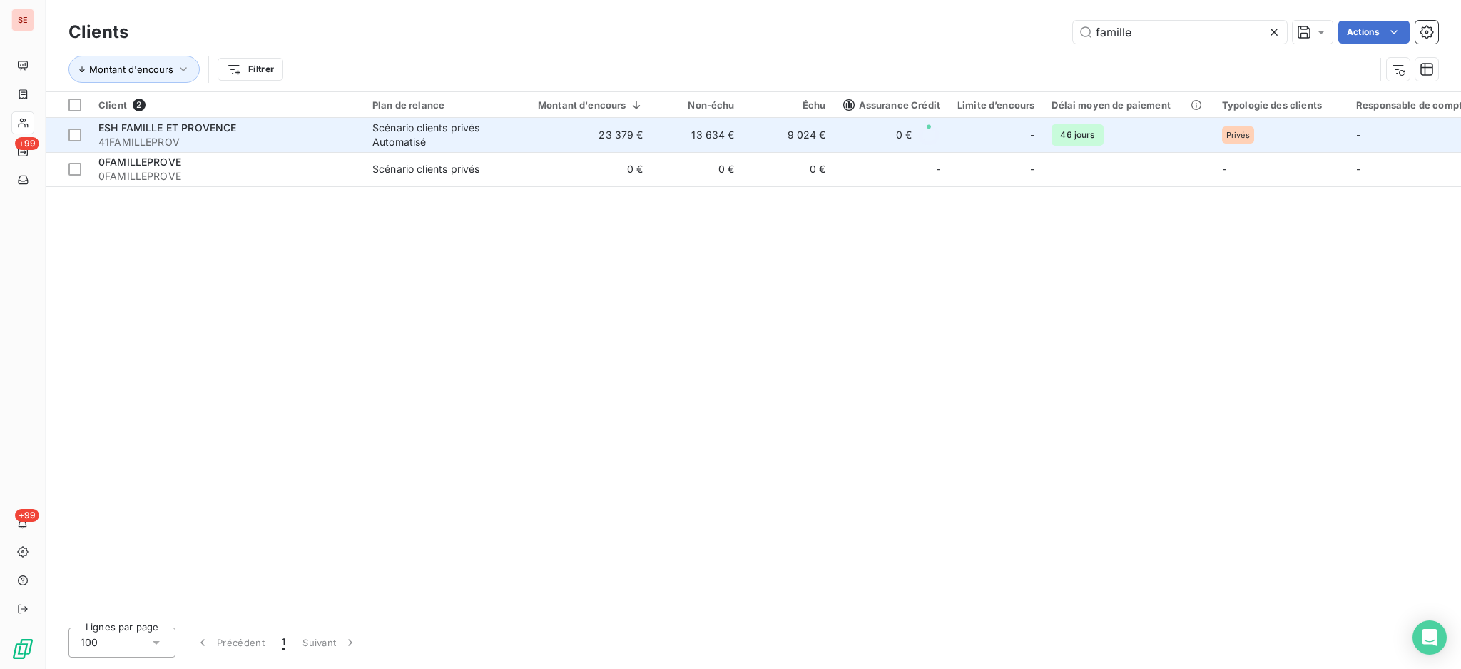
type input "famille"
click at [621, 145] on td "23 379 €" at bounding box center [582, 135] width 140 height 34
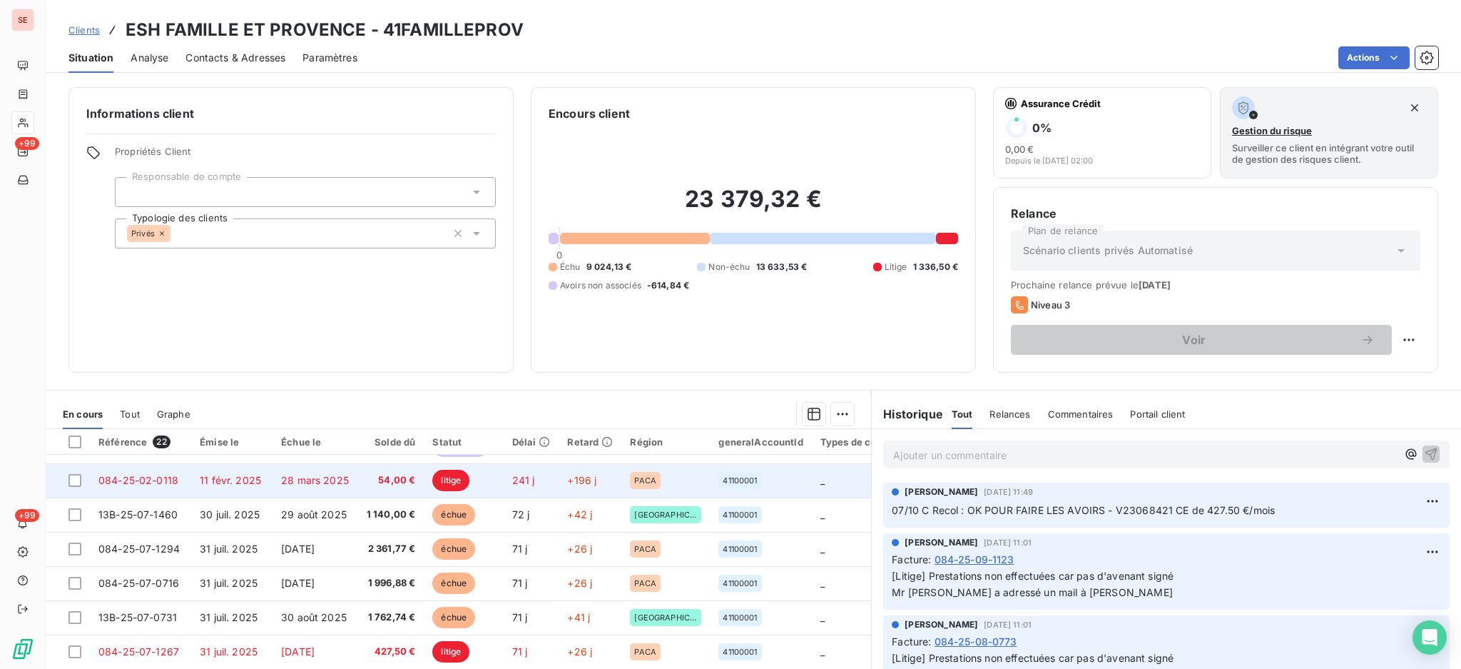
scroll to position [190, 0]
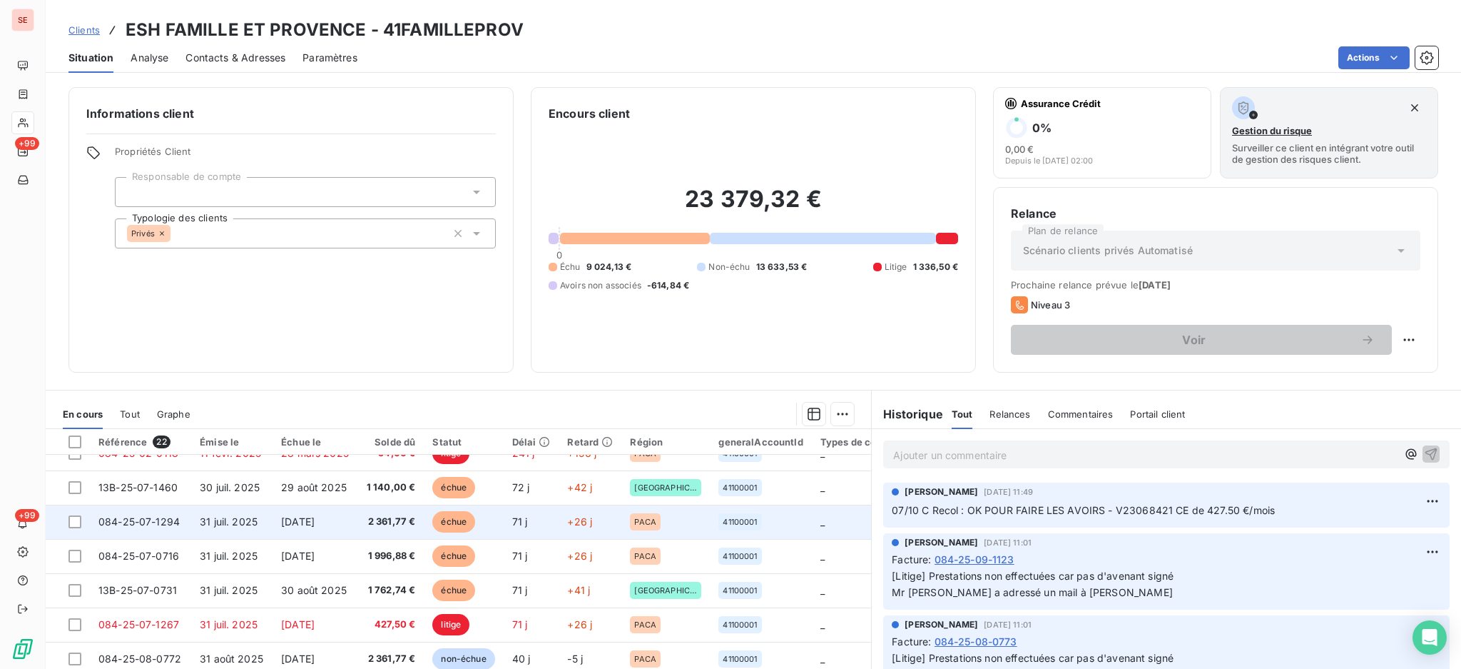
click at [315, 526] on span "[DATE]" at bounding box center [298, 521] width 34 height 12
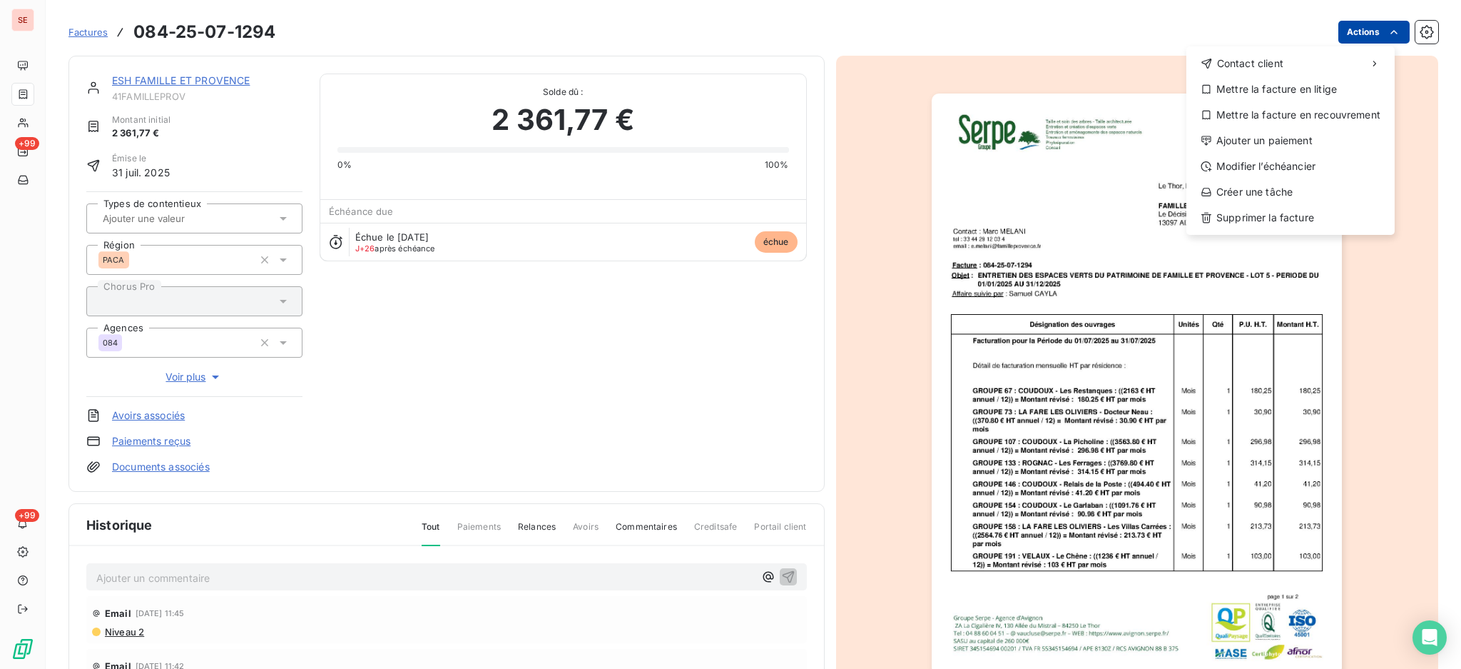
click at [1333, 29] on html "SE +99 +99 Factures [PHONE_NUMBER] Actions Contact client Mettre la facture en …" at bounding box center [730, 334] width 1461 height 669
click at [1318, 146] on div "Ajouter un paiement" at bounding box center [1290, 140] width 197 height 23
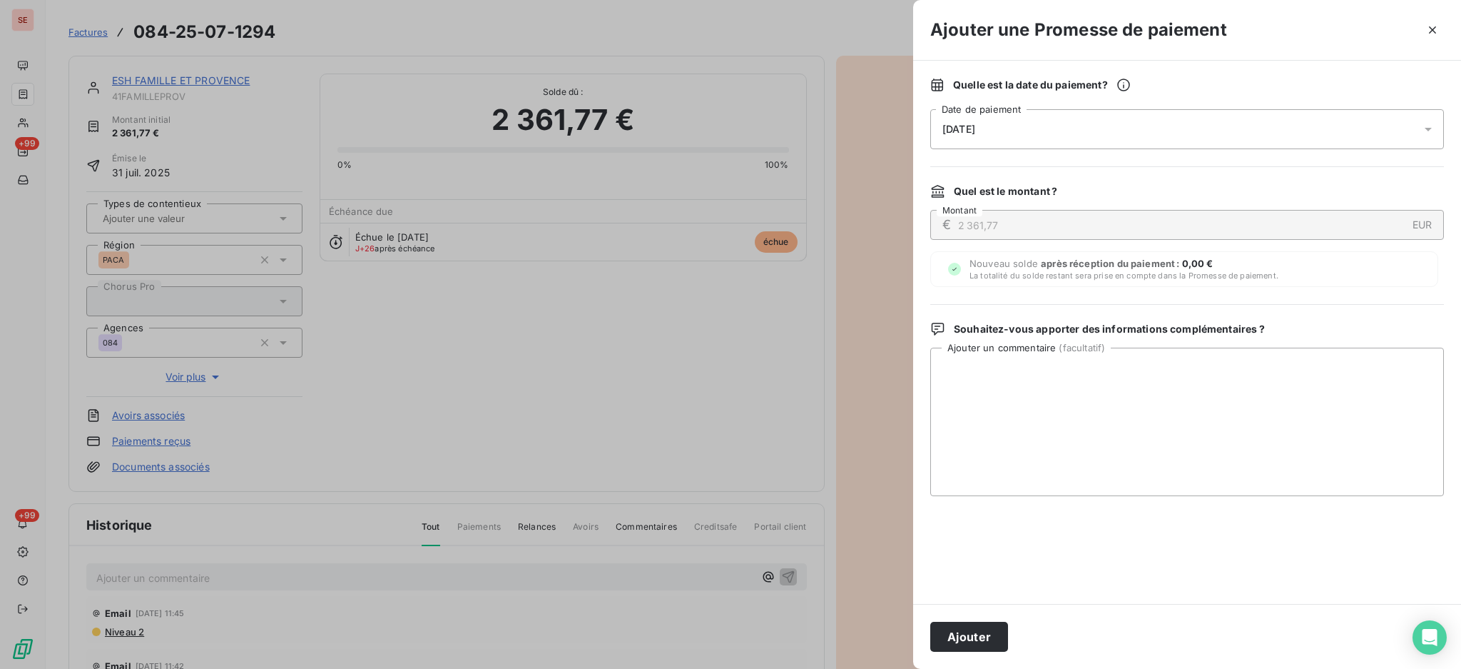
click at [1433, 127] on icon at bounding box center [1428, 129] width 14 height 14
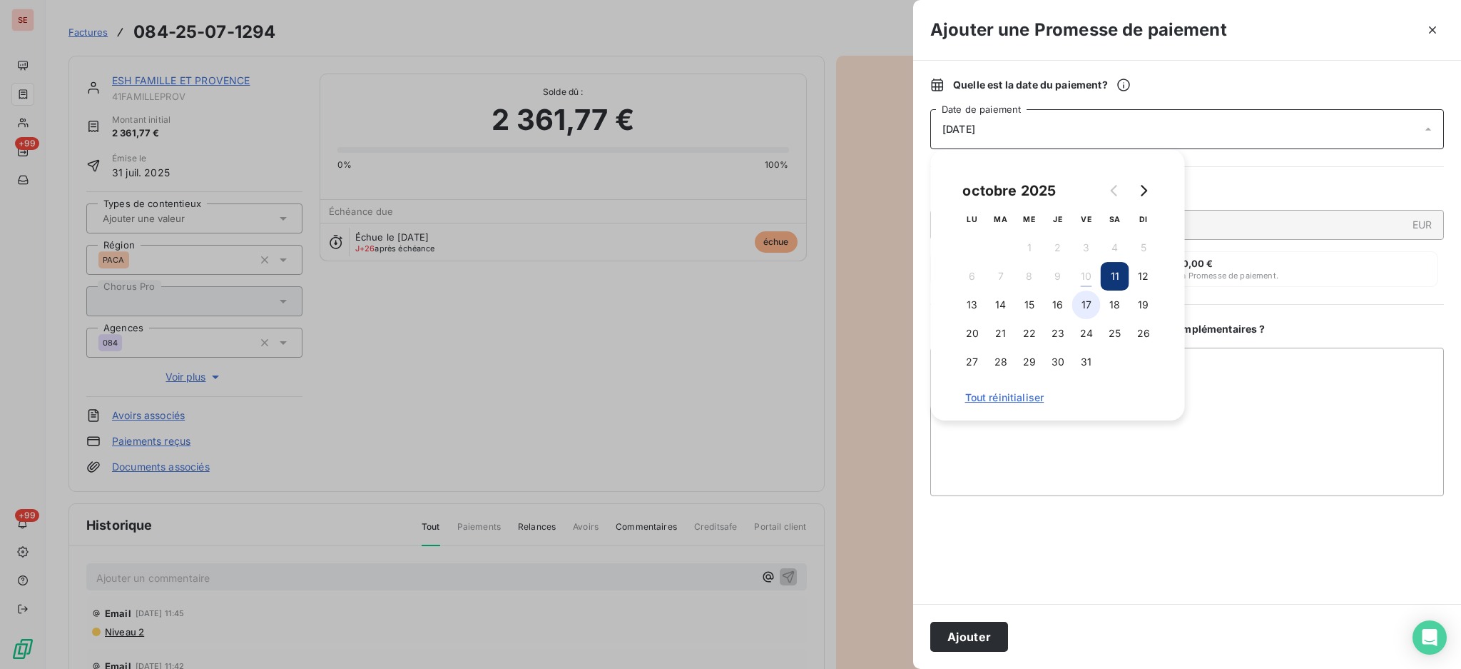
click at [1087, 303] on button "17" at bounding box center [1086, 304] width 29 height 29
click at [1276, 401] on textarea "Ajouter un commentaire ( facultatif )" at bounding box center [1187, 421] width 514 height 148
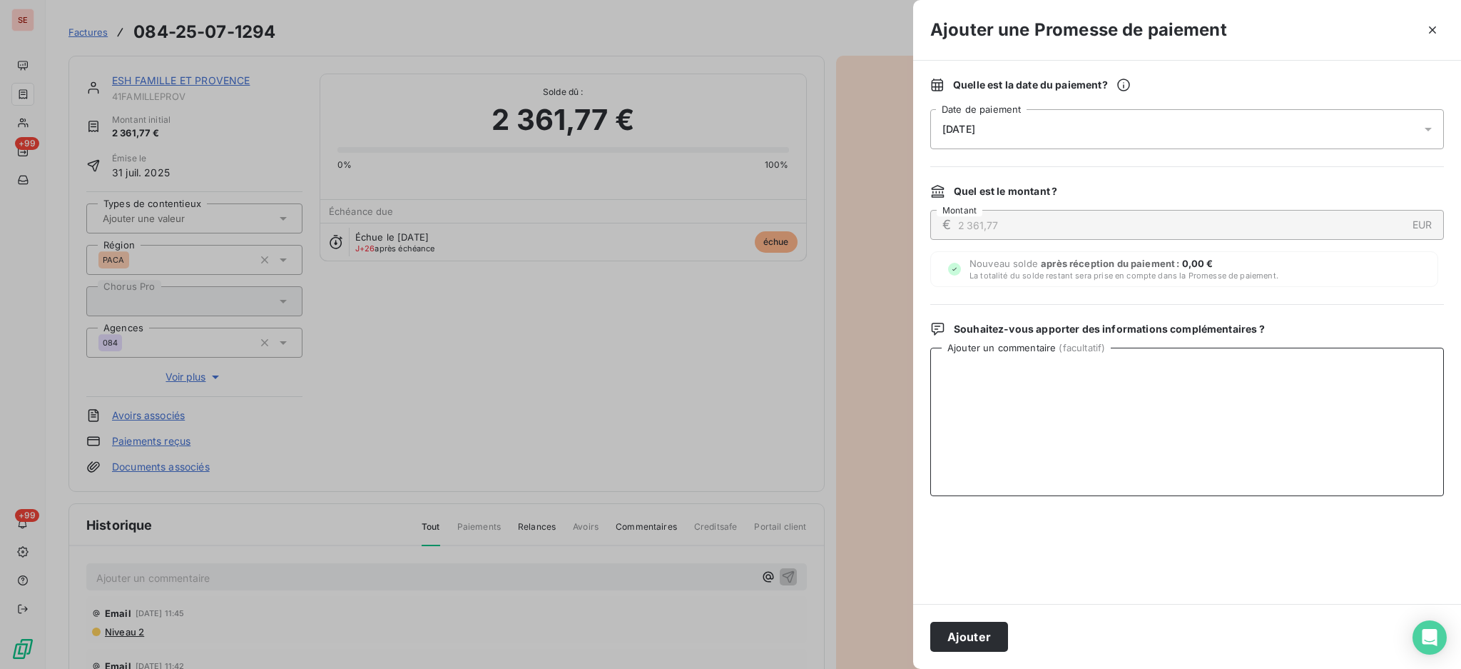
paste textarea "TDB - Virt reçu le 10/10"
type textarea "TDB - Virt reçu le 10/10"
click at [967, 636] on button "Ajouter" at bounding box center [969, 636] width 78 height 30
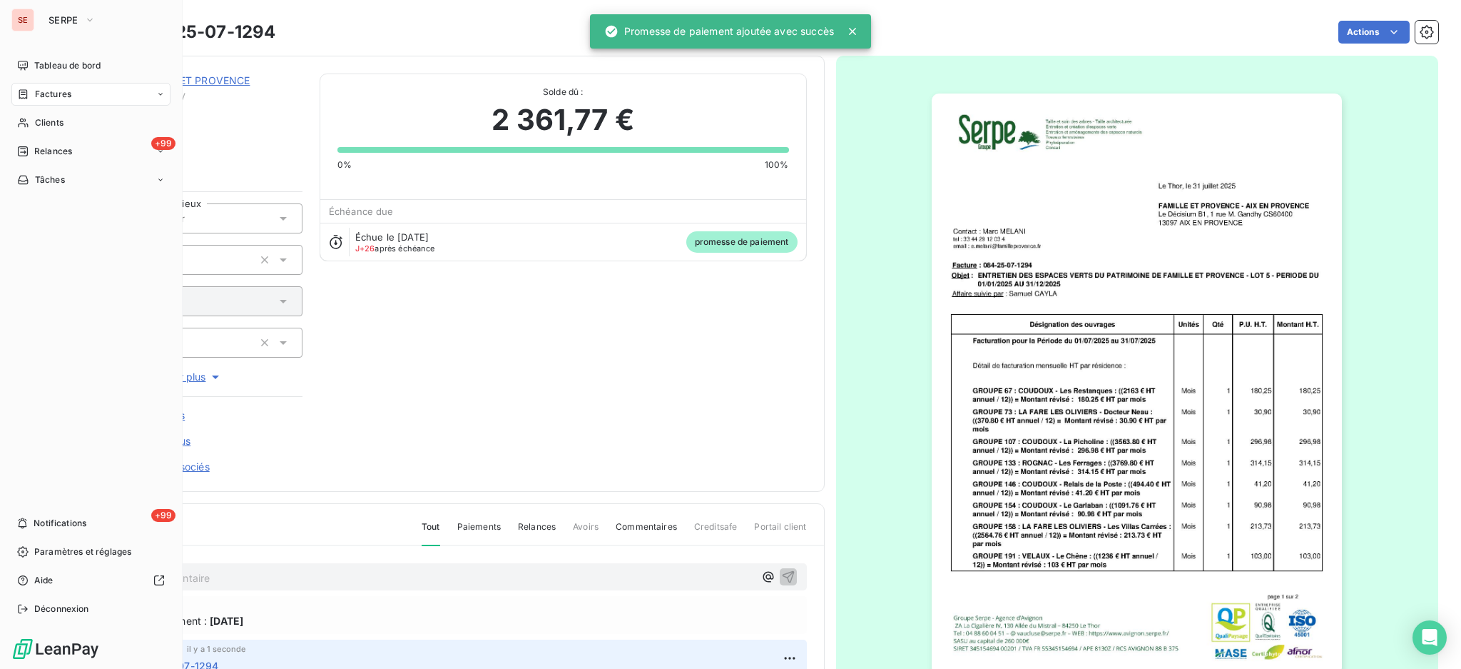
click at [56, 98] on span "Factures" at bounding box center [53, 94] width 36 height 13
click at [46, 93] on span "Factures" at bounding box center [53, 94] width 36 height 13
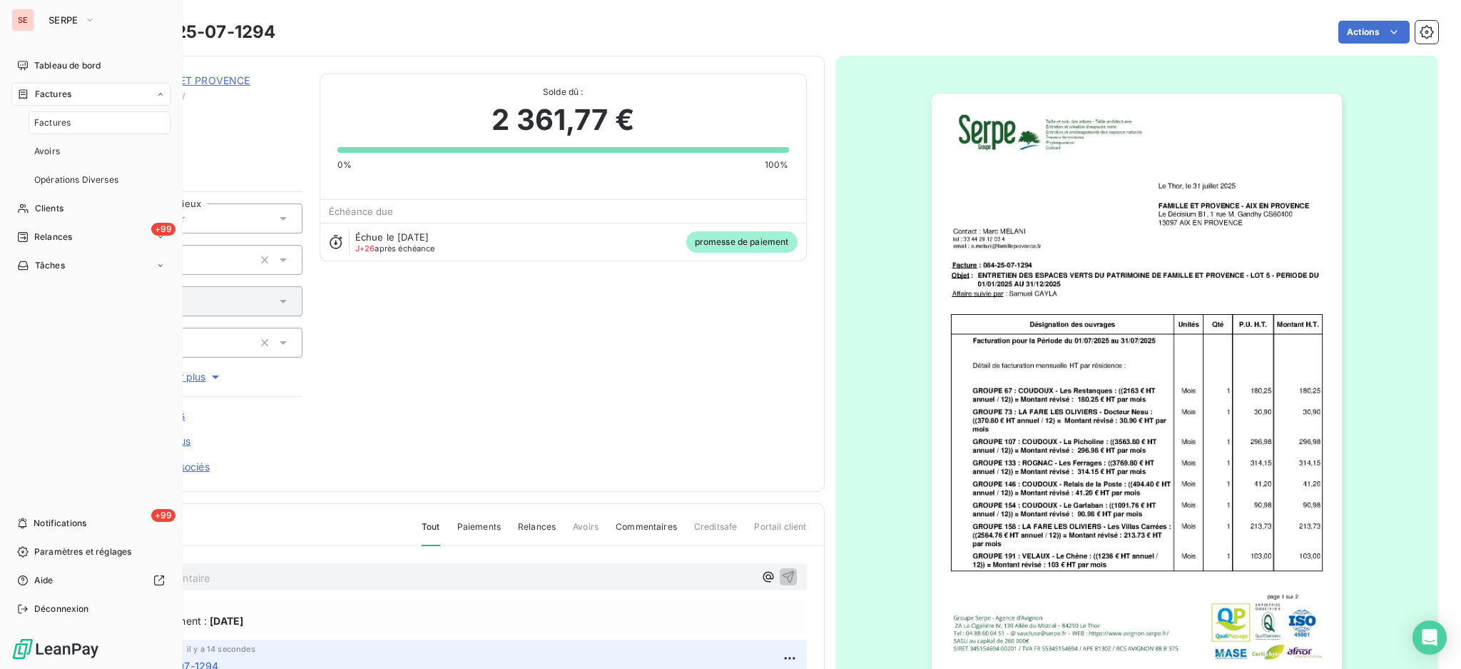
click at [49, 117] on span "Factures" at bounding box center [52, 122] width 36 height 13
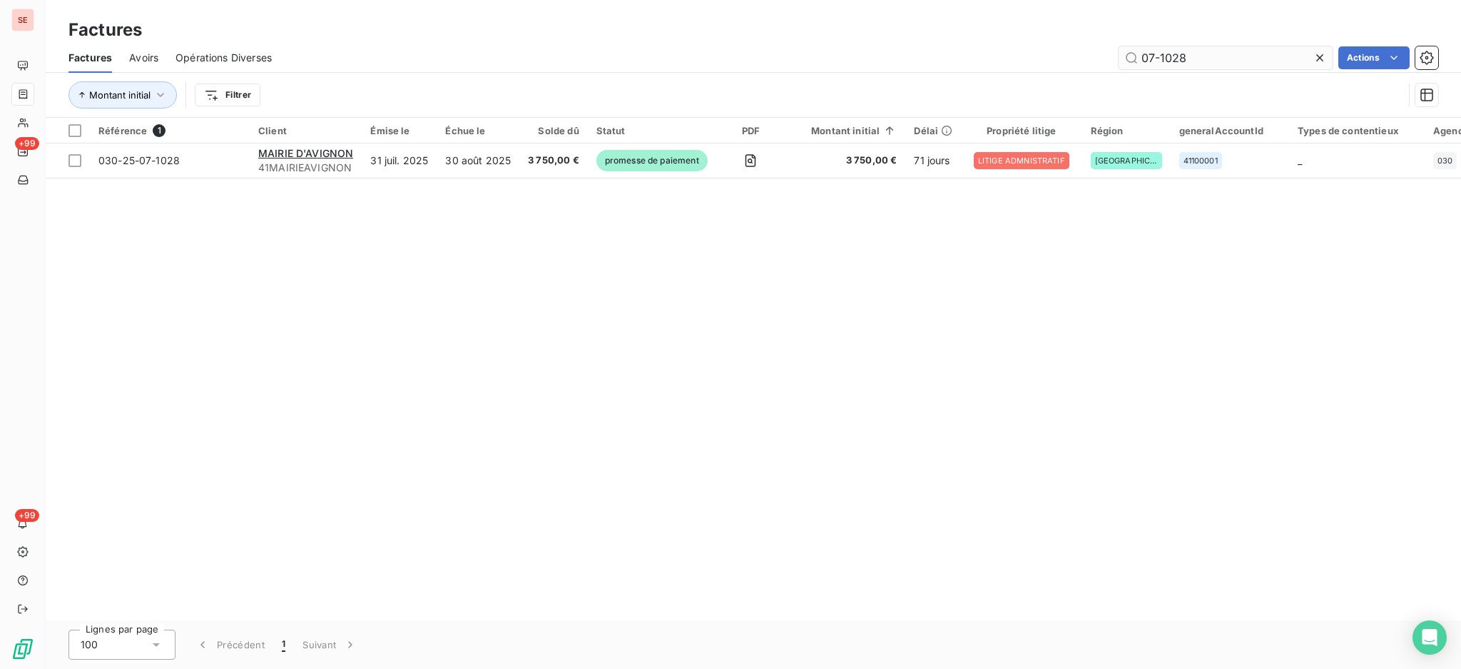
drag, startPoint x: 1189, startPoint y: 58, endPoint x: 1160, endPoint y: 56, distance: 29.3
click at [1160, 56] on input "07-1028" at bounding box center [1226, 57] width 214 height 23
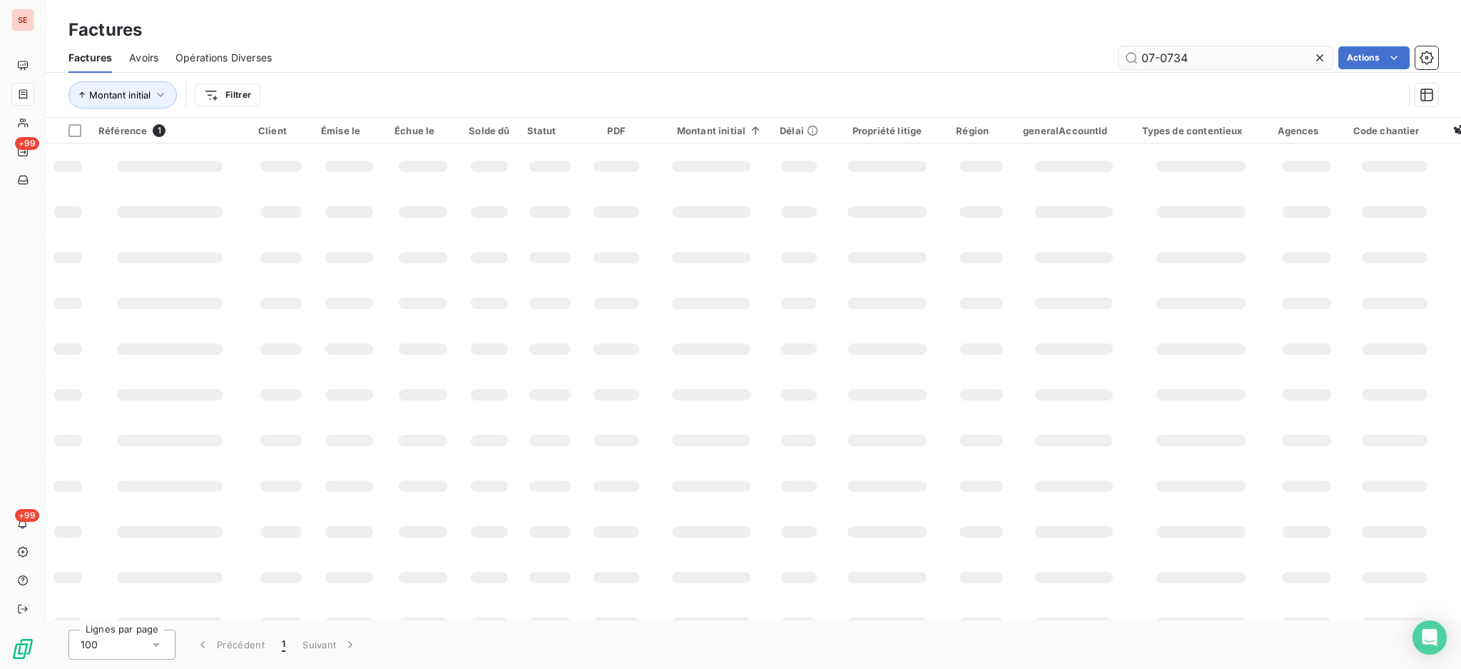
type input "07-0734"
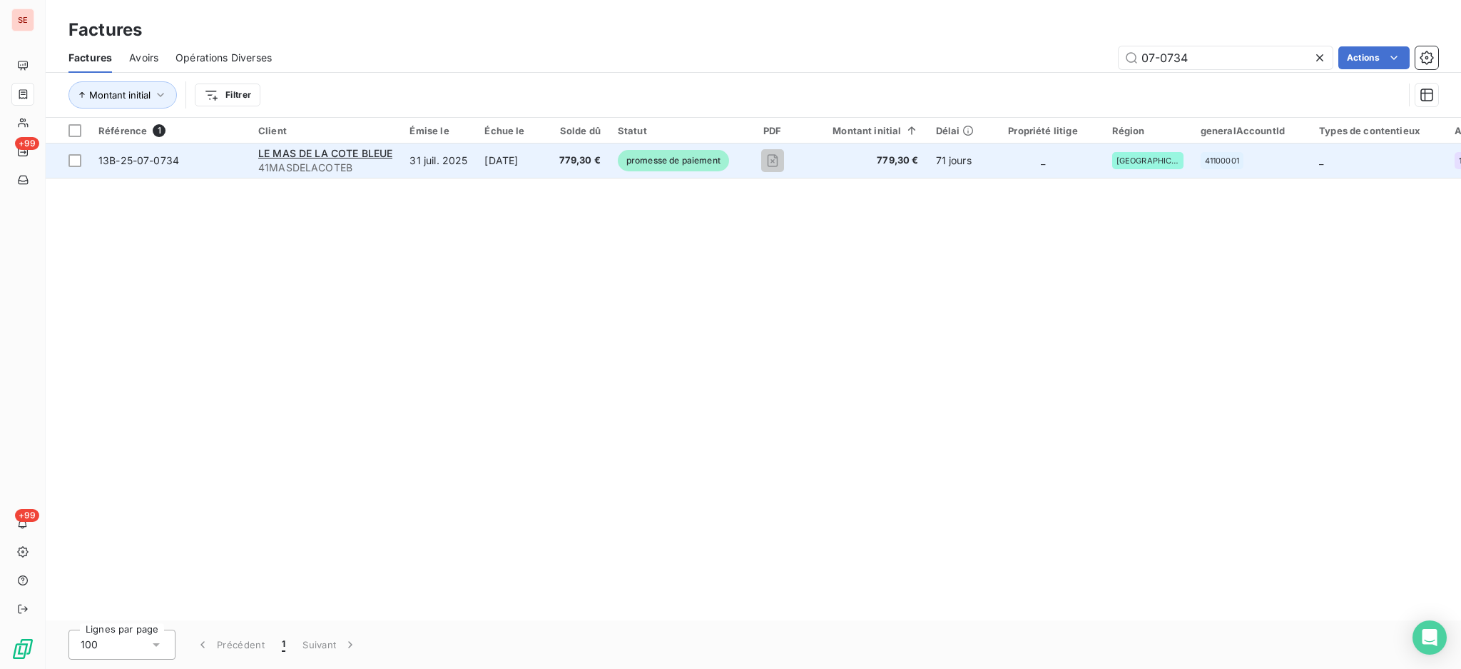
click at [457, 172] on td "31 juil. 2025" at bounding box center [438, 160] width 75 height 34
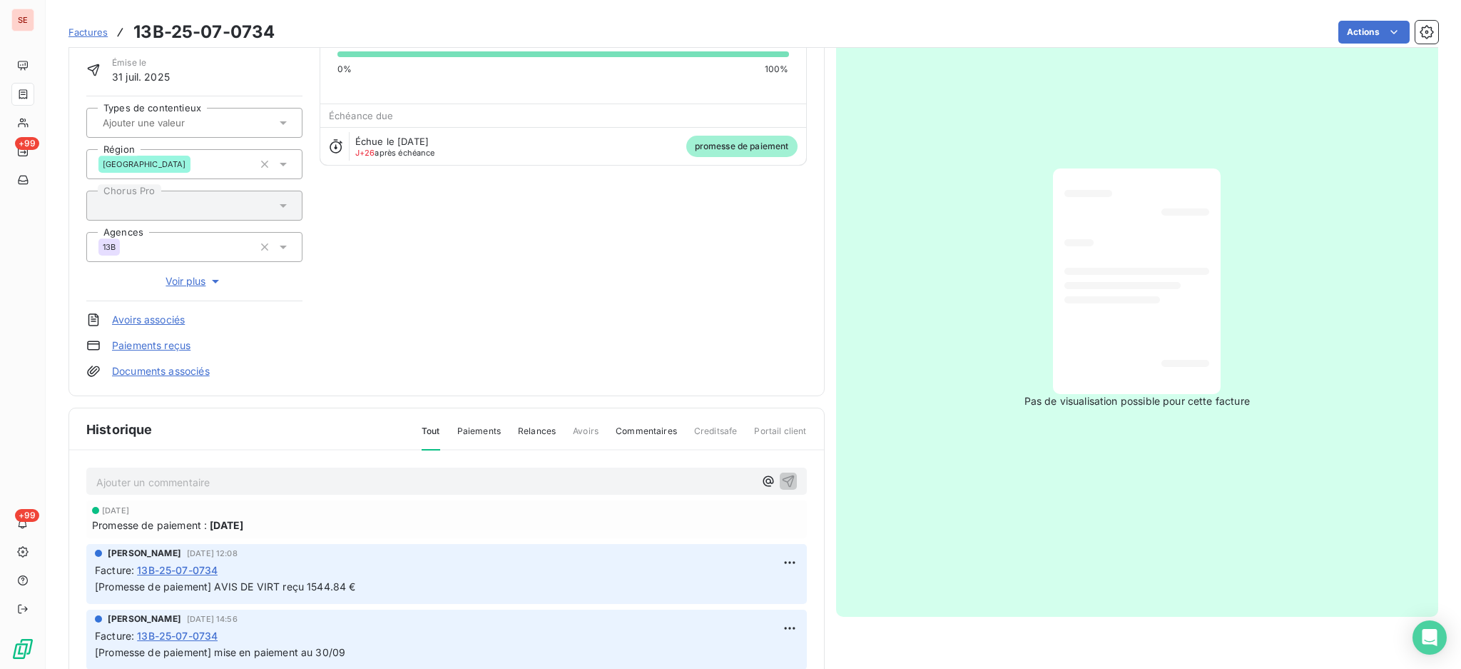
scroll to position [97, 0]
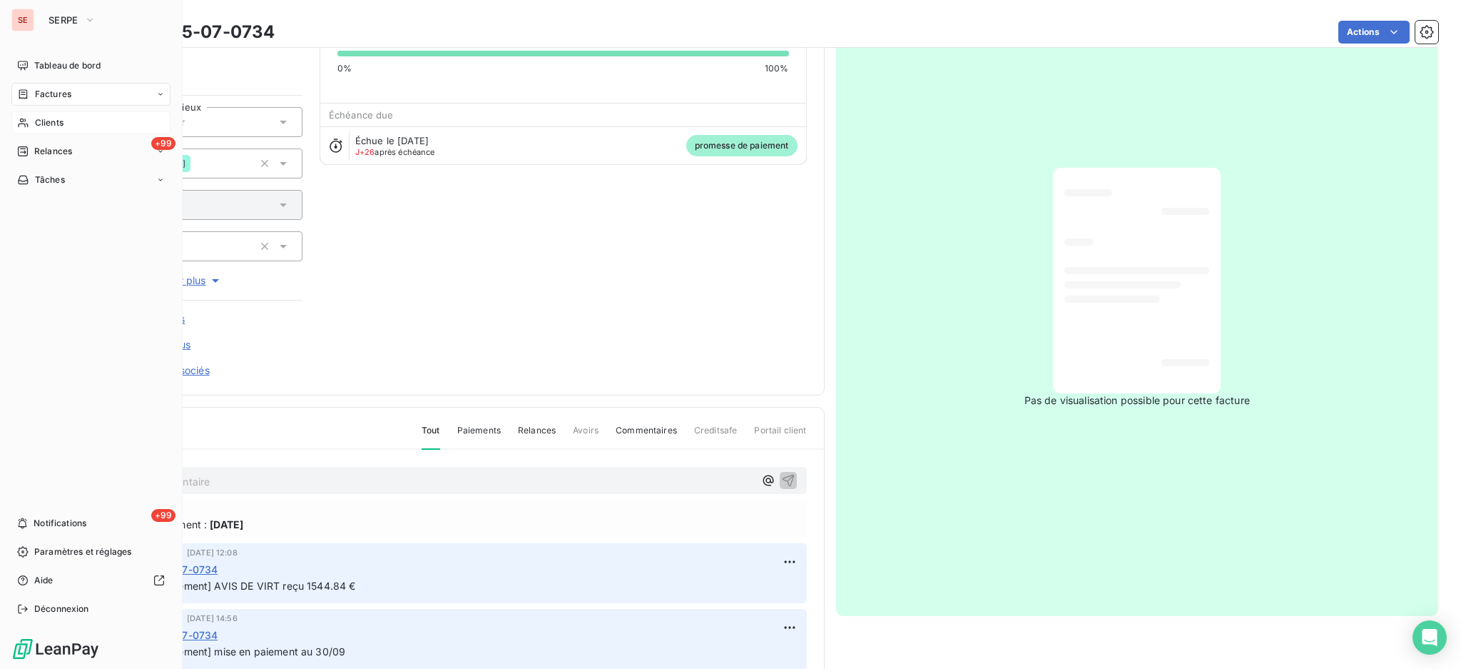
click at [42, 126] on span "Clients" at bounding box center [49, 122] width 29 height 13
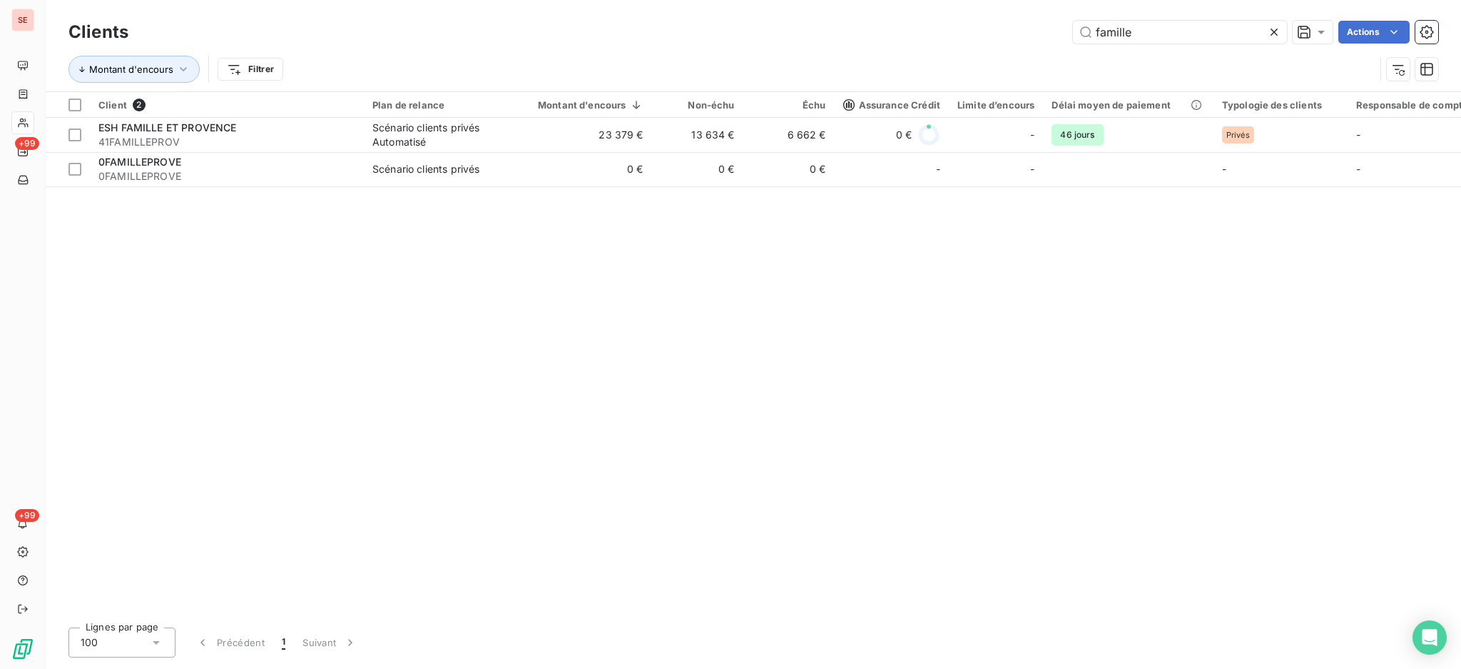
drag, startPoint x: 1193, startPoint y: 35, endPoint x: 975, endPoint y: 26, distance: 218.5
click at [975, 26] on div "famille Actions" at bounding box center [792, 32] width 1293 height 23
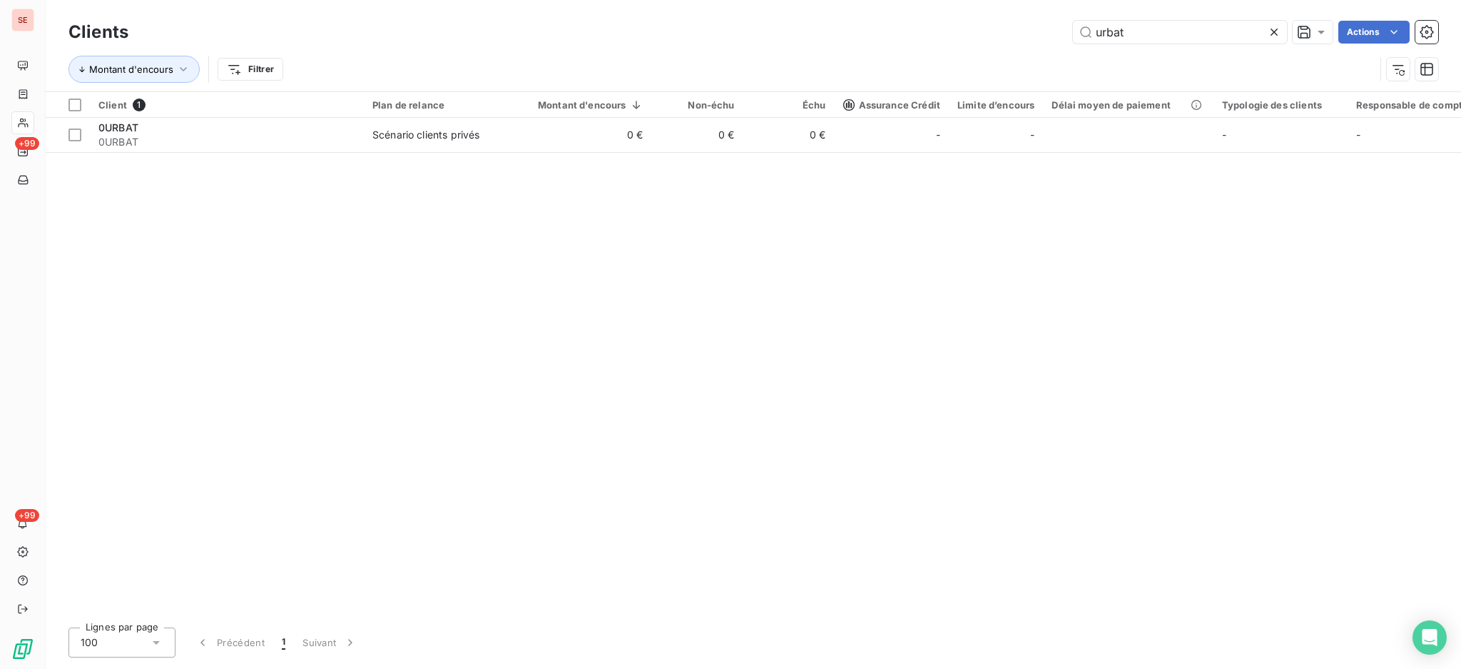
drag, startPoint x: 1142, startPoint y: 34, endPoint x: 1039, endPoint y: 31, distance: 103.5
click at [1039, 31] on div "urbat Actions" at bounding box center [792, 32] width 1293 height 23
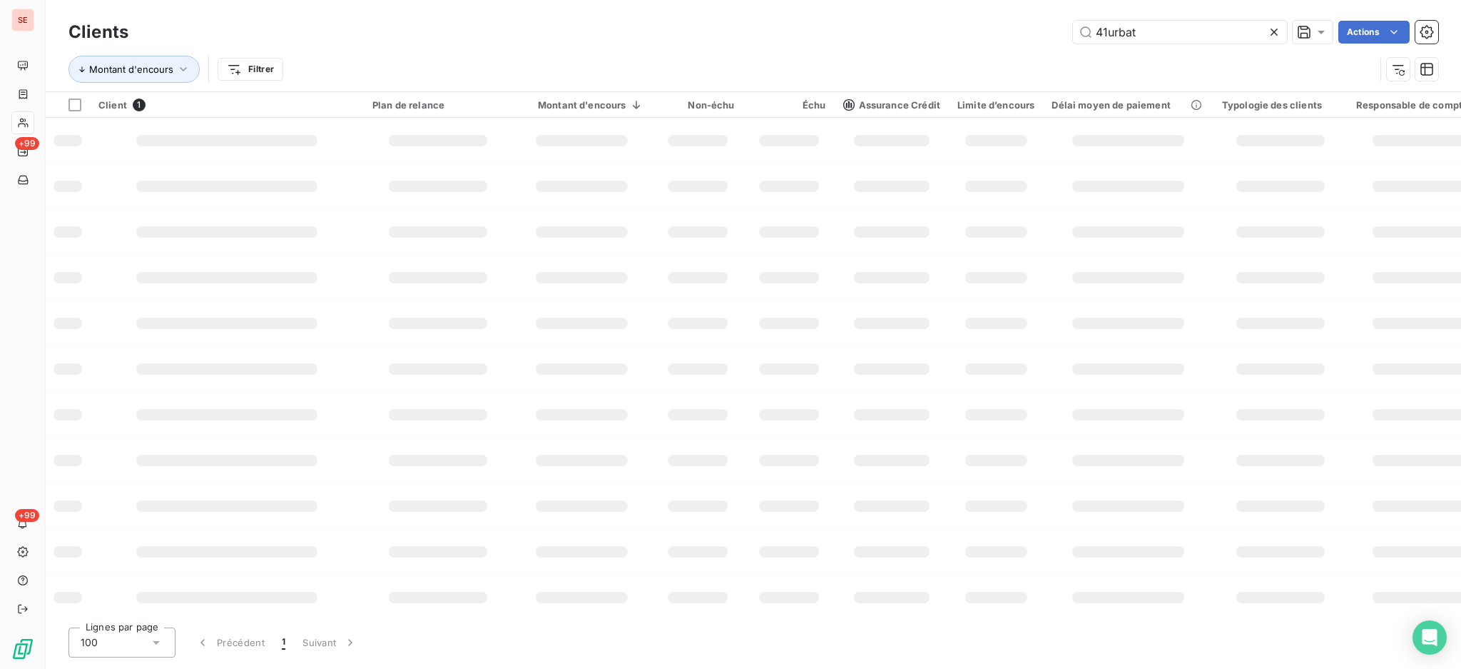
type input "41urbat"
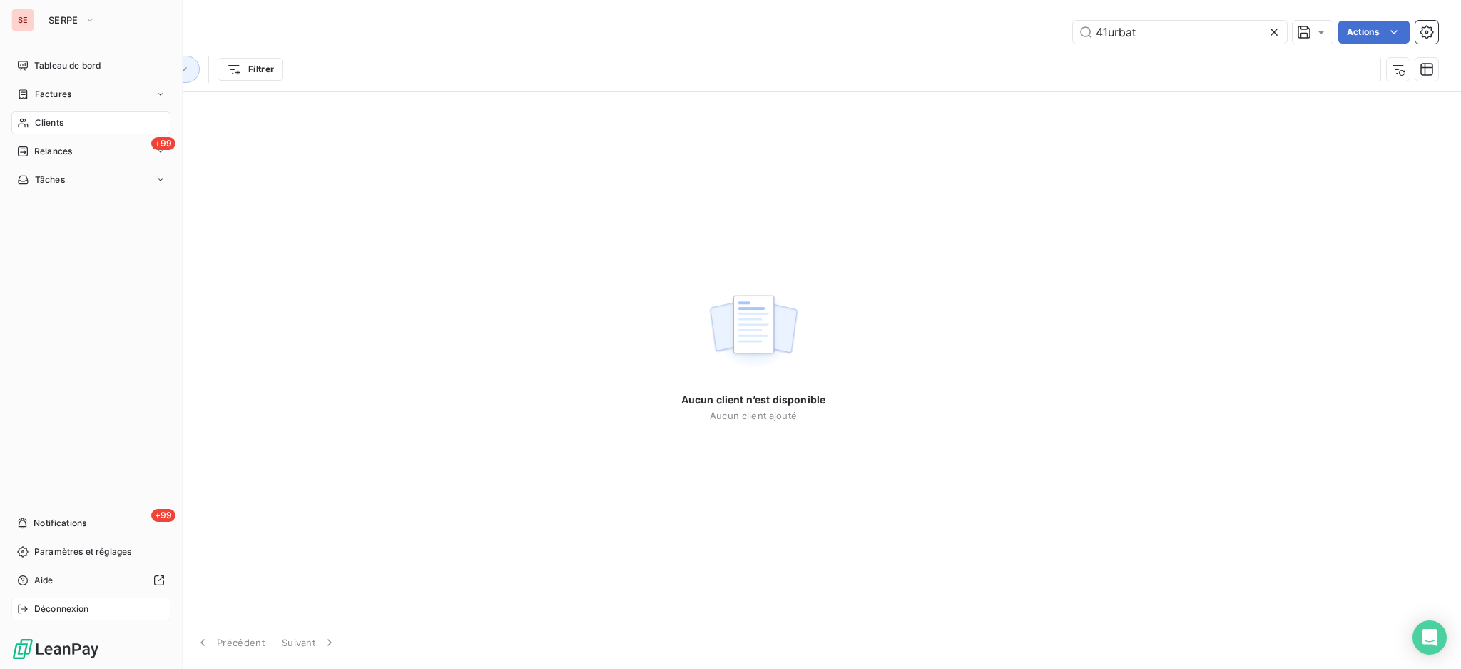
click at [52, 613] on span "Déconnexion" at bounding box center [61, 608] width 55 height 13
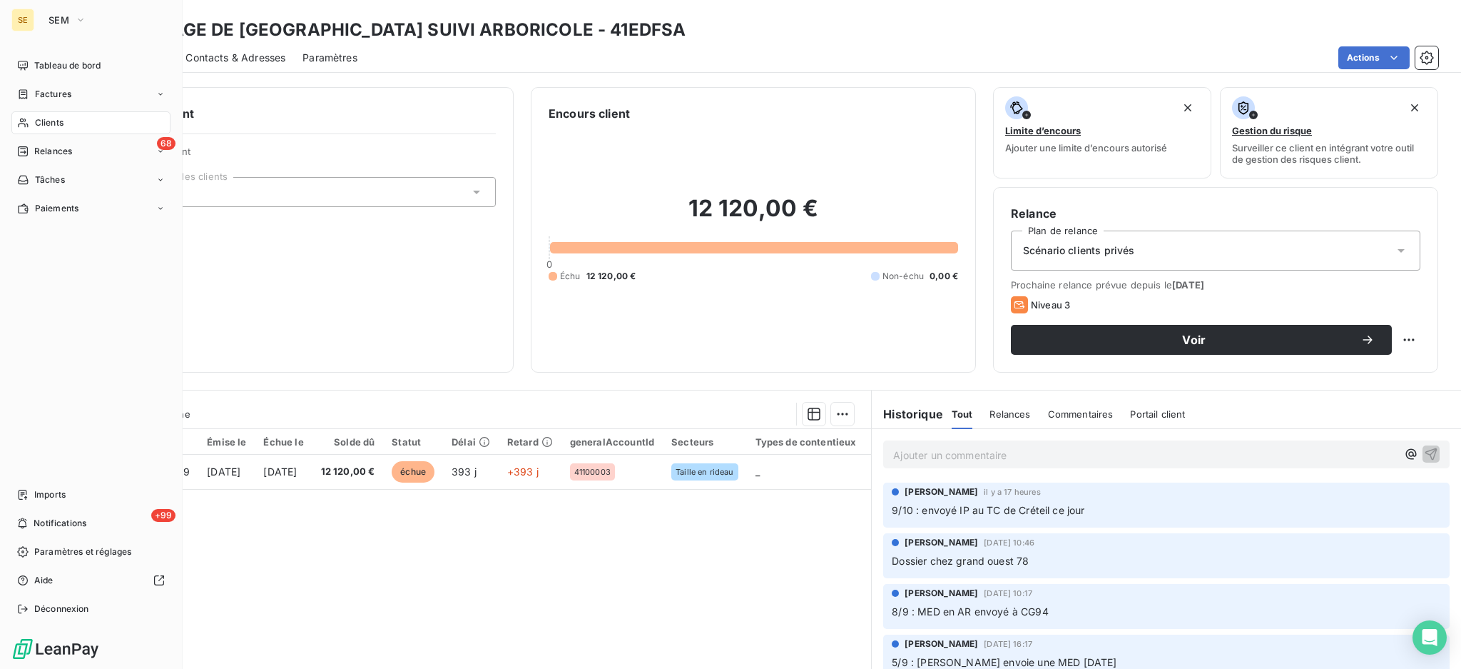
click at [61, 122] on span "Clients" at bounding box center [49, 122] width 29 height 13
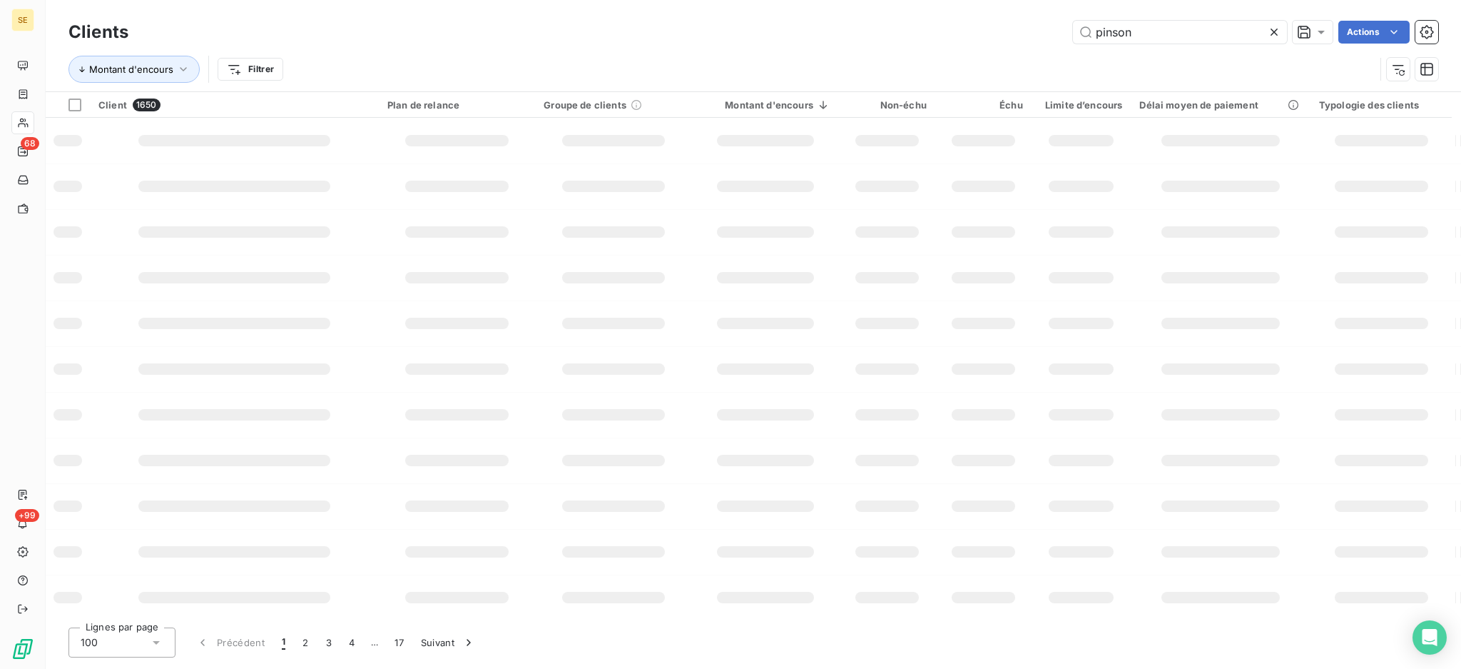
type input "pinson"
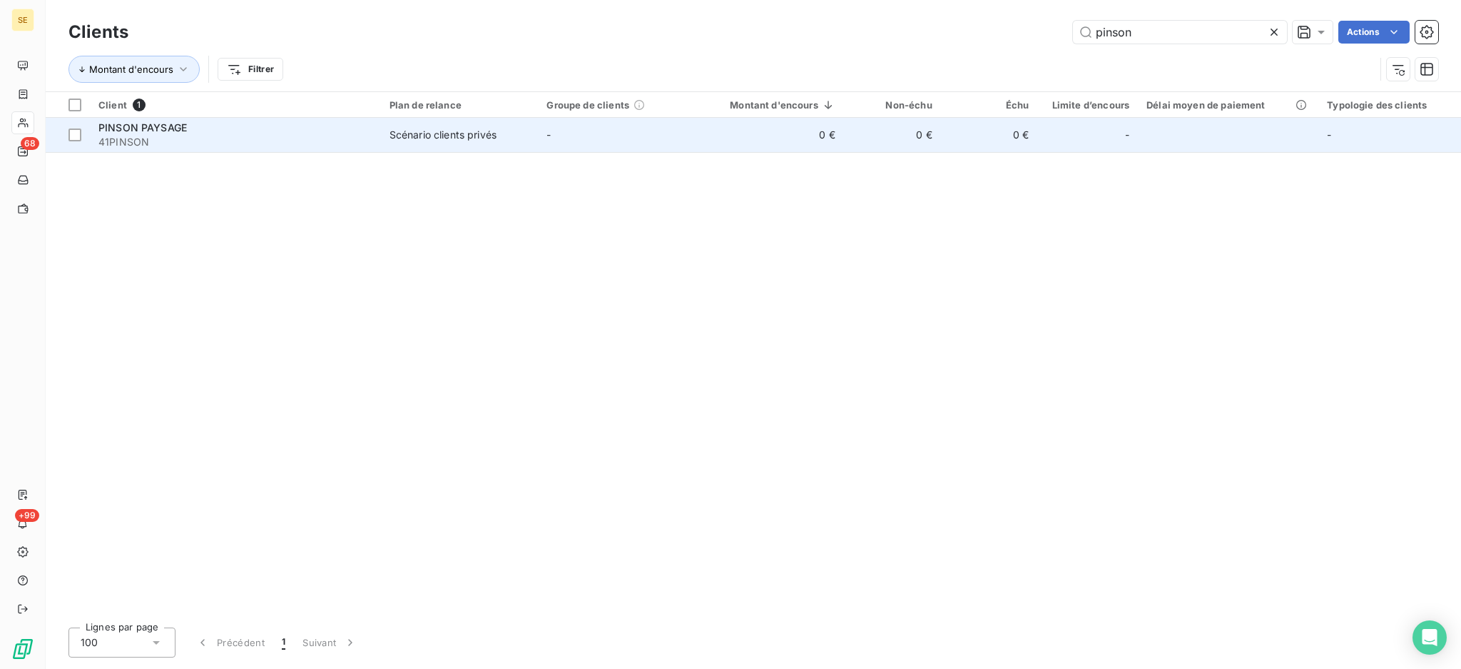
click at [213, 146] on span "41PINSON" at bounding box center [235, 142] width 274 height 14
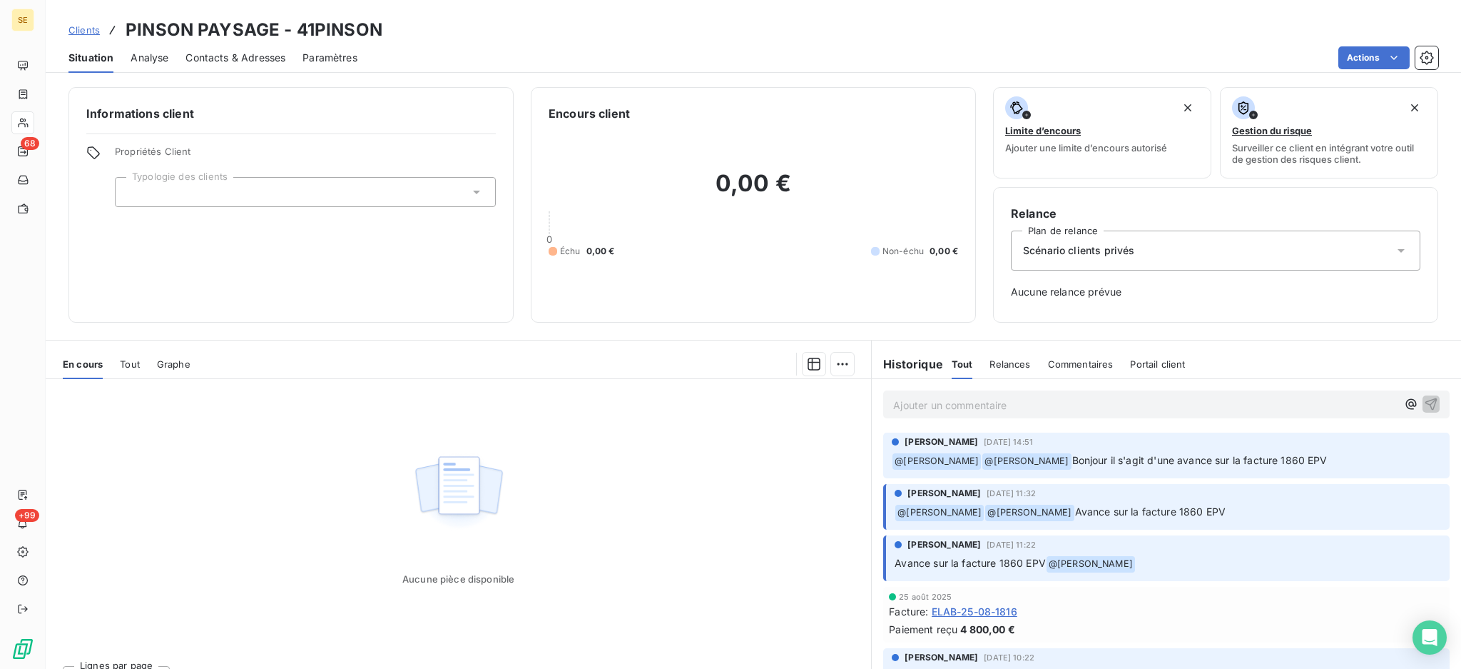
click at [128, 369] on div "Tout" at bounding box center [130, 364] width 20 height 30
